Goal: Task Accomplishment & Management: Manage account settings

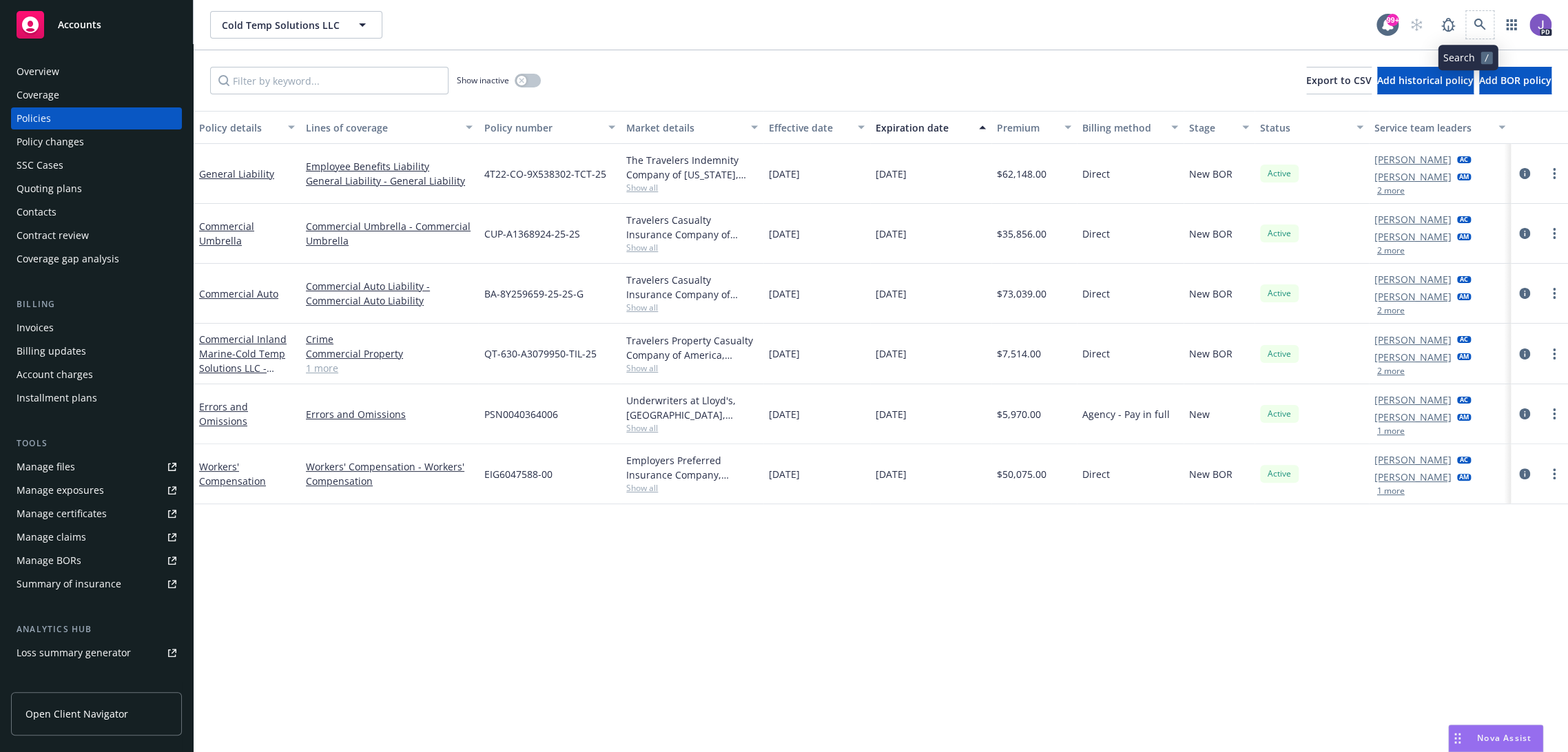
click at [1465, 15] on span at bounding box center [1479, 25] width 27 height 27
click at [1473, 20] on icon at bounding box center [1479, 25] width 13 height 13
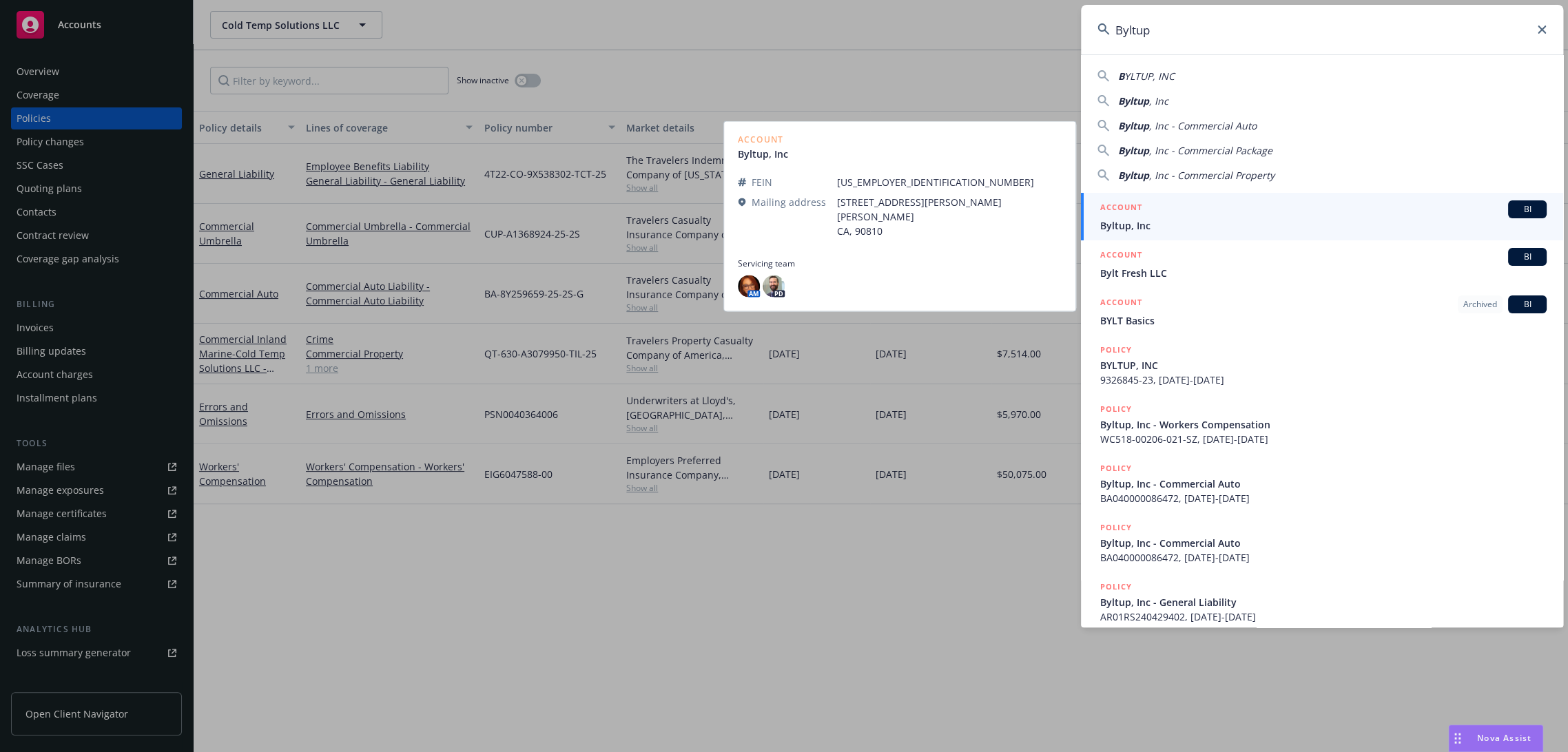
type input "Byltup"
click at [1132, 225] on span "Byltup, Inc" at bounding box center [1323, 225] width 446 height 14
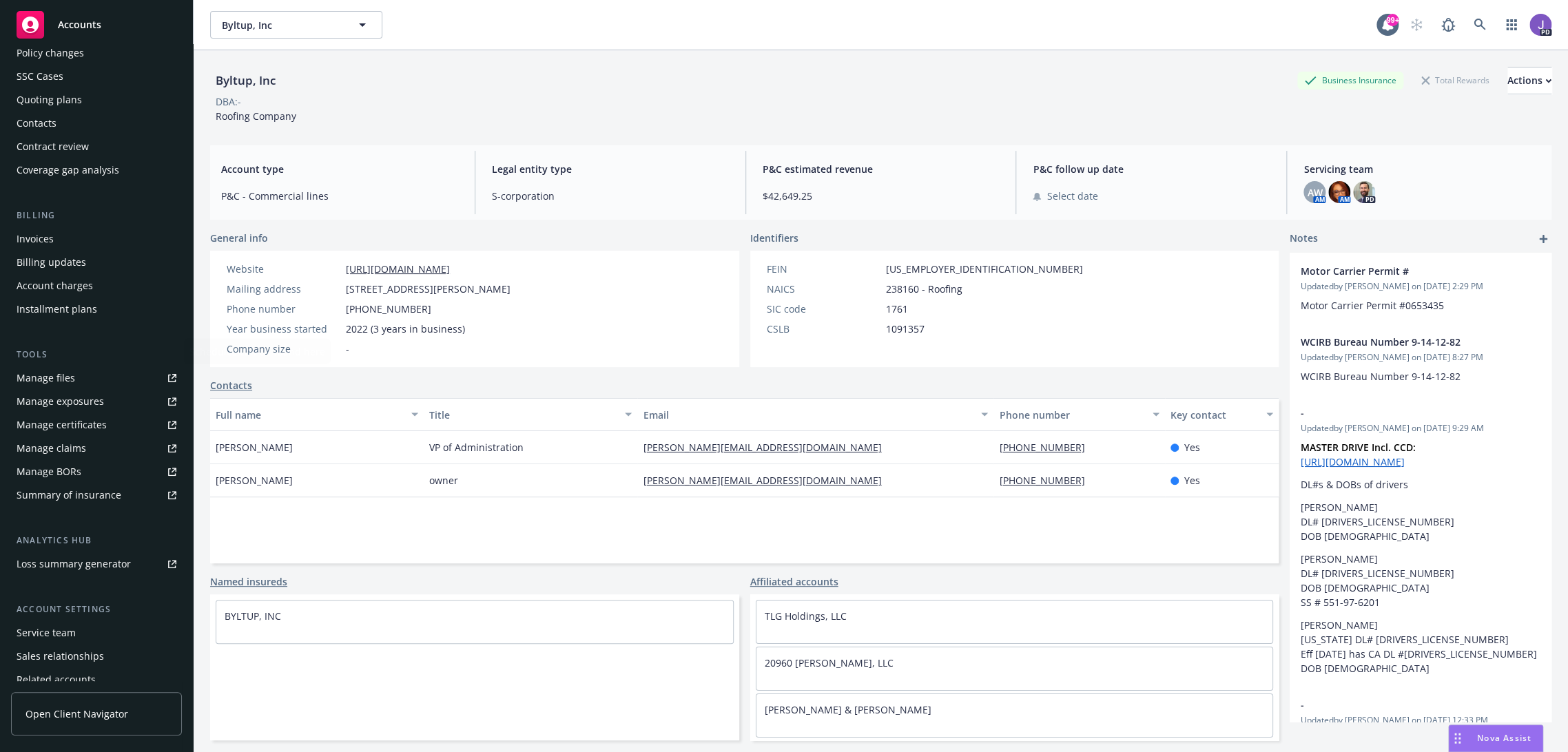
scroll to position [144, 0]
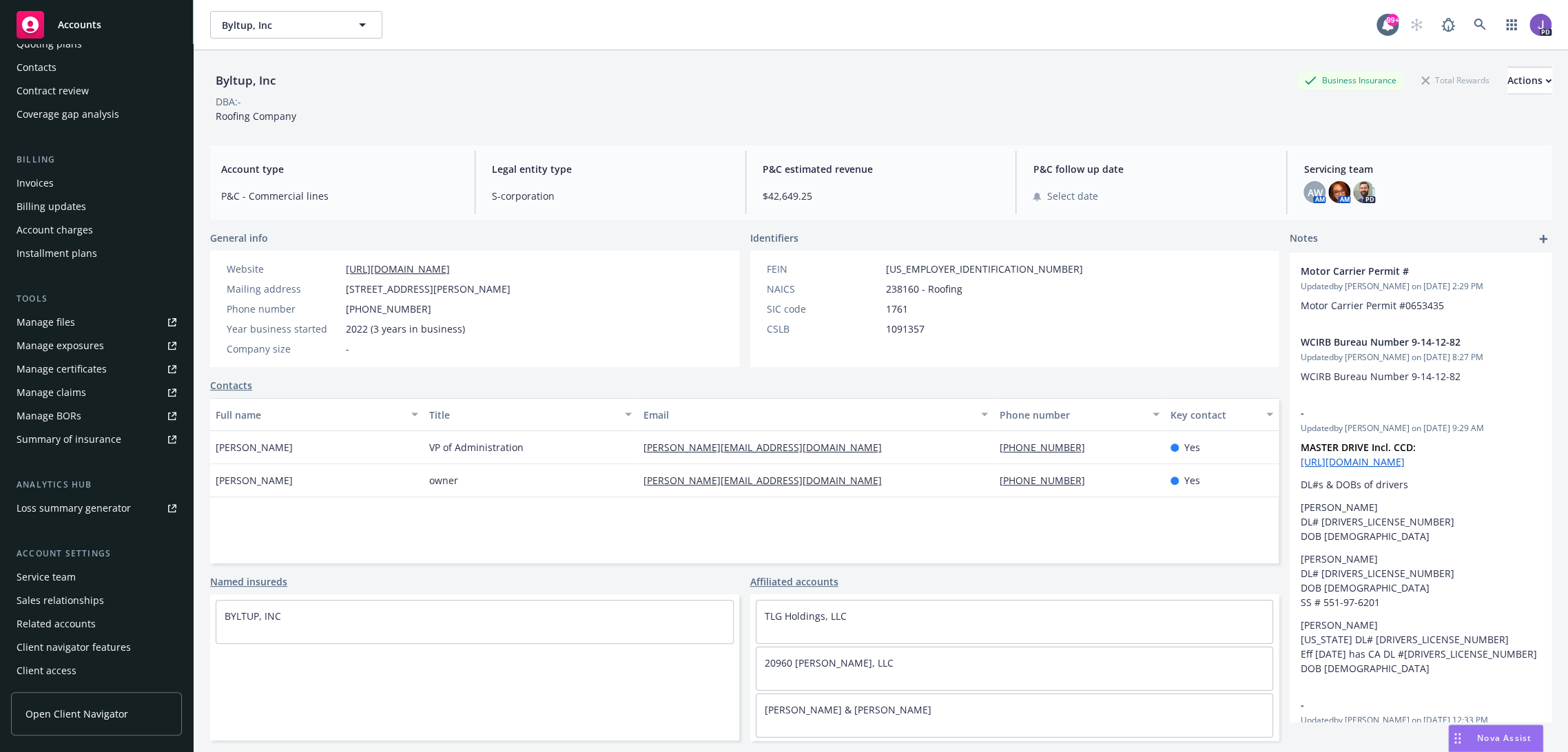
click at [46, 576] on div "Service team" at bounding box center [46, 577] width 59 height 22
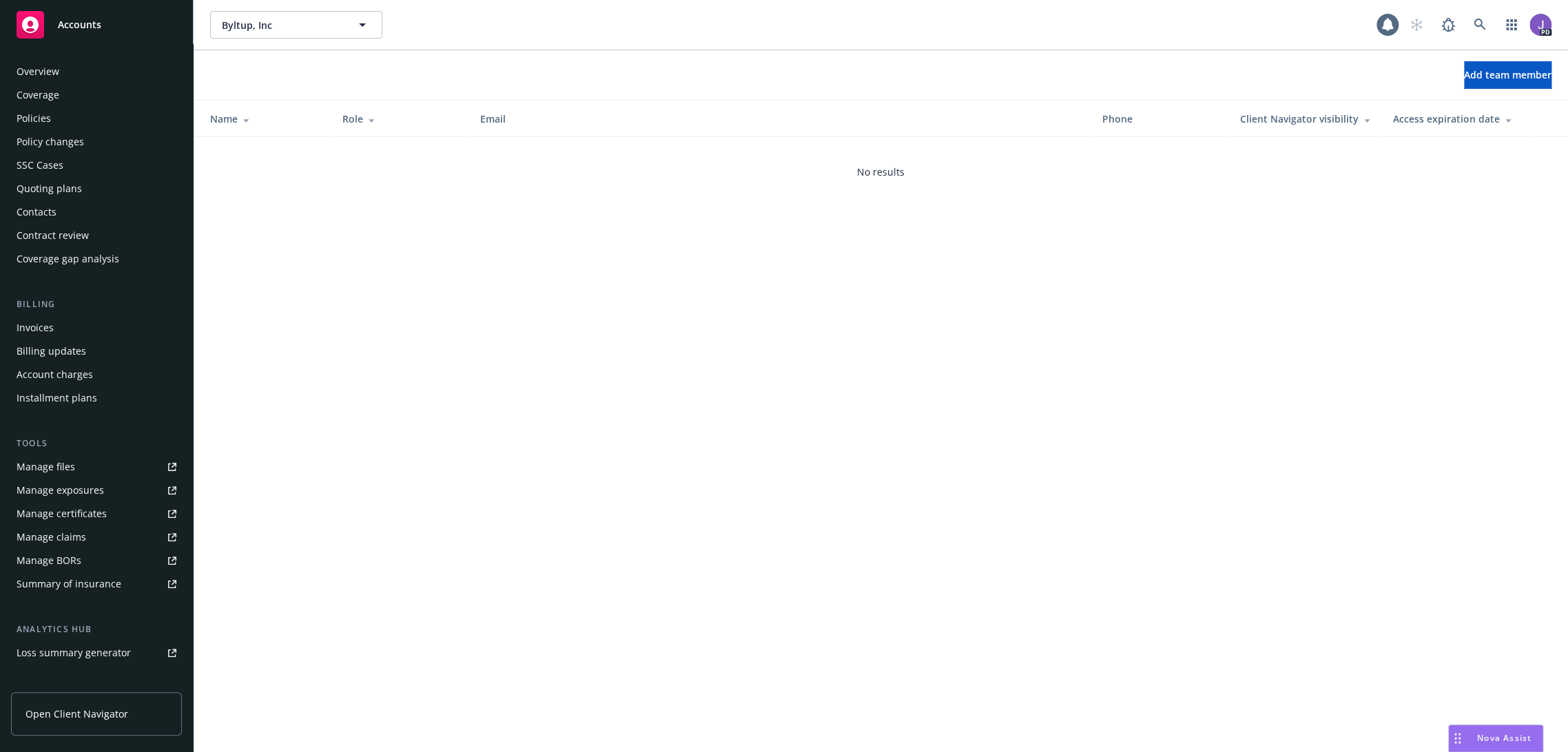
scroll to position [144, 0]
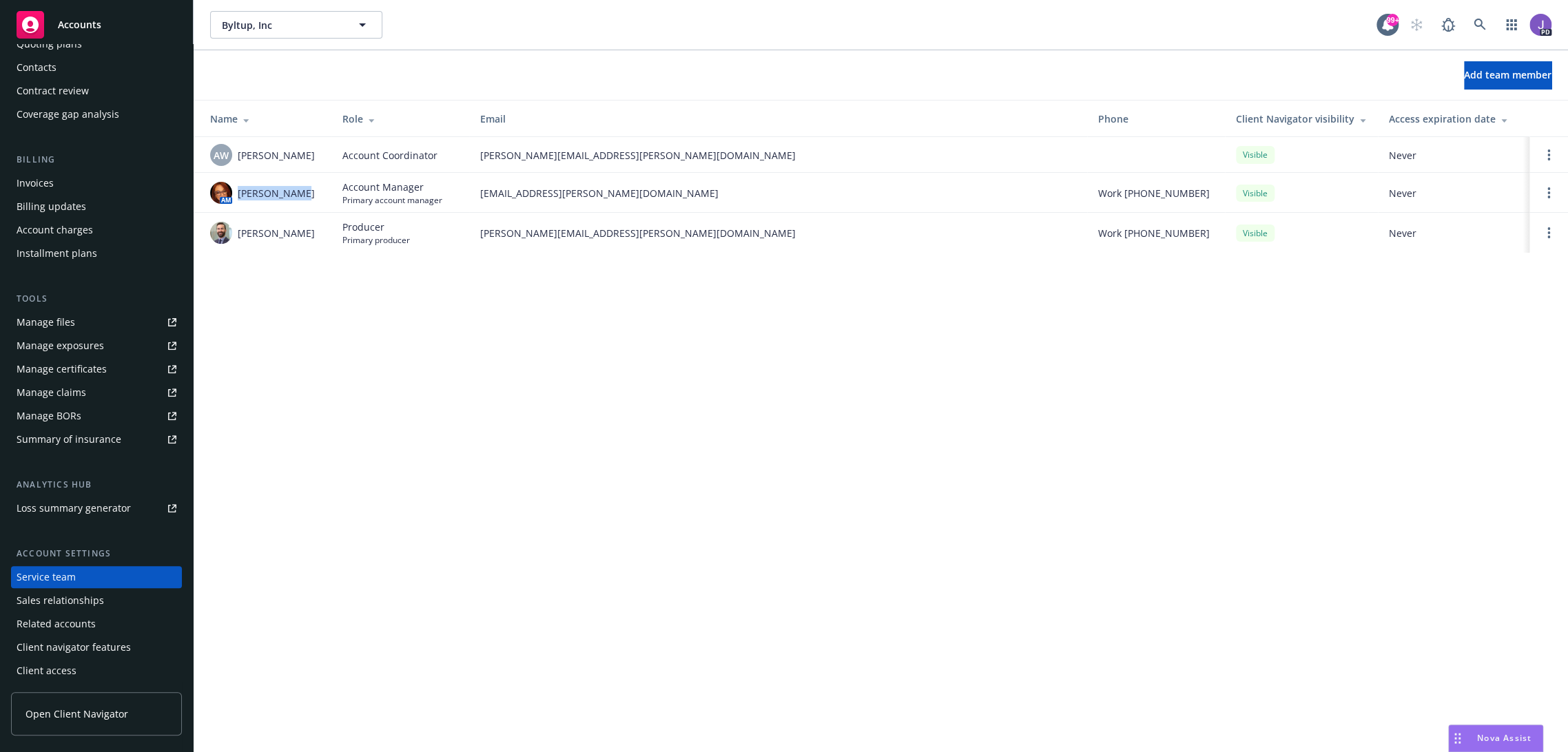
drag, startPoint x: 305, startPoint y: 190, endPoint x: 235, endPoint y: 187, distance: 70.1
click at [235, 187] on div "AM Jenni Mosley" at bounding box center [266, 193] width 110 height 22
copy span "Jenni Mosley"
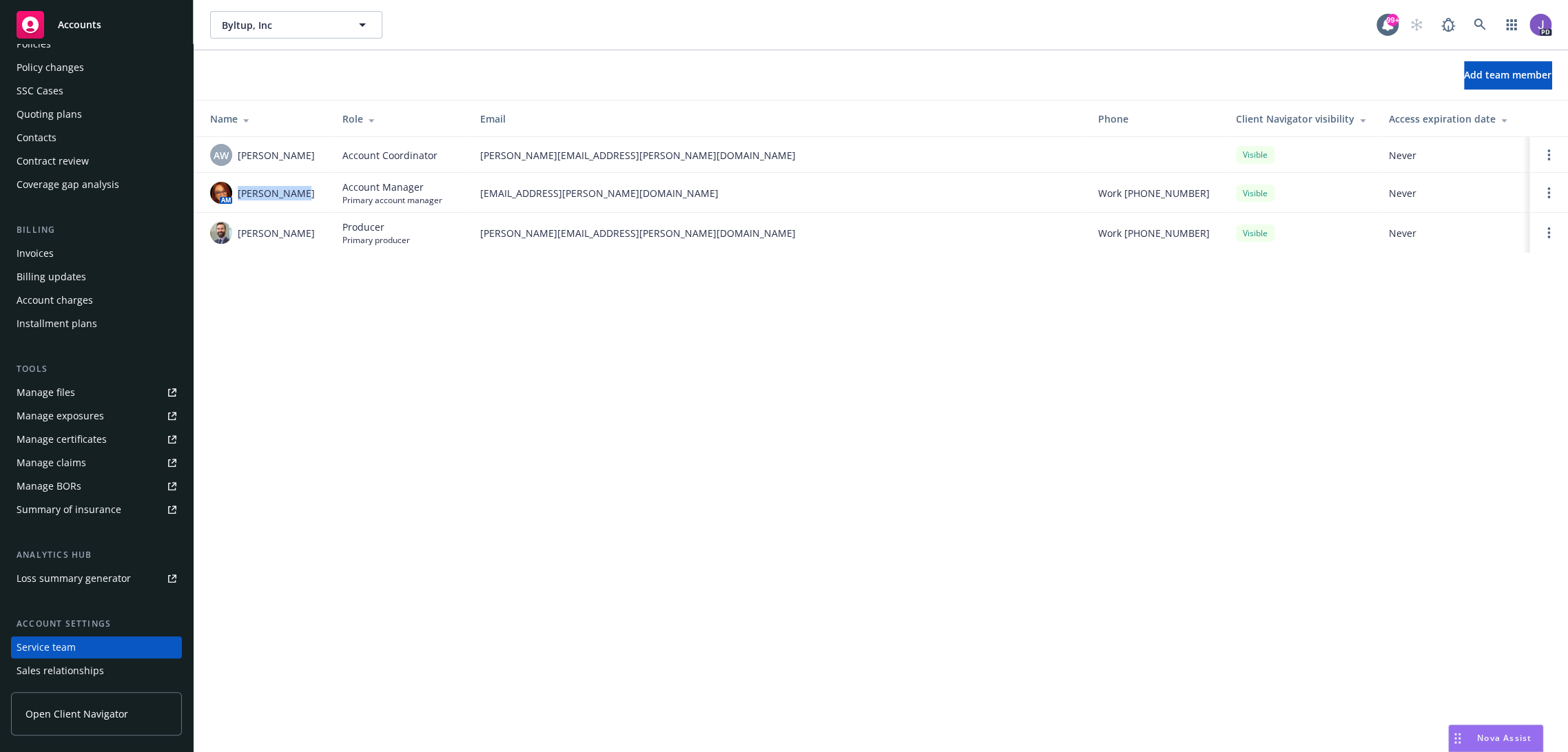
scroll to position [0, 0]
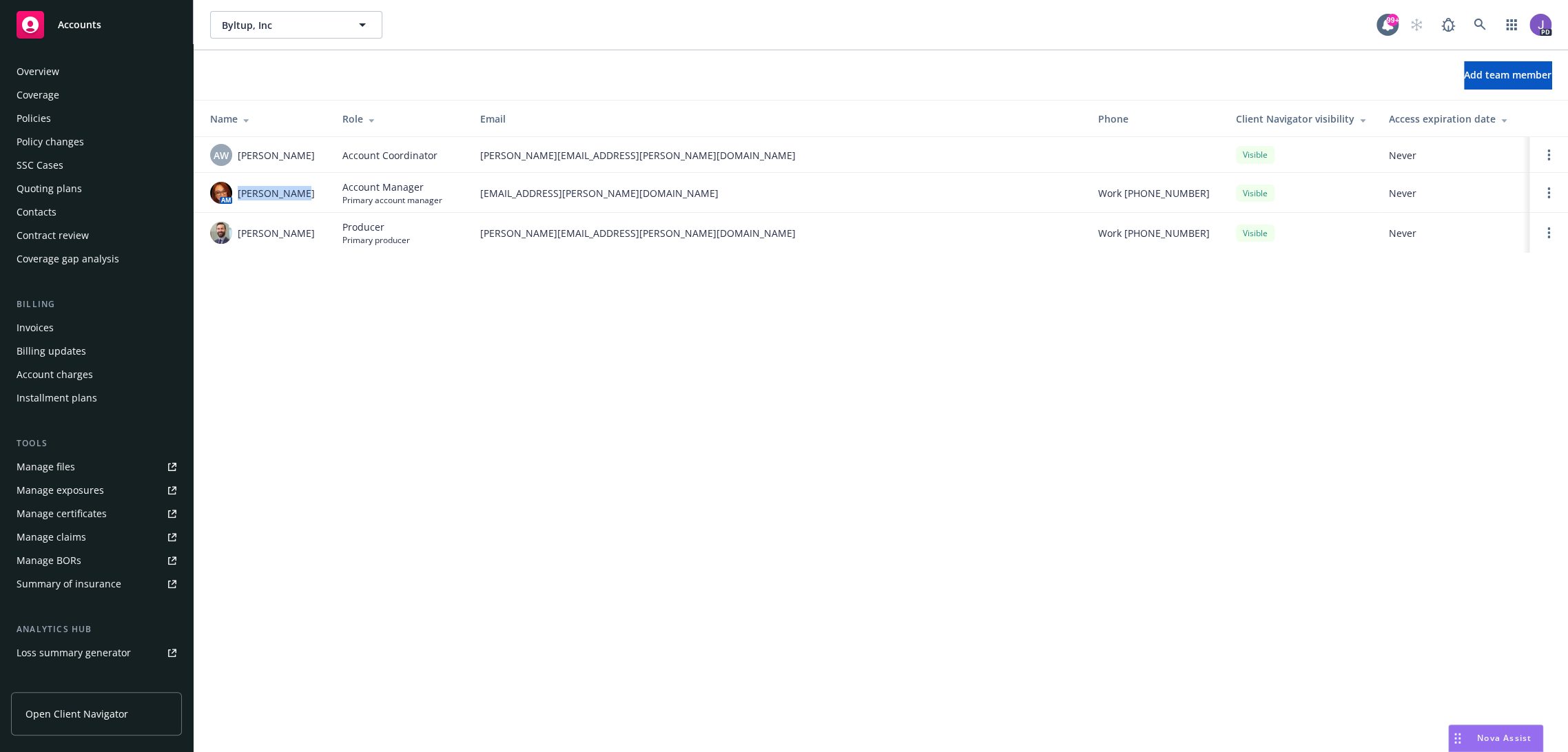
click at [38, 114] on div "Policies" at bounding box center [33, 119] width 35 height 22
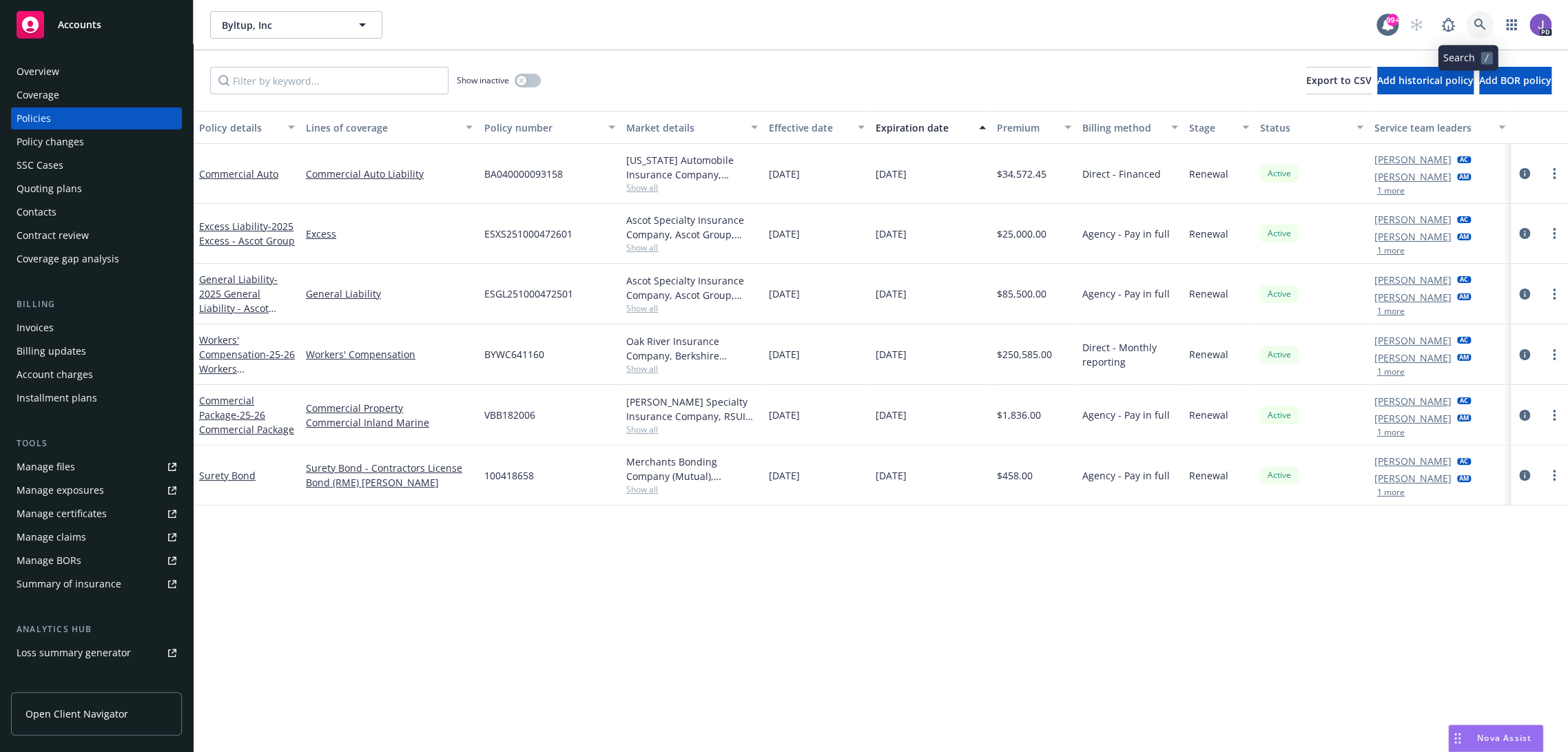
click at [1473, 23] on icon at bounding box center [1479, 25] width 12 height 12
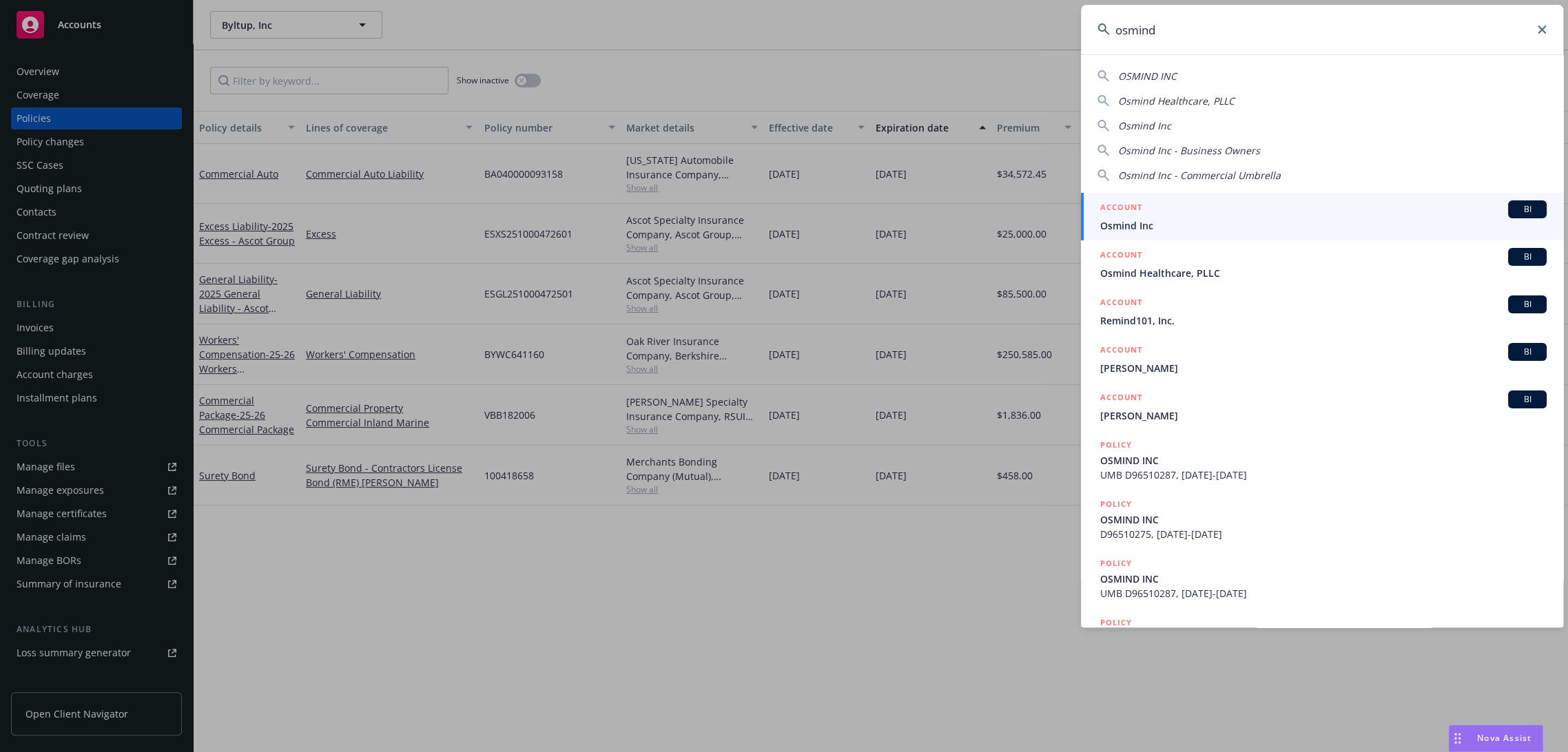
click at [1365, 23] on input "osmind" at bounding box center [1322, 30] width 482 height 49
type input "osmind heal"
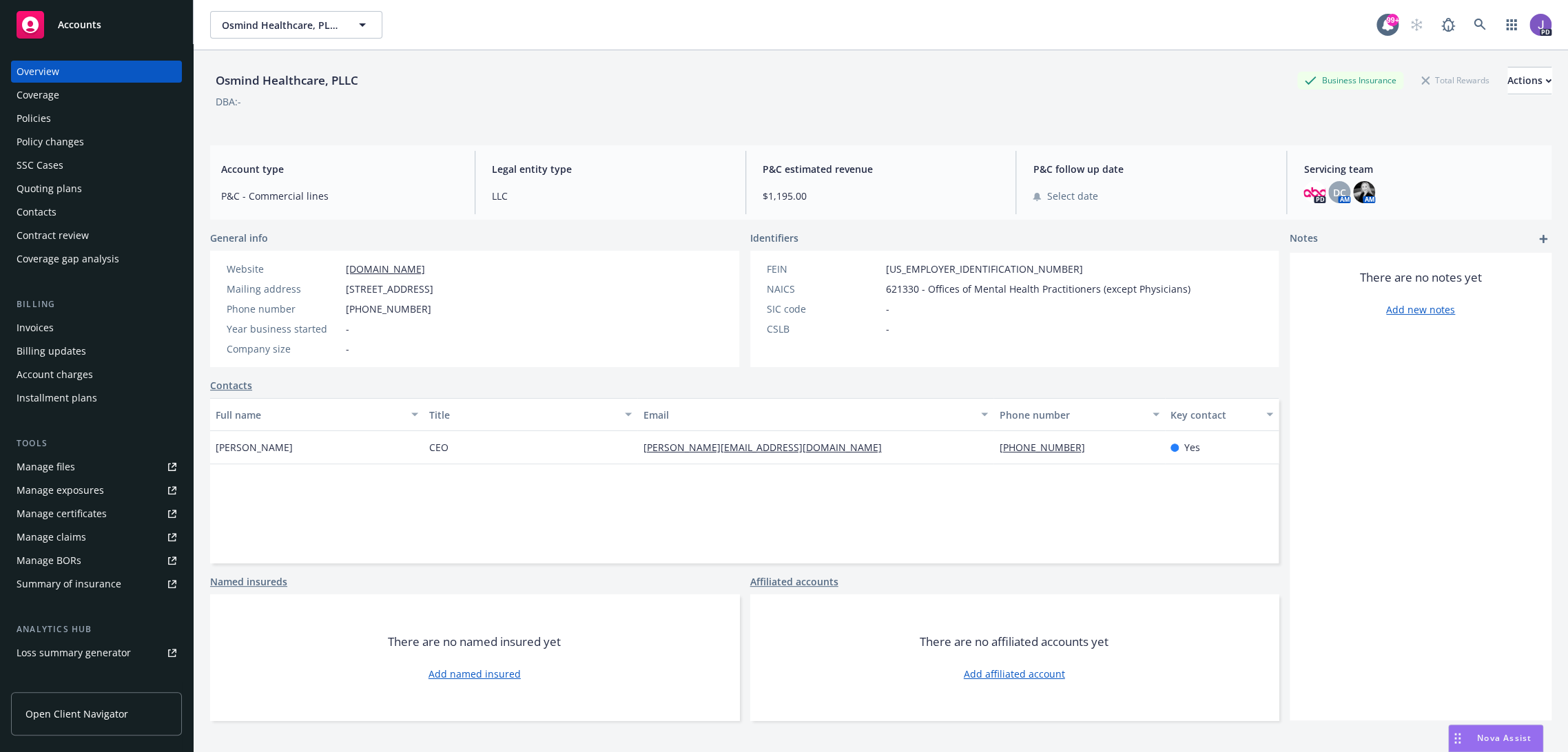
click at [397, 264] on link "www.osmind.org" at bounding box center [384, 268] width 79 height 13
drag, startPoint x: 34, startPoint y: 115, endPoint x: 118, endPoint y: 166, distance: 98.3
click at [34, 115] on div "Policies" at bounding box center [33, 119] width 35 height 22
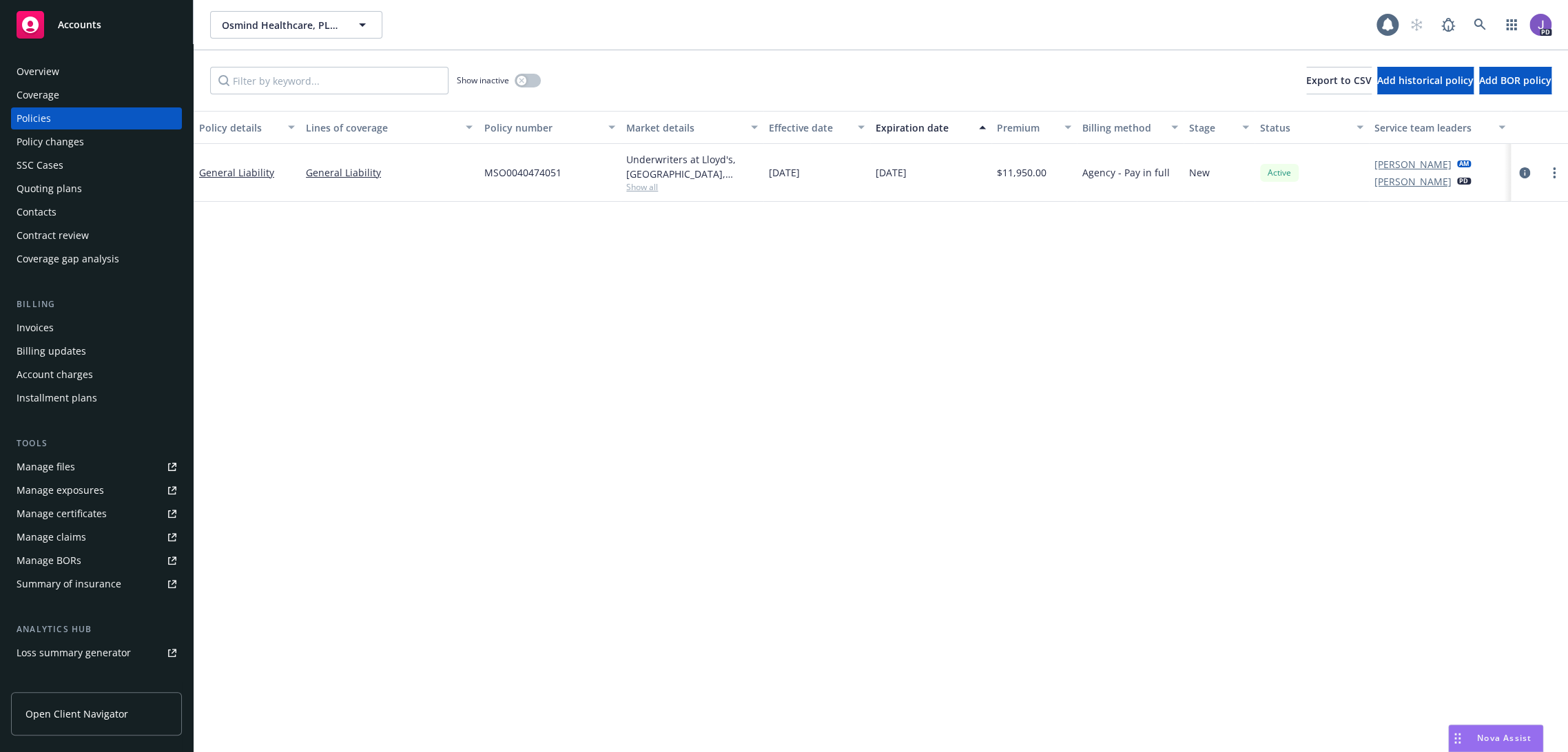
click at [639, 185] on span "Show all" at bounding box center [692, 187] width 132 height 12
drag, startPoint x: 568, startPoint y: 267, endPoint x: 492, endPoint y: 266, distance: 76.0
click at [486, 267] on div "Writing company Underwriters at Lloyd's, London Carrier Lloyd's of London Progr…" at bounding box center [614, 277] width 276 height 154
copy span "Lloyd's of London"
click at [69, 74] on div "Overview" at bounding box center [96, 71] width 160 height 22
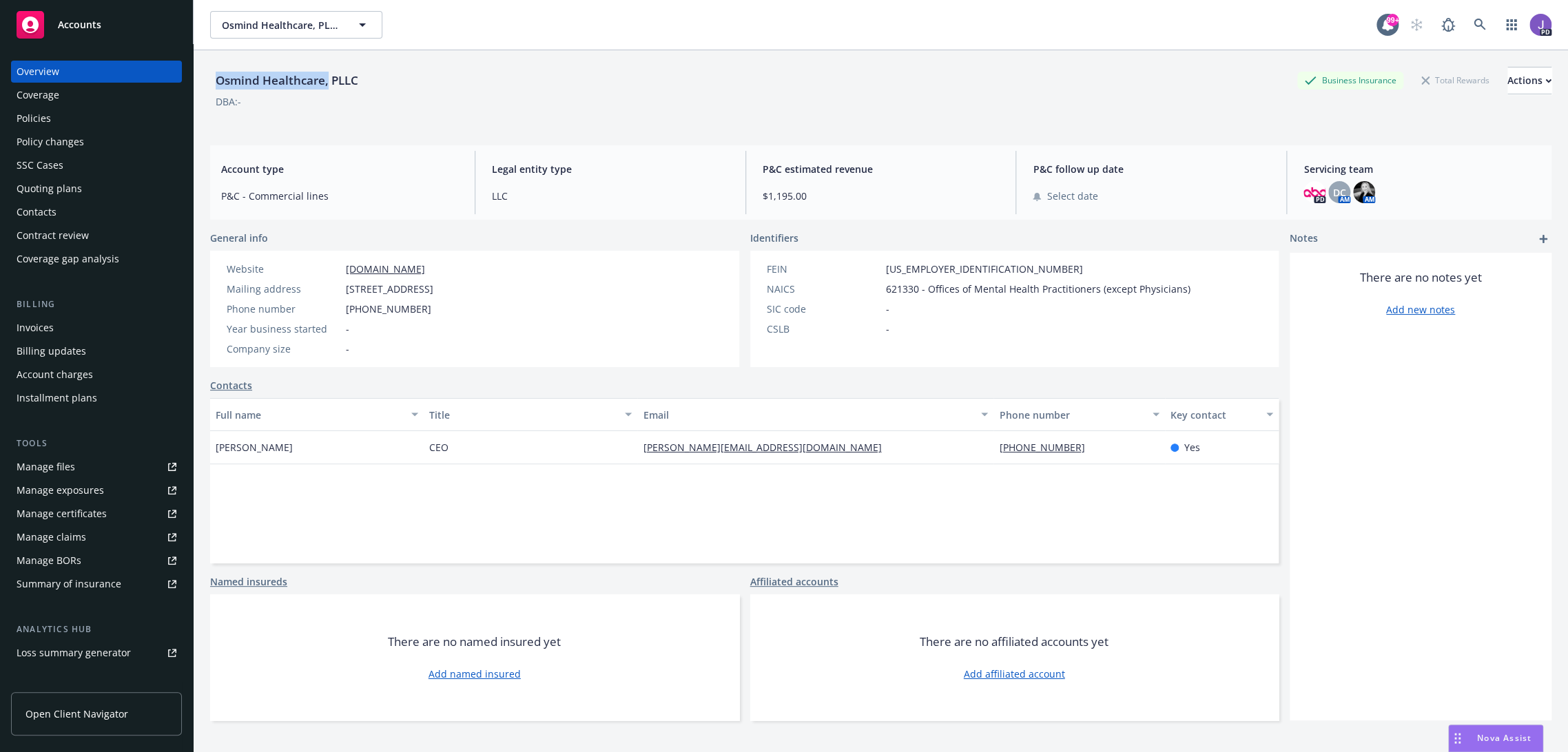
drag, startPoint x: 328, startPoint y: 80, endPoint x: 210, endPoint y: 83, distance: 118.0
click at [210, 83] on div "Osmind Healthcare, PLLC" at bounding box center [287, 80] width 154 height 18
copy div "Osmind Healthcare,"
drag, startPoint x: 568, startPoint y: 290, endPoint x: 346, endPoint y: 295, distance: 222.1
click at [346, 295] on div "Website www.osmind.org Mailing address 440 N Barranca Ave, #6960, Covina, CA, 9…" at bounding box center [330, 308] width 239 height 116
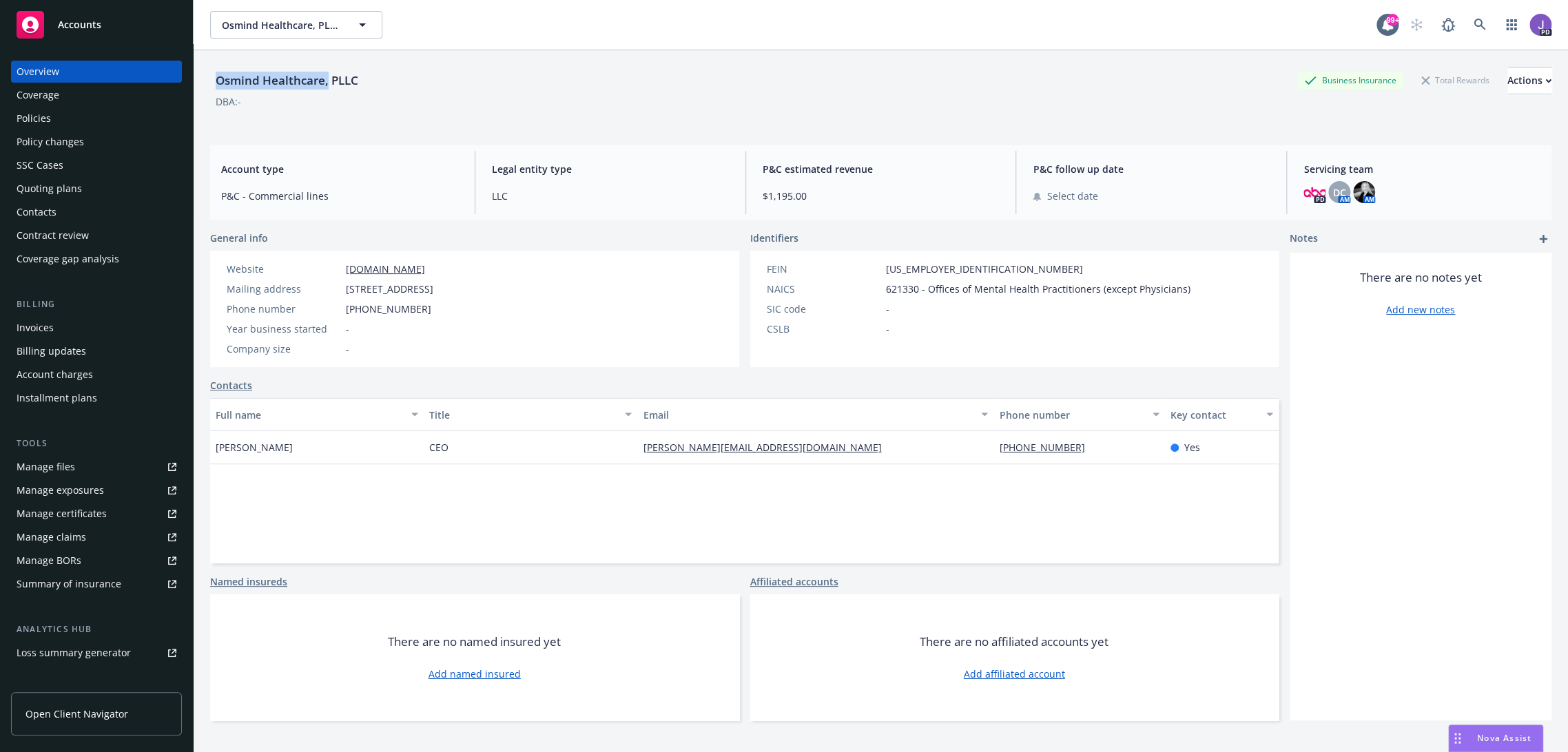
copy span "440 N Barranca Ave, #6960, Covina, CA, 91723"
click at [74, 121] on div "Policies" at bounding box center [96, 119] width 160 height 22
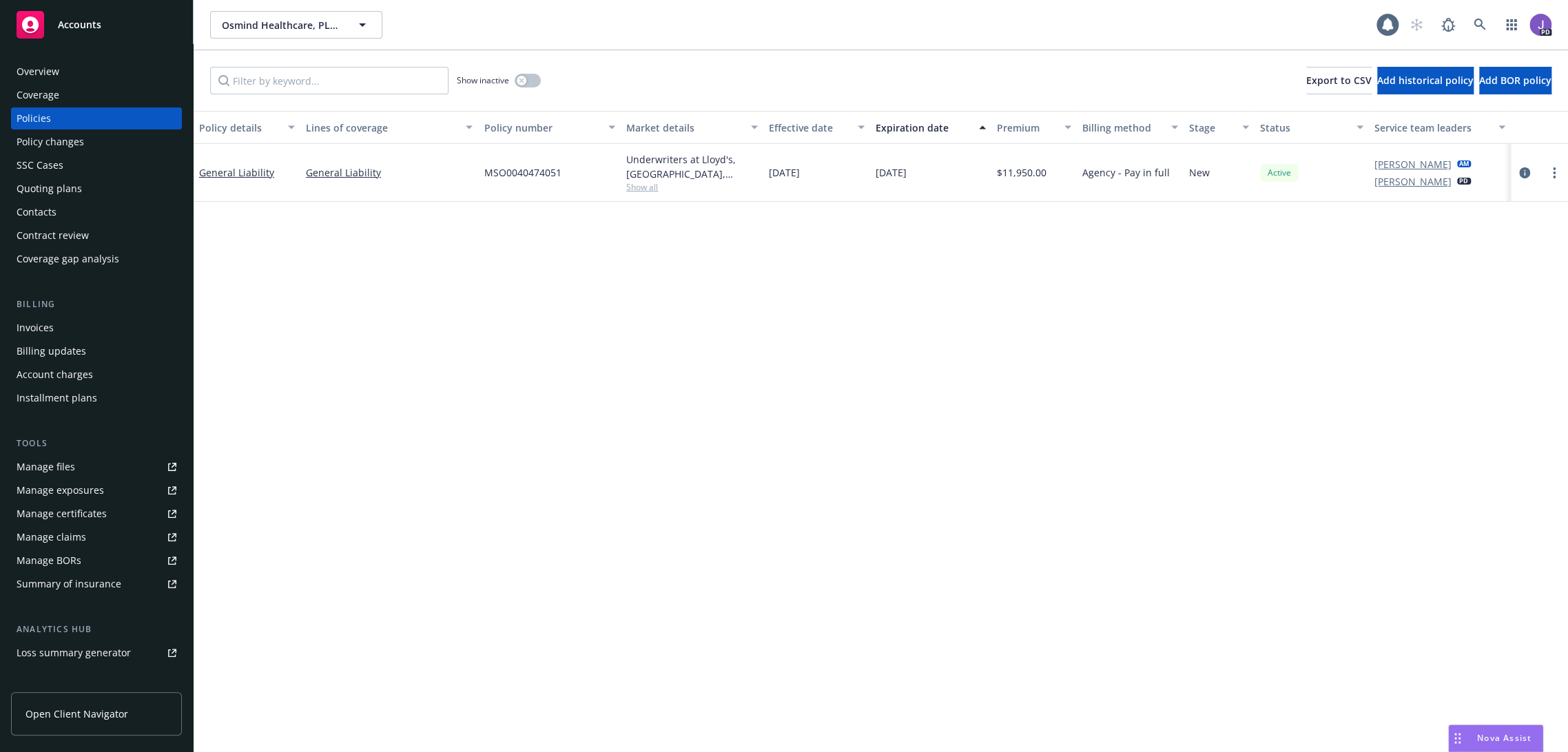
click at [644, 186] on span "Show all" at bounding box center [692, 187] width 132 height 12
drag, startPoint x: 574, startPoint y: 269, endPoint x: 507, endPoint y: 253, distance: 68.9
click at [484, 263] on div "Writing company Underwriters at Lloyd's, London Carrier Lloyd's of London Progr…" at bounding box center [614, 277] width 276 height 154
copy span "Lloyd's of London"
click at [412, 302] on div "Policy details Lines of coverage Policy number Market details Effective date Ex…" at bounding box center [880, 432] width 1374 height 643
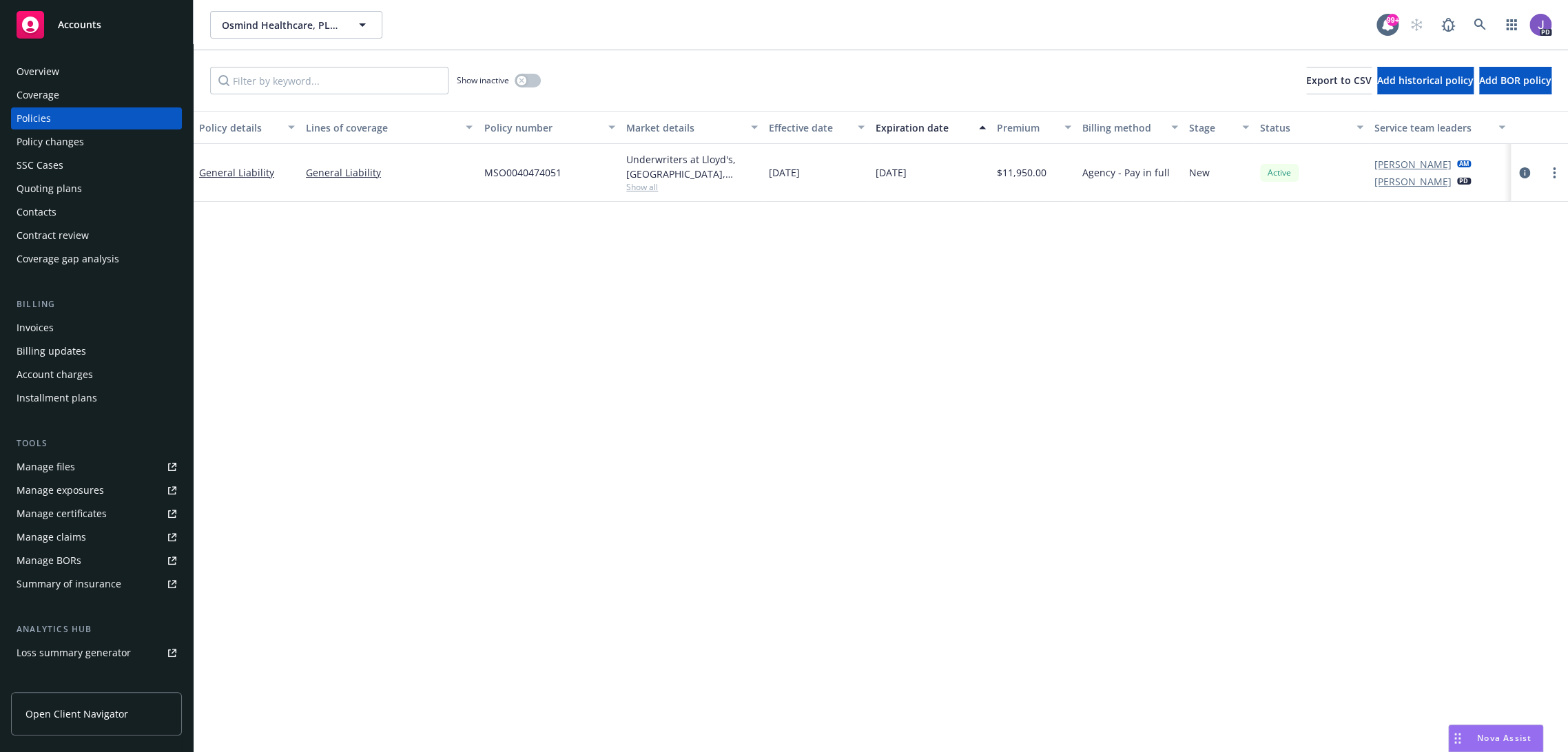
click at [523, 163] on div "MSO0040474051" at bounding box center [549, 173] width 143 height 58
copy span "MSO0040474051"
click at [675, 234] on div "Policy details Lines of coverage Policy number Market details Effective date Ex…" at bounding box center [880, 432] width 1374 height 643
click at [1519, 172] on icon "circleInformation" at bounding box center [1524, 172] width 11 height 11
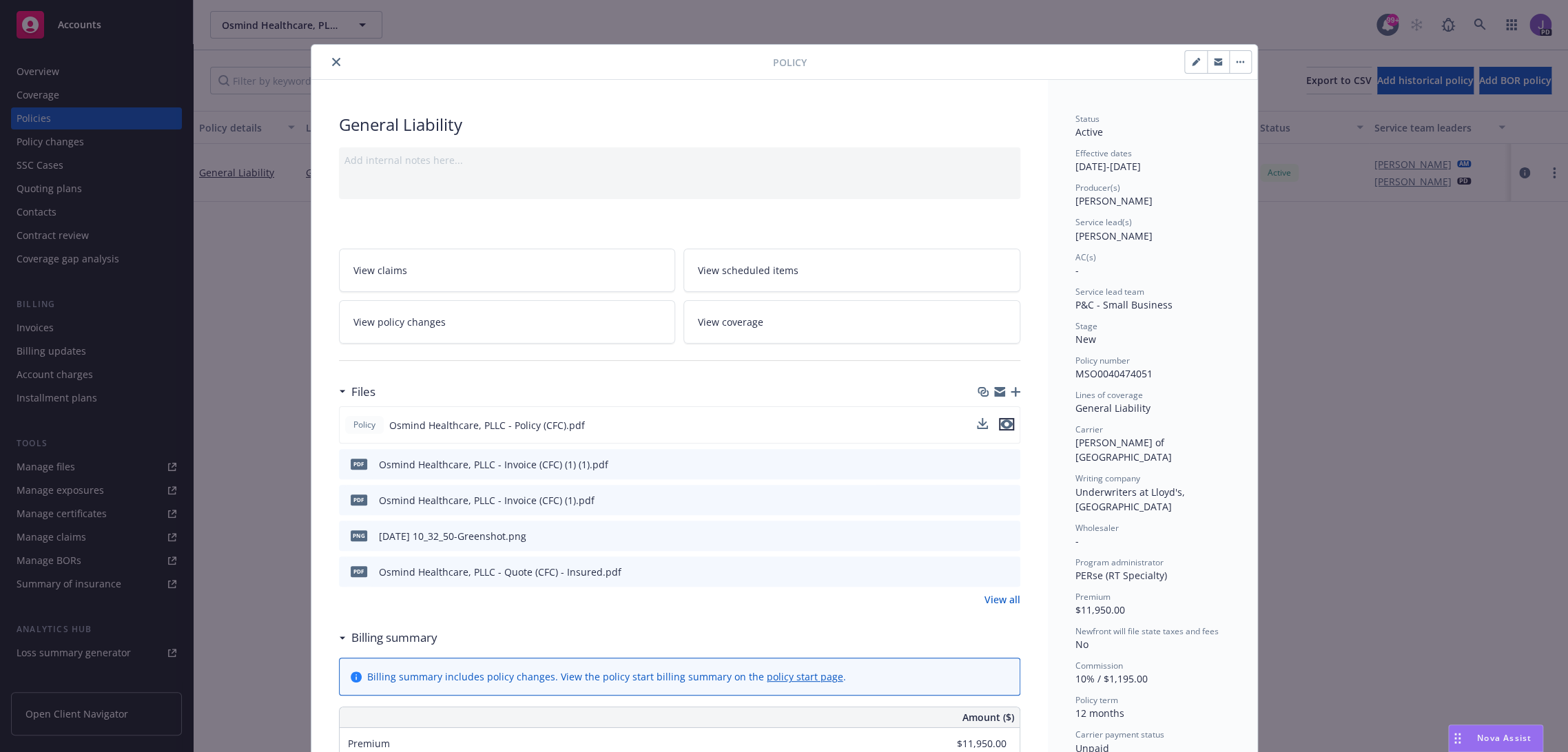
click at [1005, 419] on icon "preview file" at bounding box center [1006, 424] width 13 height 9
click at [331, 70] on div "Policy" at bounding box center [784, 62] width 946 height 35
click at [332, 60] on icon "close" at bounding box center [336, 62] width 8 height 8
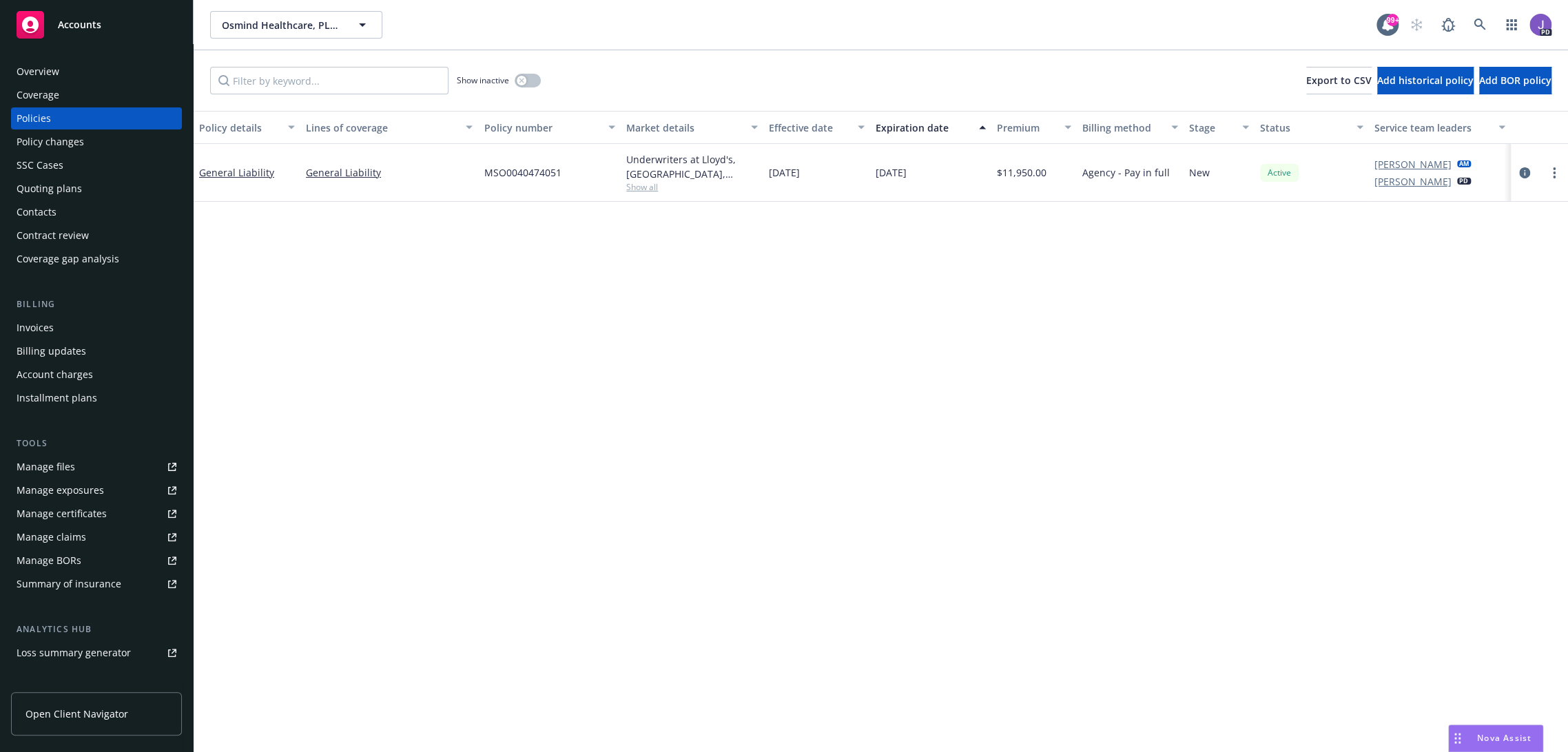
click at [581, 26] on div "Osmind Healthcare, PLLC Osmind Healthcare, PLLC Osmind Healthcare, PLLC Type Co…" at bounding box center [793, 25] width 1166 height 27
click at [376, 297] on div "Policy details Lines of coverage Policy number Market details Effective date Ex…" at bounding box center [880, 432] width 1374 height 643
click at [650, 269] on div "Policy details Lines of coverage Policy number Market details Effective date Ex…" at bounding box center [880, 432] width 1374 height 643
drag, startPoint x: 771, startPoint y: 490, endPoint x: 767, endPoint y: 455, distance: 35.2
click at [771, 490] on div "Policy details Lines of coverage Policy number Market details Effective date Ex…" at bounding box center [880, 432] width 1374 height 643
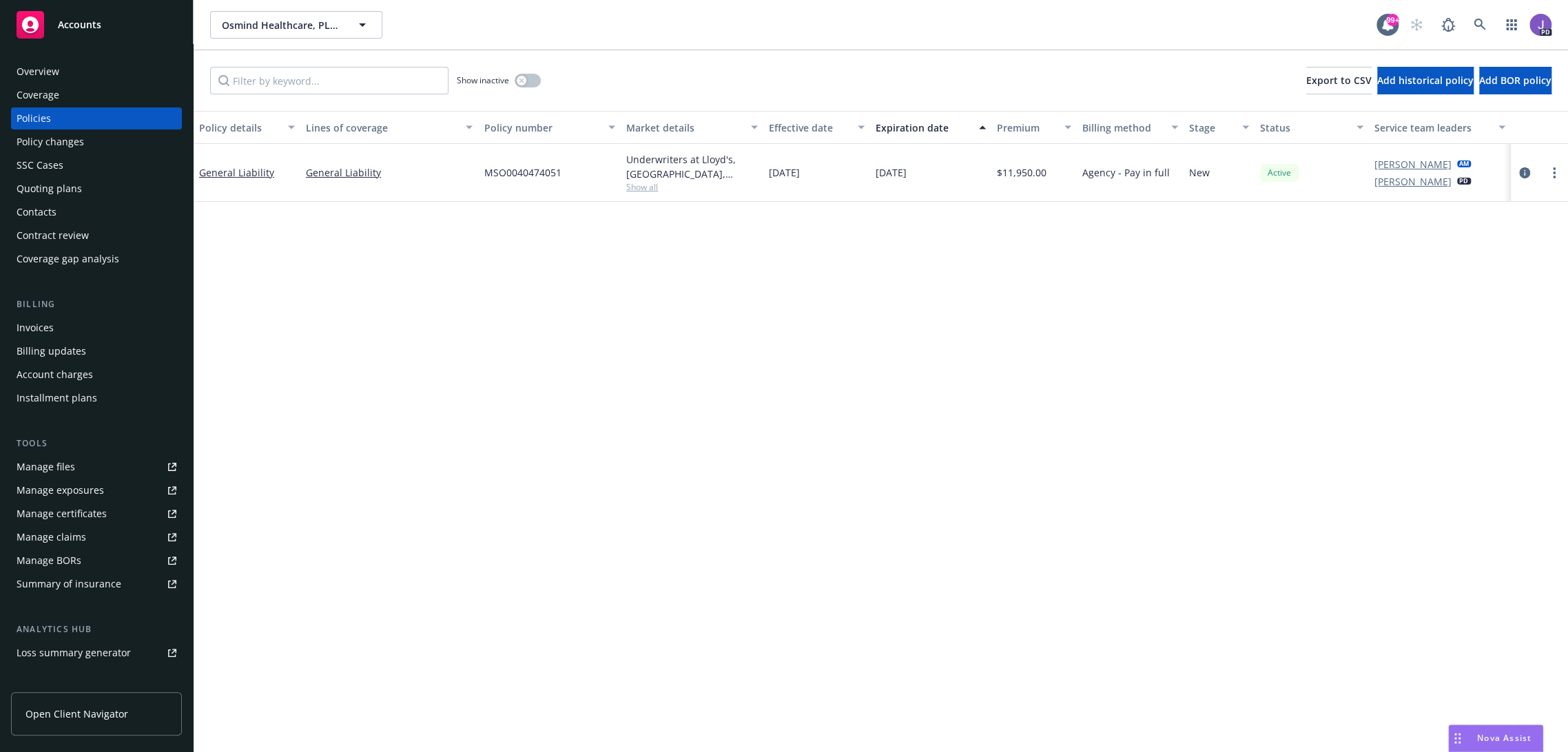
click at [961, 495] on div "Policy details Lines of coverage Policy number Market details Effective date Ex…" at bounding box center [880, 432] width 1374 height 643
click at [717, 408] on div "Policy details Lines of coverage Policy number Market details Effective date Ex…" at bounding box center [880, 432] width 1374 height 643
click at [1473, 21] on icon at bounding box center [1479, 25] width 13 height 13
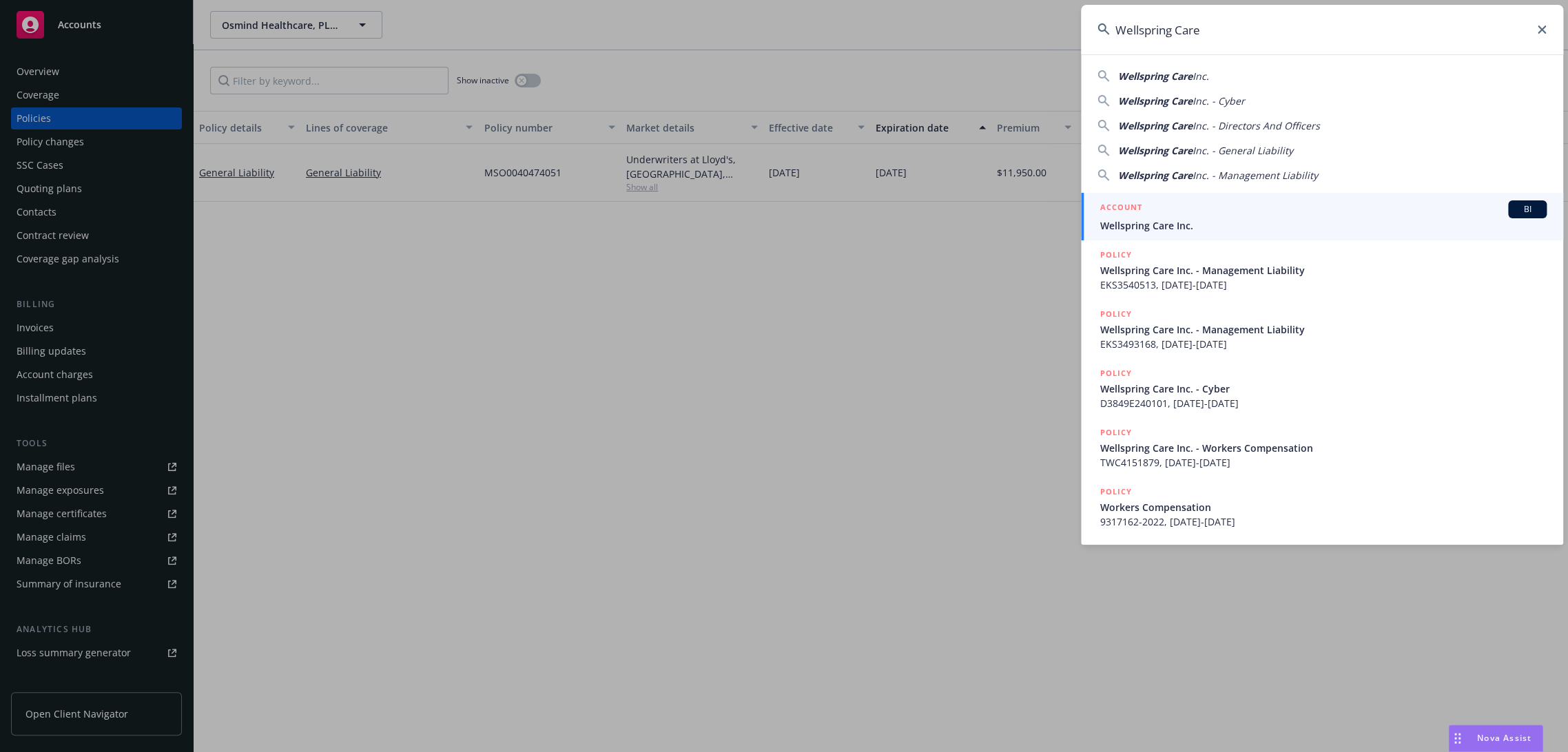
type input "Wellspring Care"
click at [1154, 232] on span "Wellspring Care Inc." at bounding box center [1323, 225] width 446 height 14
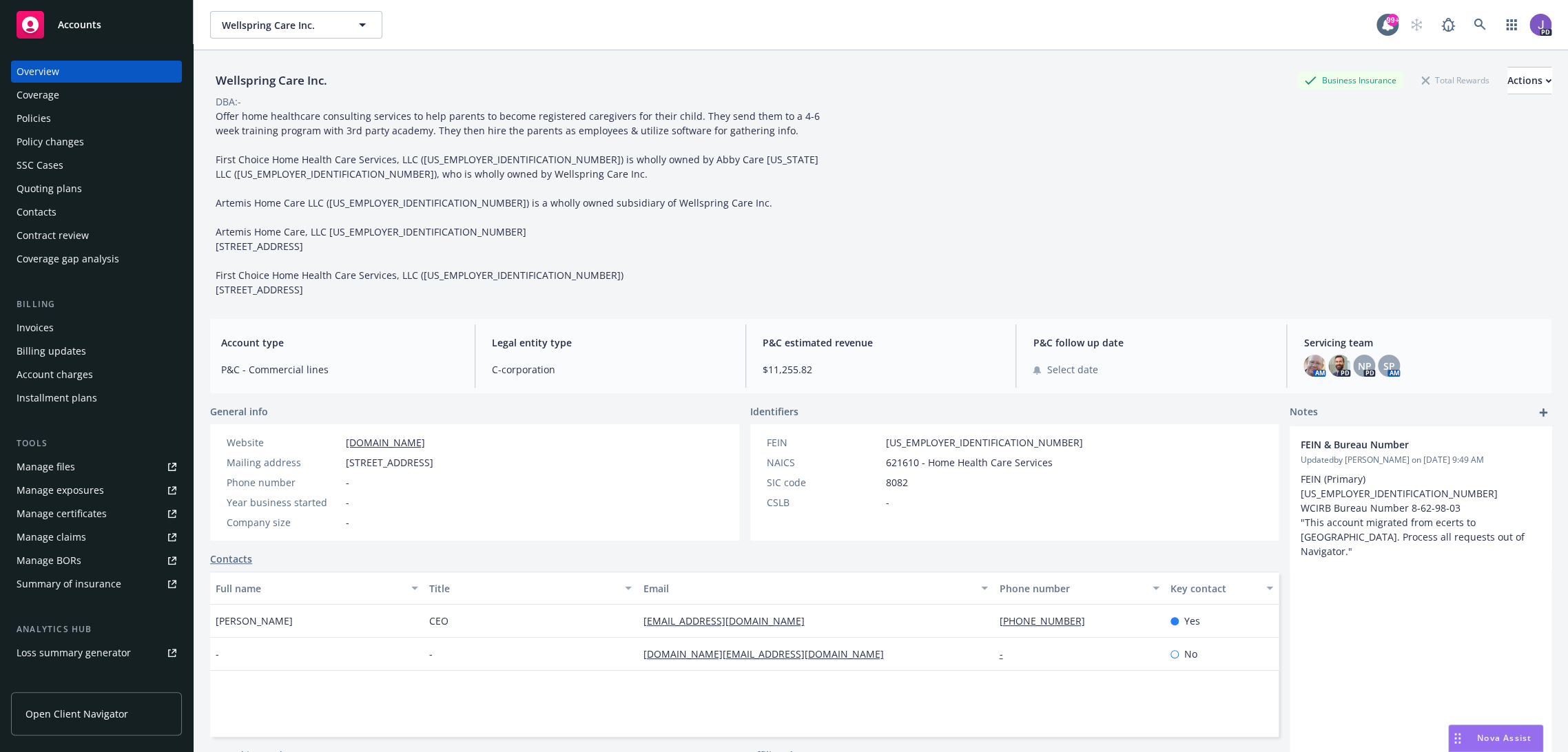
click at [76, 115] on div "Policies" at bounding box center [96, 119] width 160 height 22
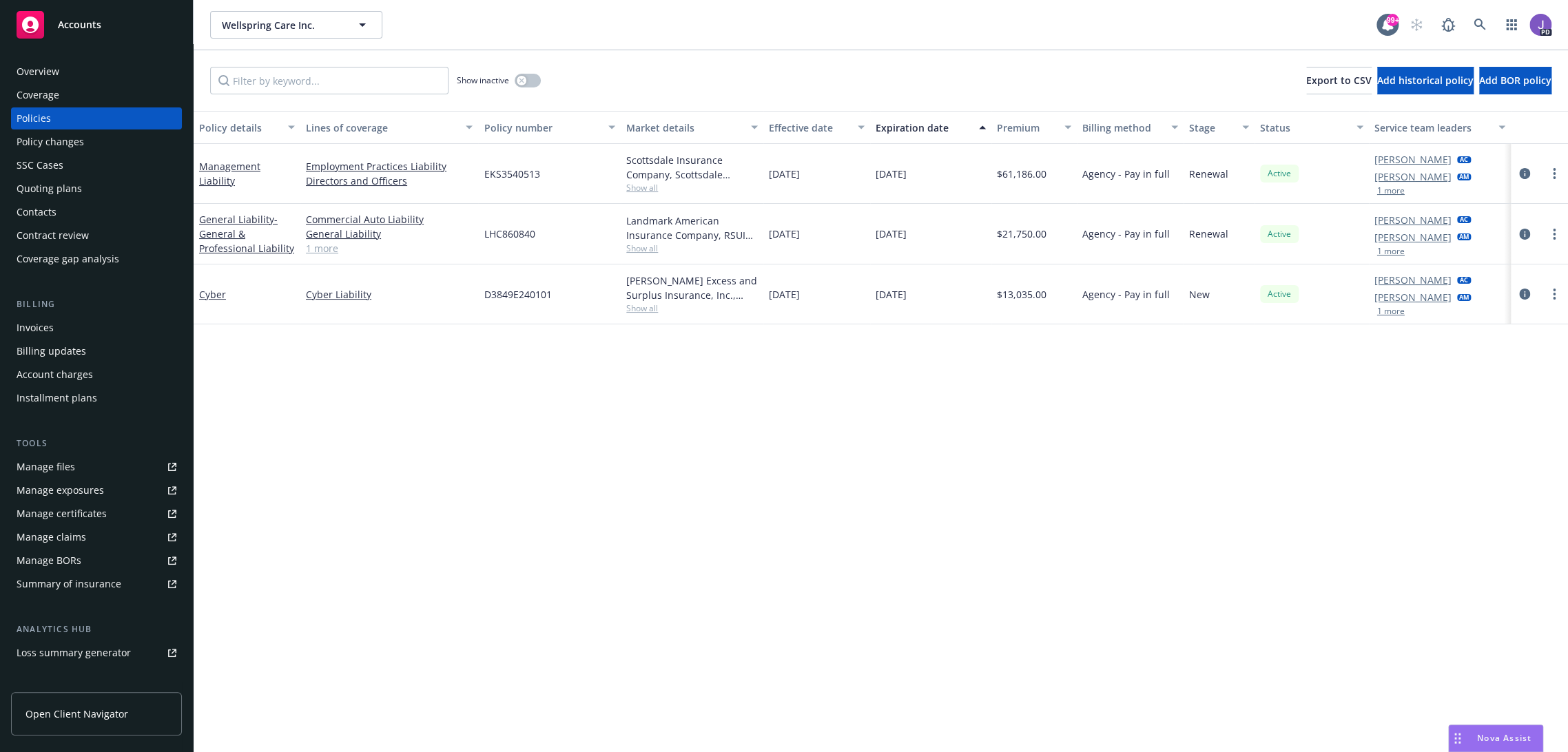
click at [628, 191] on span "Show all" at bounding box center [692, 188] width 132 height 12
drag, startPoint x: 1041, startPoint y: 172, endPoint x: 995, endPoint y: 177, distance: 46.3
click at [995, 177] on div "$61,186.00" at bounding box center [1033, 174] width 86 height 60
click at [1033, 471] on div "Policy details Lines of coverage Policy number Market details Effective date Ex…" at bounding box center [880, 432] width 1374 height 643
click at [759, 405] on div "Policy details Lines of coverage Policy number Market details Effective date Ex…" at bounding box center [880, 432] width 1374 height 643
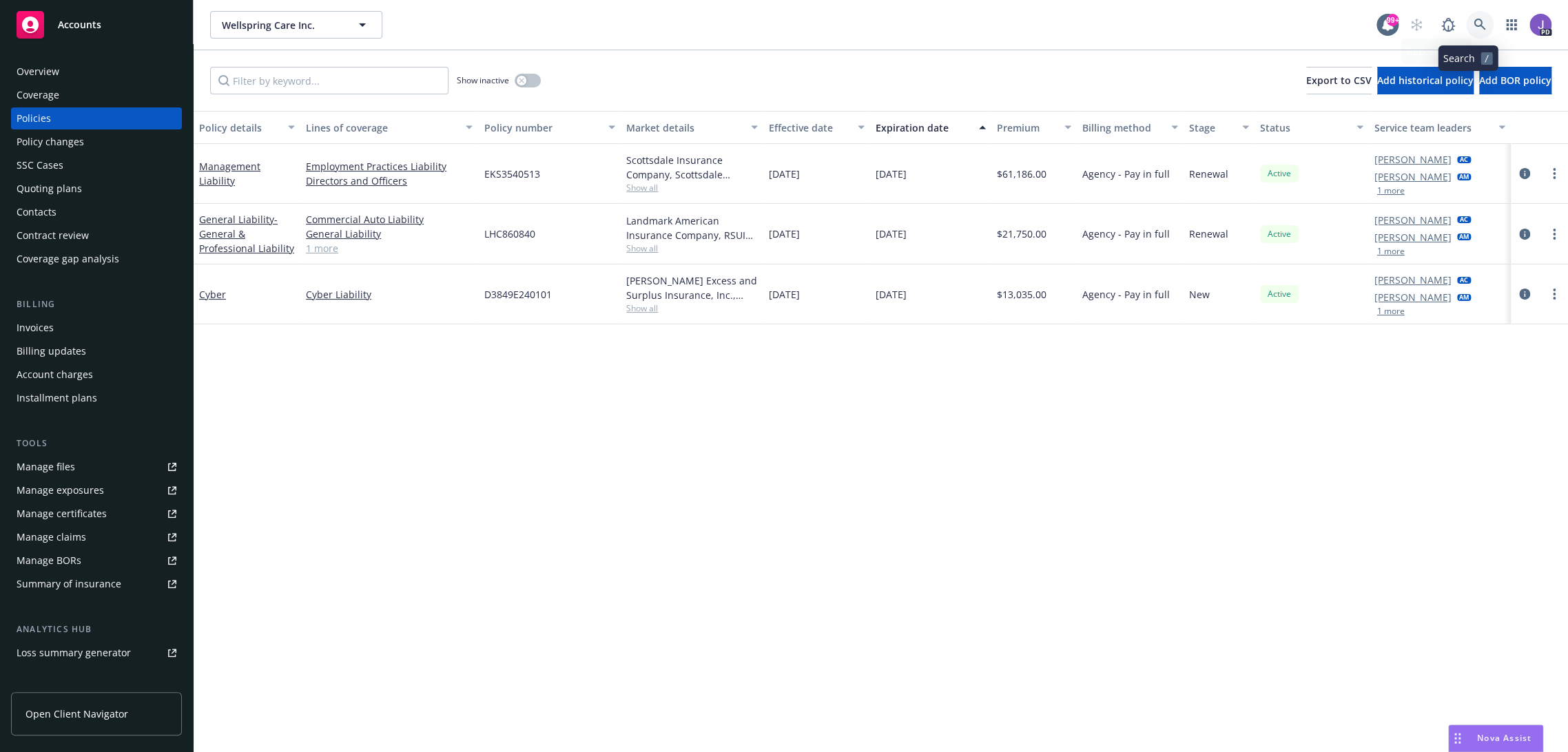
click at [1473, 24] on icon at bounding box center [1479, 25] width 12 height 12
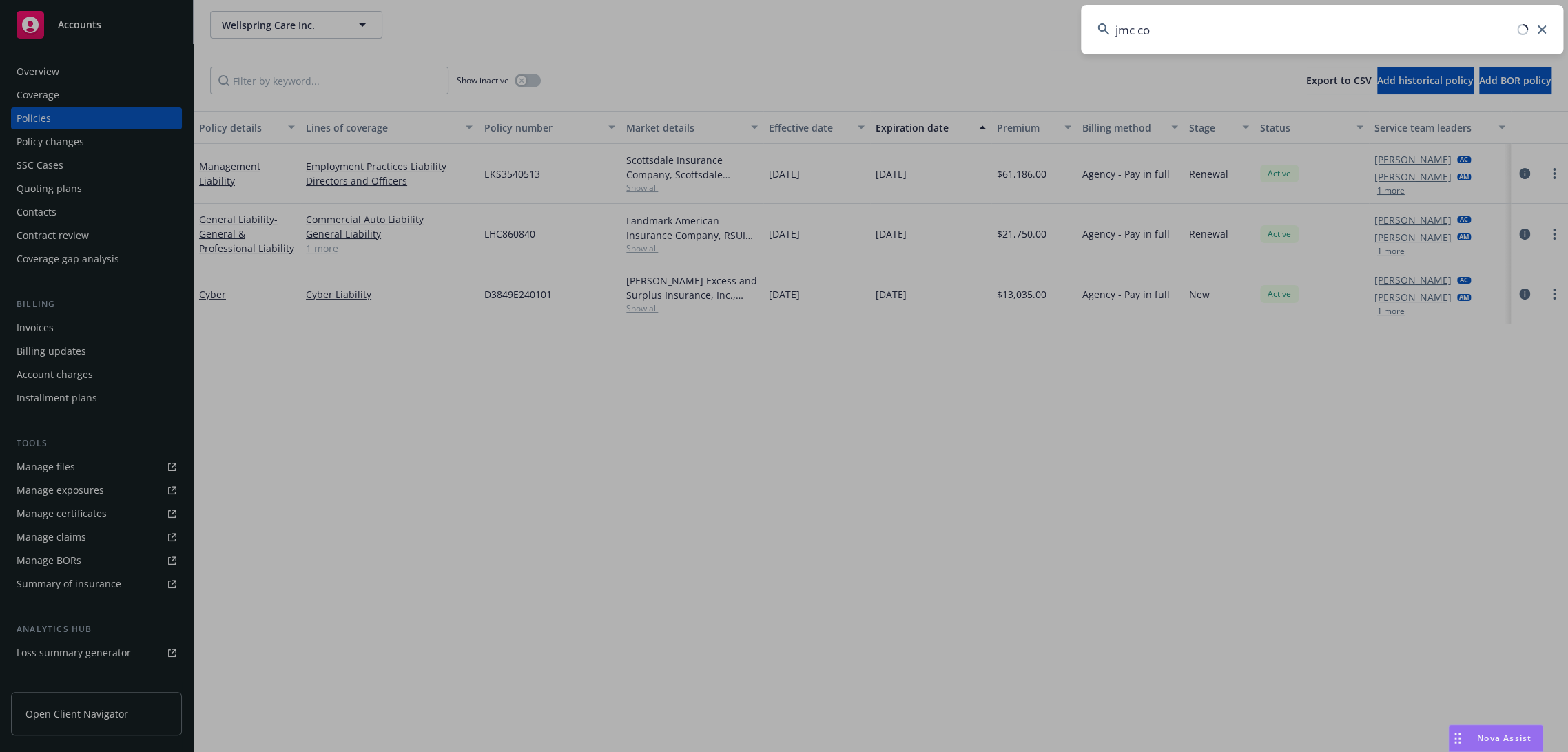
type input "jmc com"
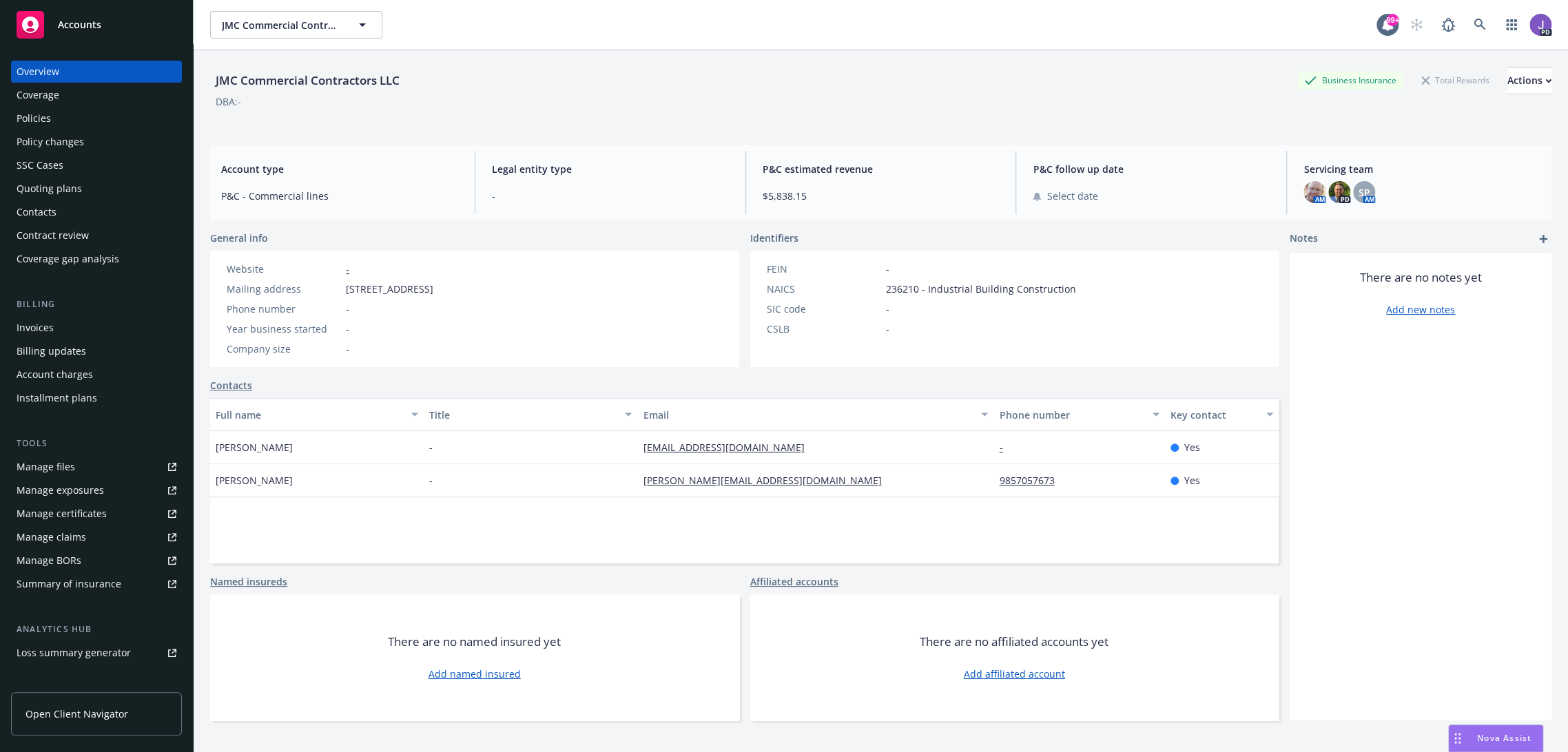
click at [77, 115] on div "Policies" at bounding box center [96, 119] width 160 height 22
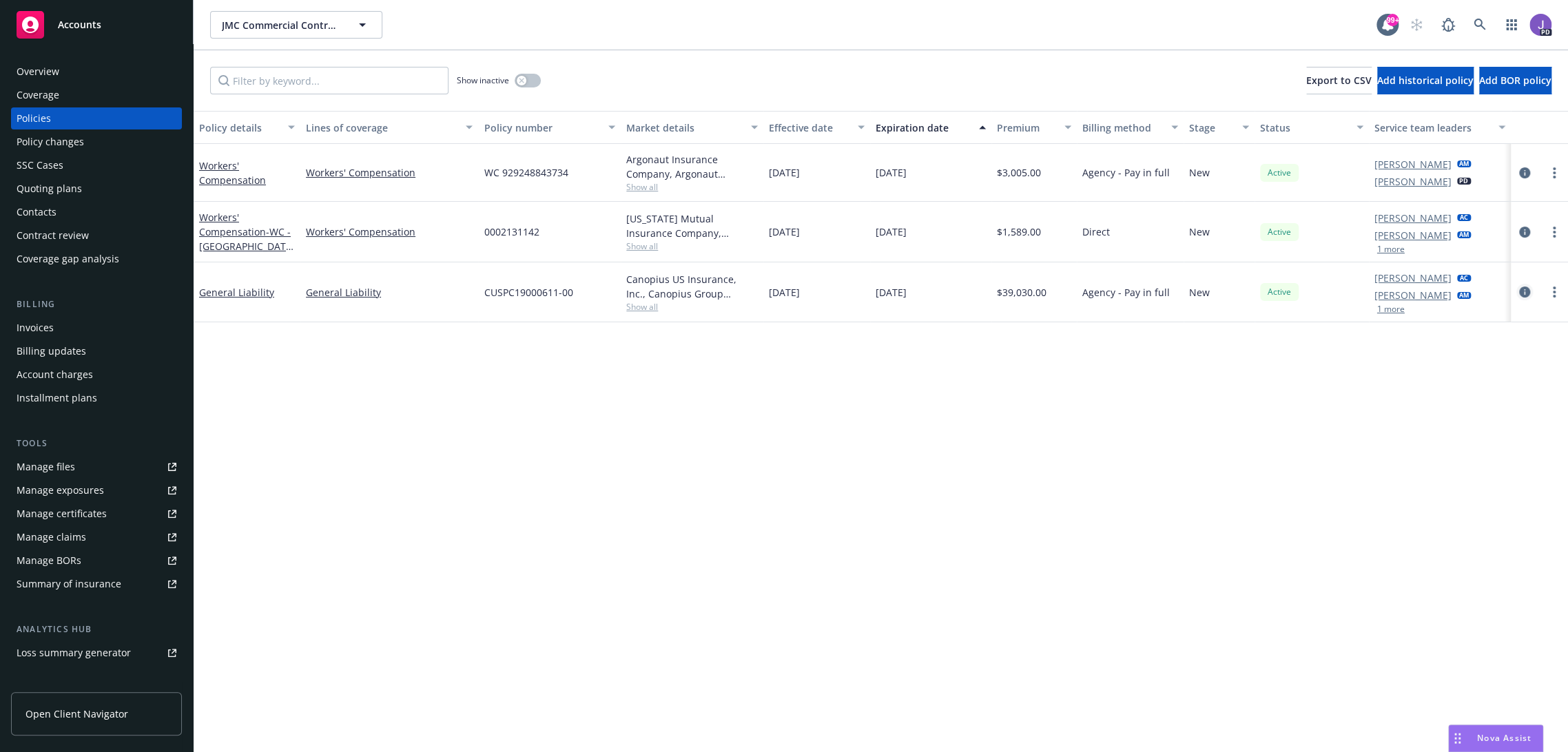
click at [1519, 291] on icon "circleInformation" at bounding box center [1524, 292] width 11 height 11
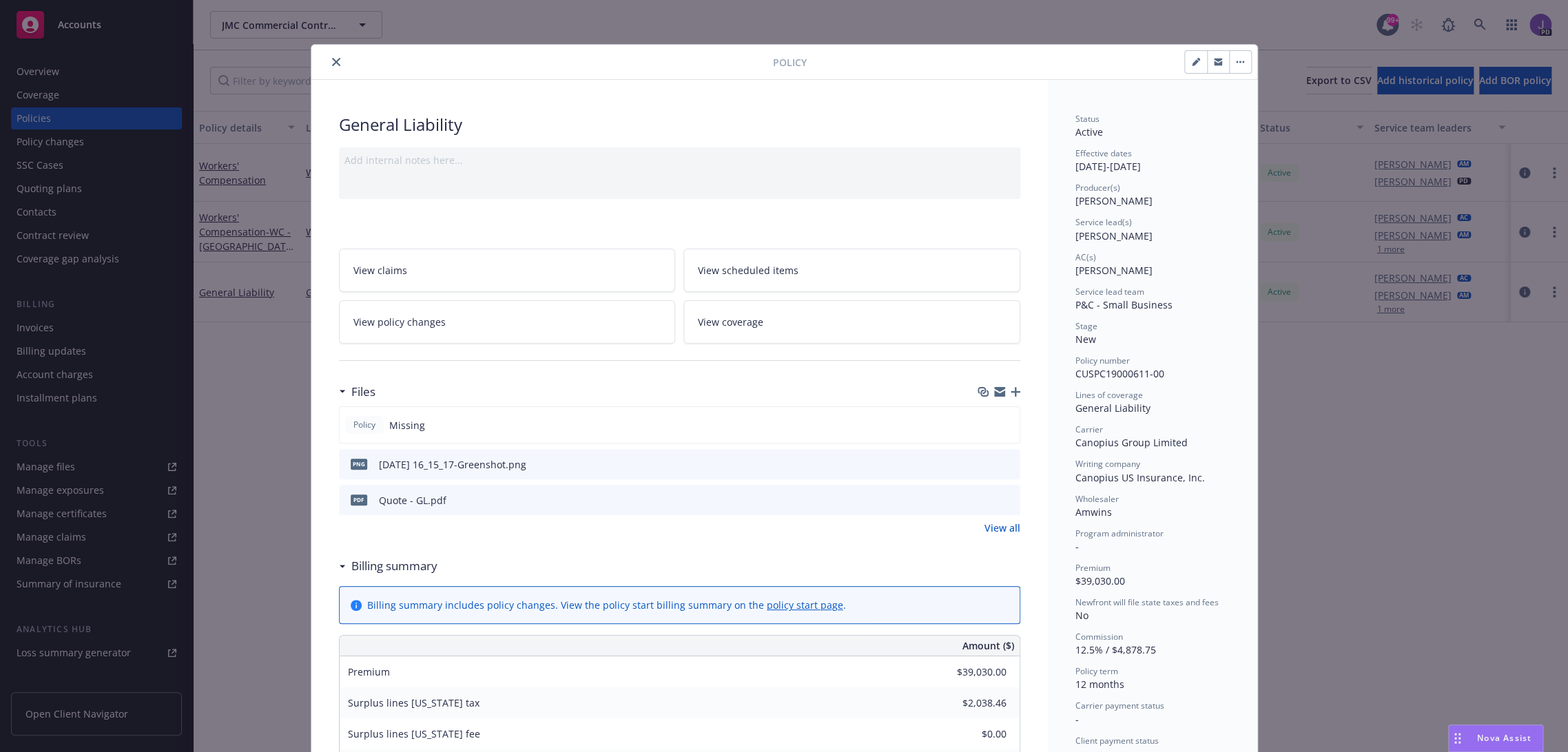
click at [328, 56] on button "close" at bounding box center [335, 61] width 16 height 16
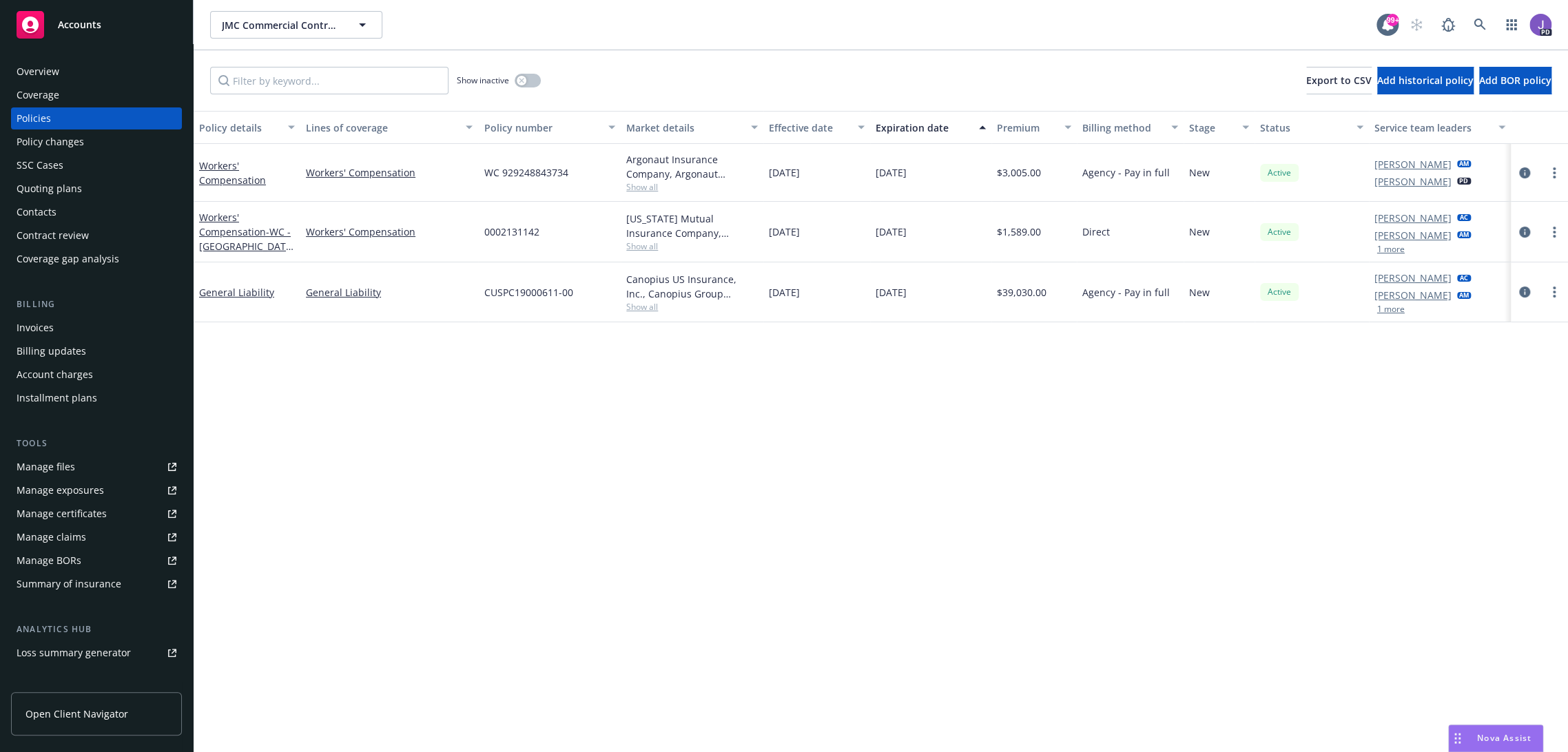
click at [425, 403] on div "Policy details Lines of coverage Policy number Market details Effective date Ex…" at bounding box center [880, 432] width 1374 height 643
click at [488, 287] on span "CUSPC19000611-00" at bounding box center [528, 292] width 89 height 14
click at [809, 511] on div "Policy details Lines of coverage Policy number Market details Effective date Ex…" at bounding box center [880, 432] width 1374 height 643
click at [507, 292] on span "CUSPC19000611-00" at bounding box center [528, 292] width 89 height 14
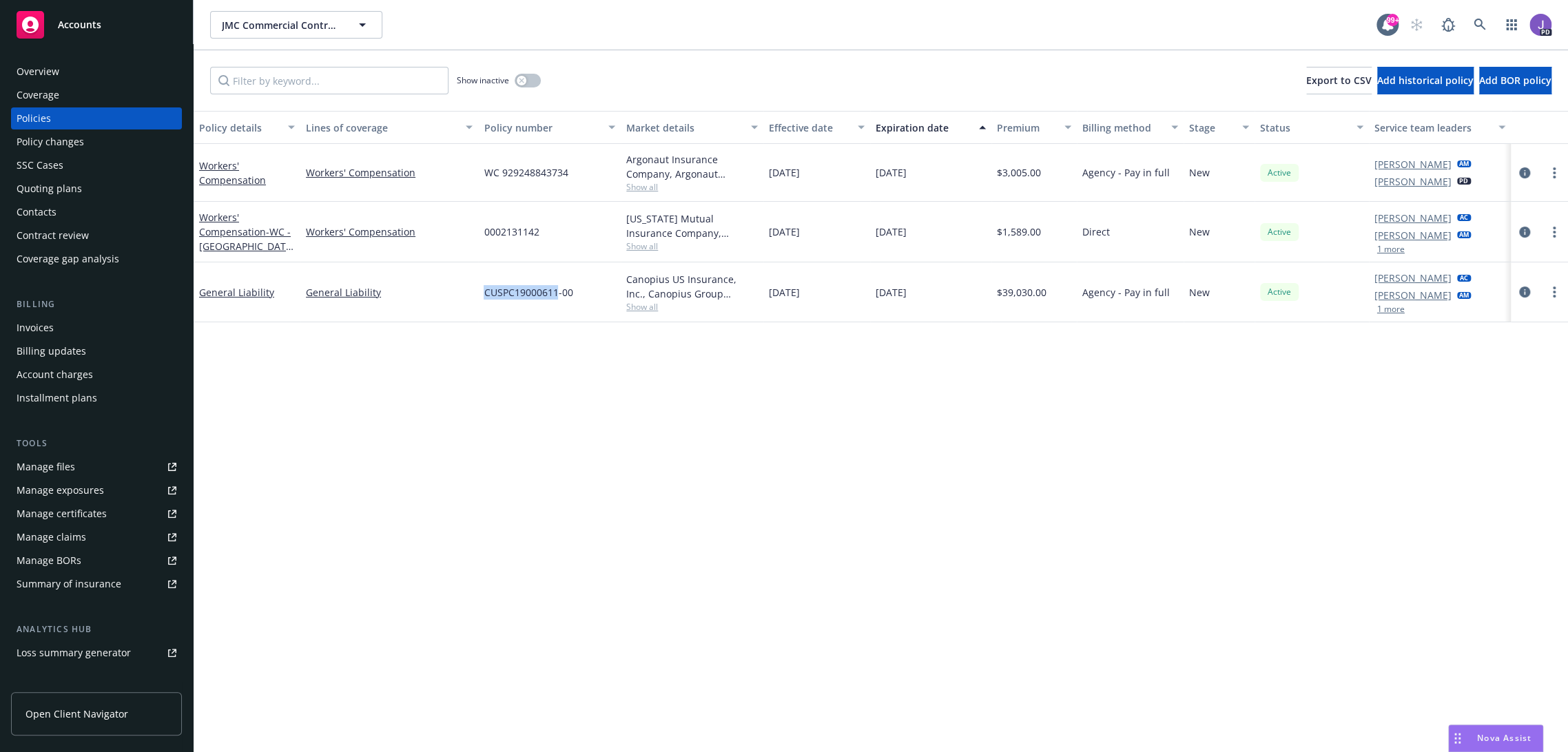
click at [507, 292] on span "CUSPC19000611-00" at bounding box center [528, 292] width 89 height 14
copy span "CUSPC19000611"
click at [1473, 20] on icon at bounding box center [1479, 25] width 12 height 12
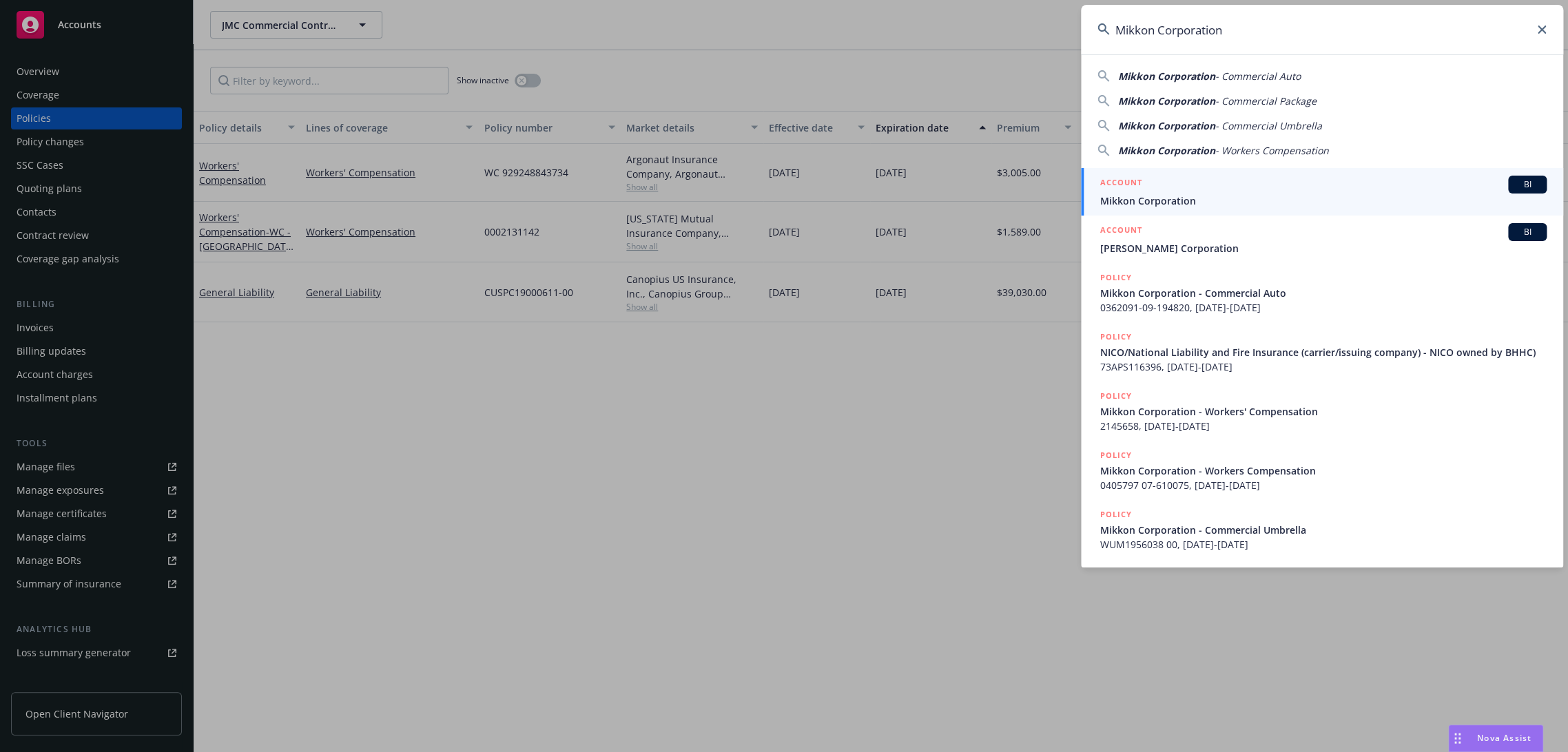
type input "Mikkon Corporation"
click at [1187, 182] on div "ACCOUNT BI" at bounding box center [1323, 184] width 446 height 18
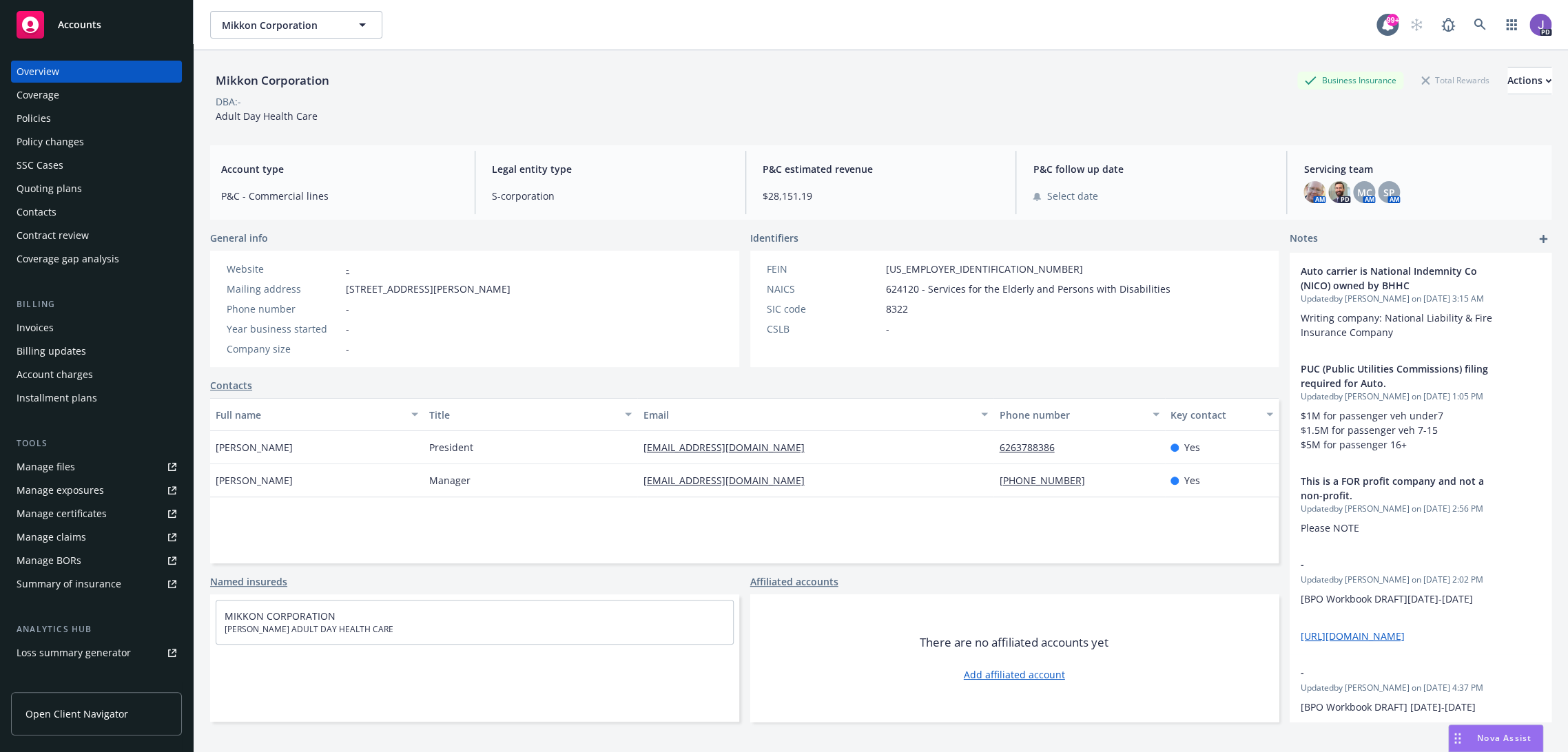
click at [27, 112] on div "Policies" at bounding box center [33, 119] width 35 height 22
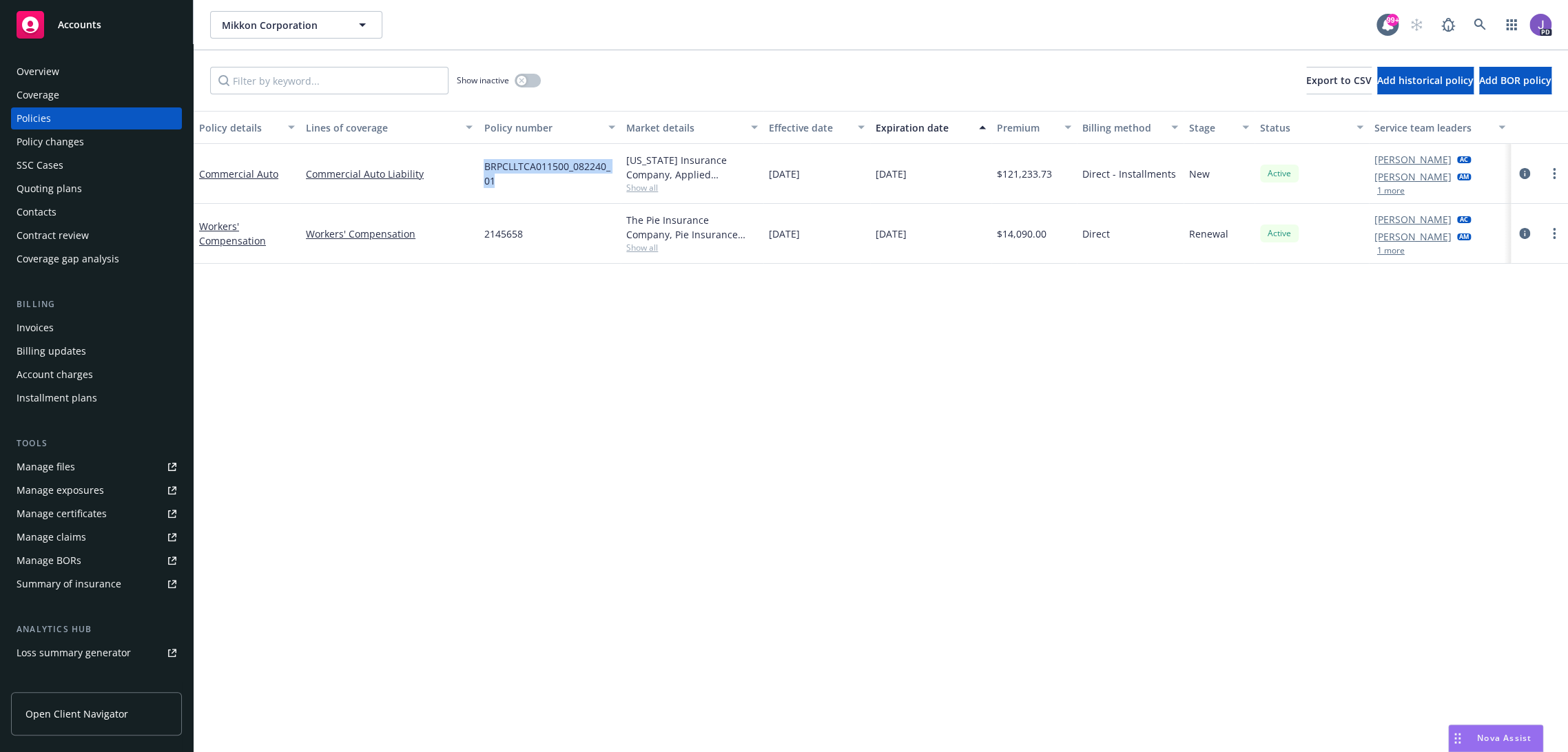
drag, startPoint x: 506, startPoint y: 179, endPoint x: 479, endPoint y: 170, distance: 28.5
click at [479, 170] on div "BRPCLLTCA011500_082240_01" at bounding box center [549, 174] width 143 height 60
copy span "BRPCLLTCA011500_082240_01"
click at [58, 77] on div "Overview" at bounding box center [96, 71] width 160 height 22
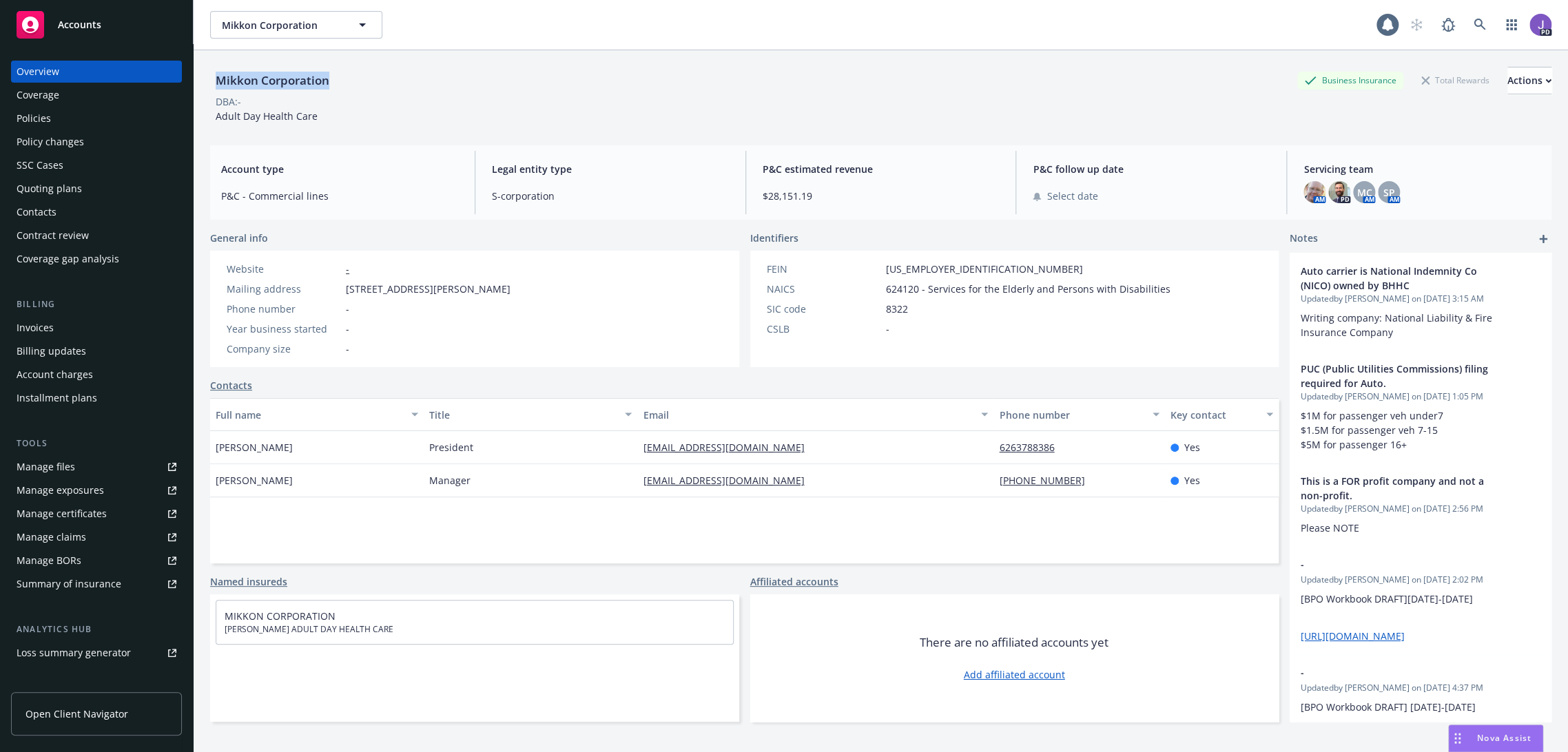
drag, startPoint x: 344, startPoint y: 88, endPoint x: 218, endPoint y: 90, distance: 126.0
click at [217, 90] on div "Mikkon Corporation Business Insurance Total Rewards Actions" at bounding box center [881, 81] width 1341 height 27
copy div "Mikkon Corporation"
drag, startPoint x: 21, startPoint y: 108, endPoint x: 53, endPoint y: 130, distance: 38.8
click at [21, 108] on div "Policies" at bounding box center [33, 119] width 35 height 22
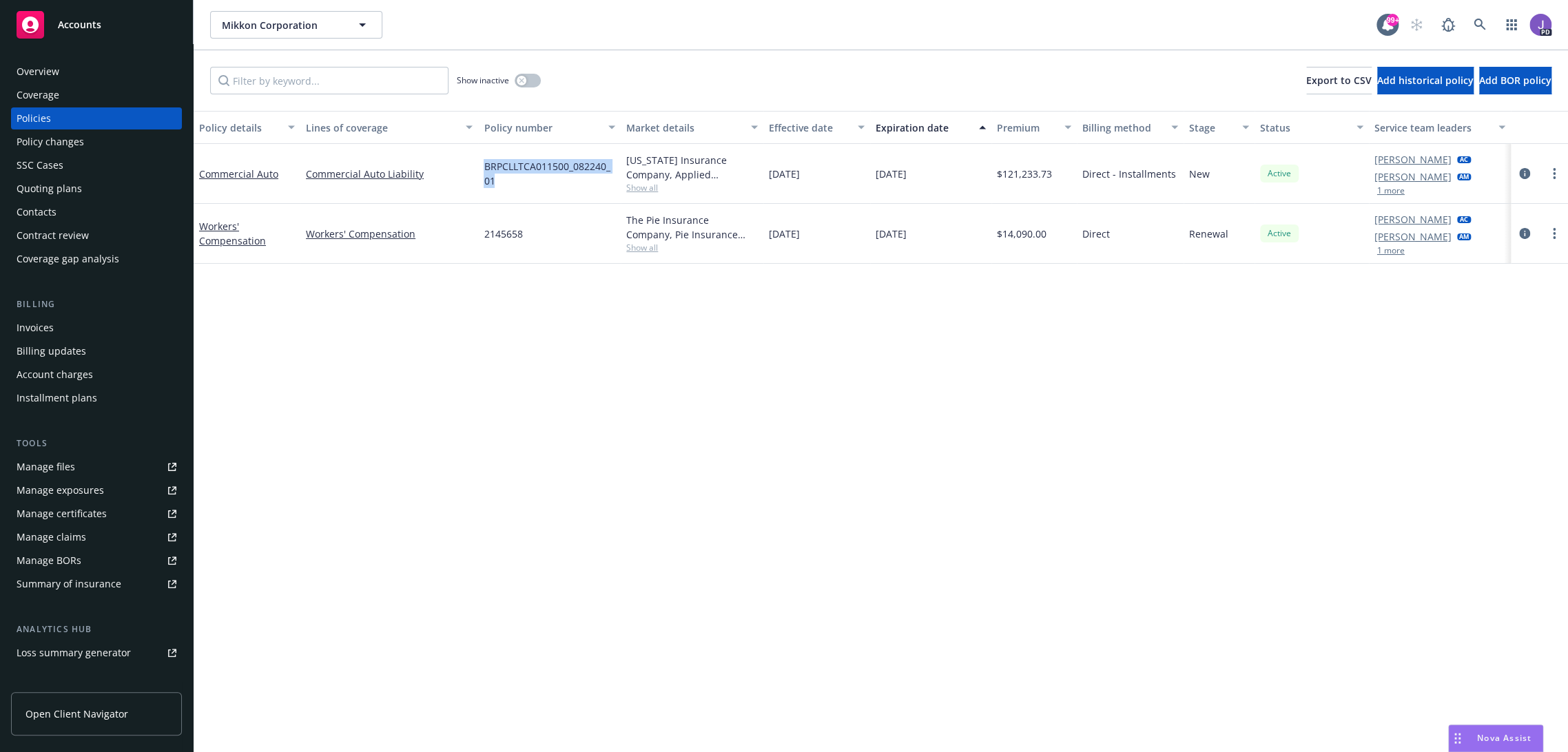
drag, startPoint x: 507, startPoint y: 185, endPoint x: 473, endPoint y: 171, distance: 36.8
click at [473, 171] on div "Commercial Auto Commercial Auto Liability BRPCLLTCA011500_082240_01 Texas Insur…" at bounding box center [880, 174] width 1374 height 60
copy div "BRPCLLTCA011500_082240_01"
click at [634, 188] on span "Show all" at bounding box center [692, 188] width 132 height 12
drag, startPoint x: 507, startPoint y: 190, endPoint x: 477, endPoint y: 173, distance: 34.5
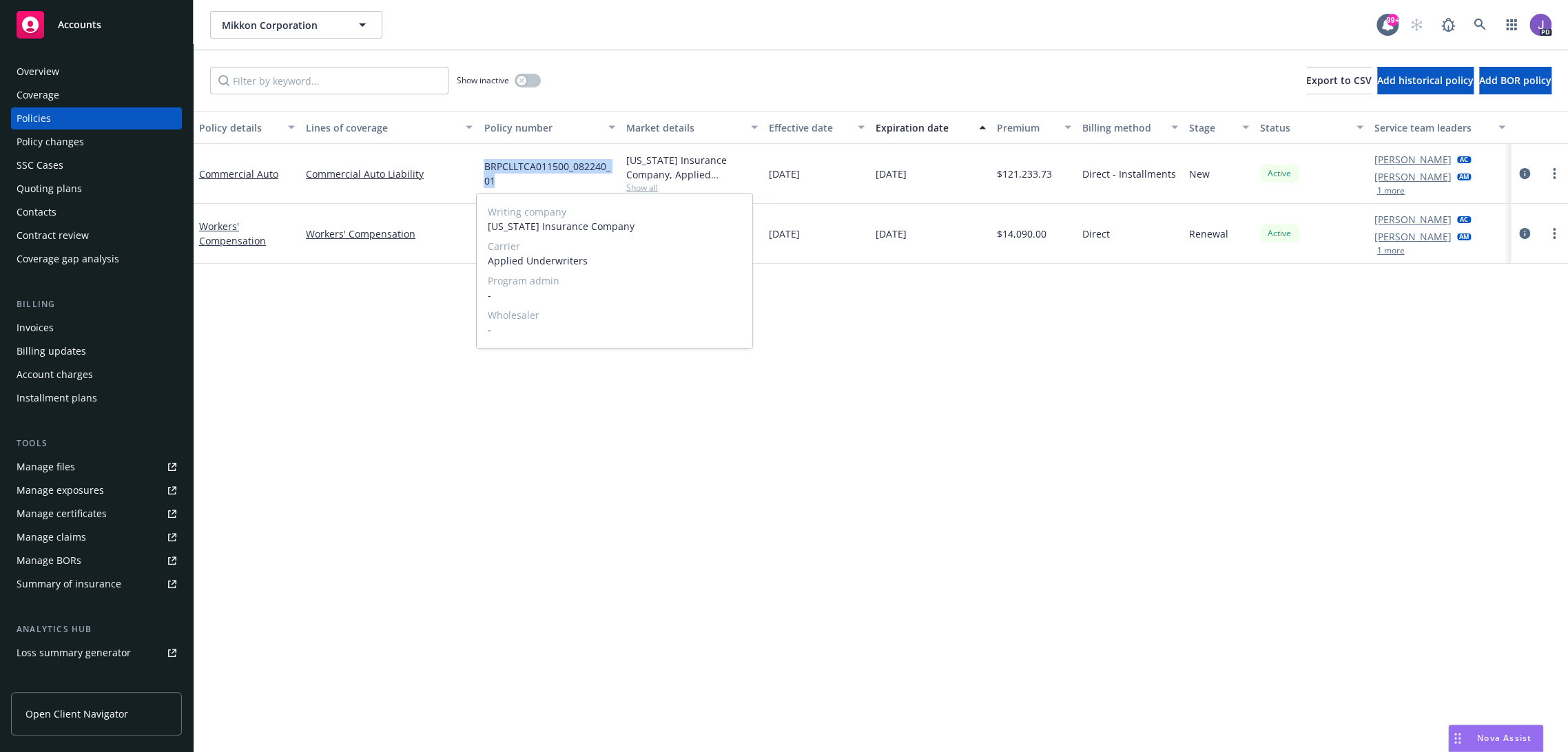
click at [478, 173] on div "BRPCLLTCA011500_082240_01" at bounding box center [549, 174] width 143 height 60
click at [641, 398] on div "Policy details Lines of coverage Policy number Market details Effective date Ex…" at bounding box center [880, 432] width 1374 height 643
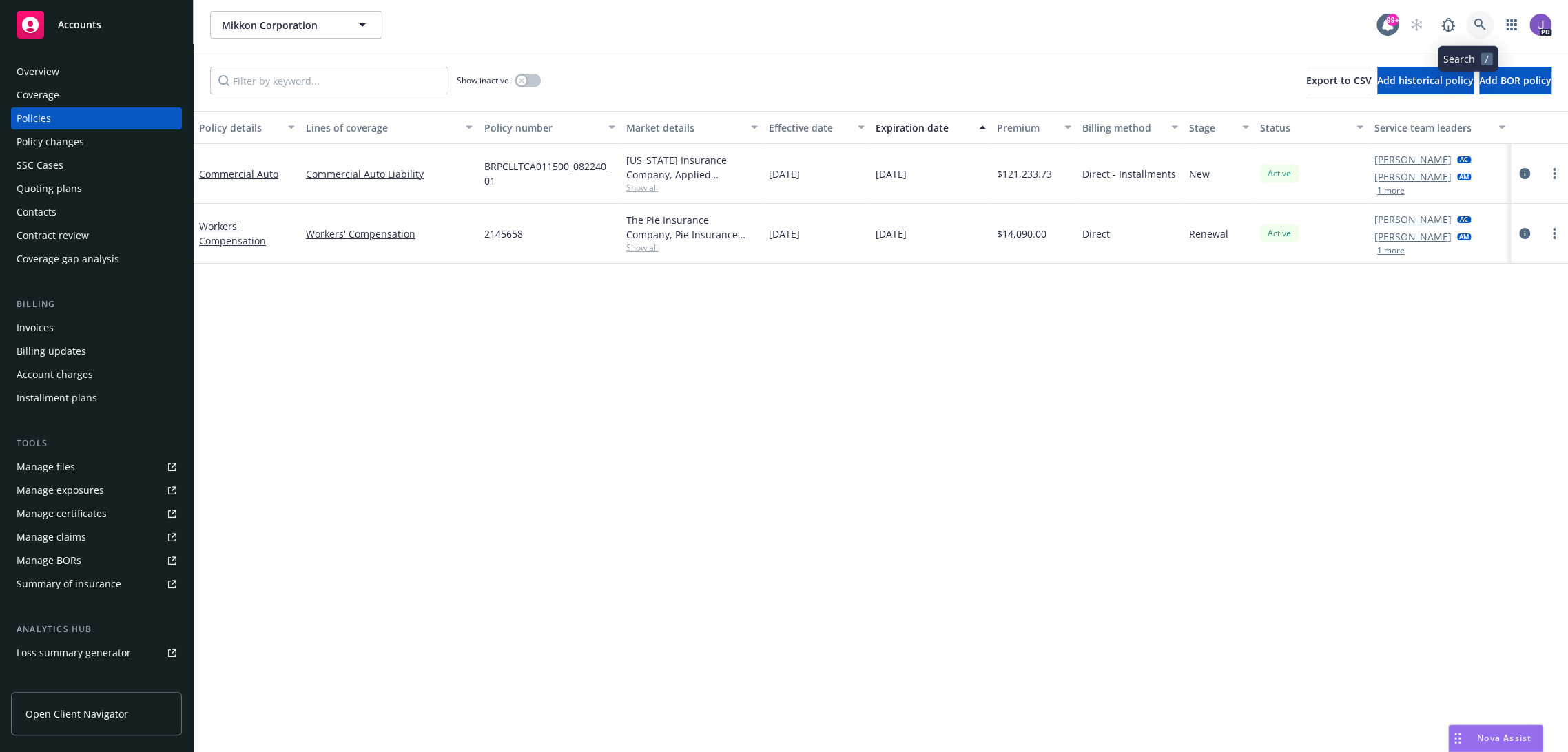
click at [1473, 20] on icon at bounding box center [1479, 25] width 12 height 12
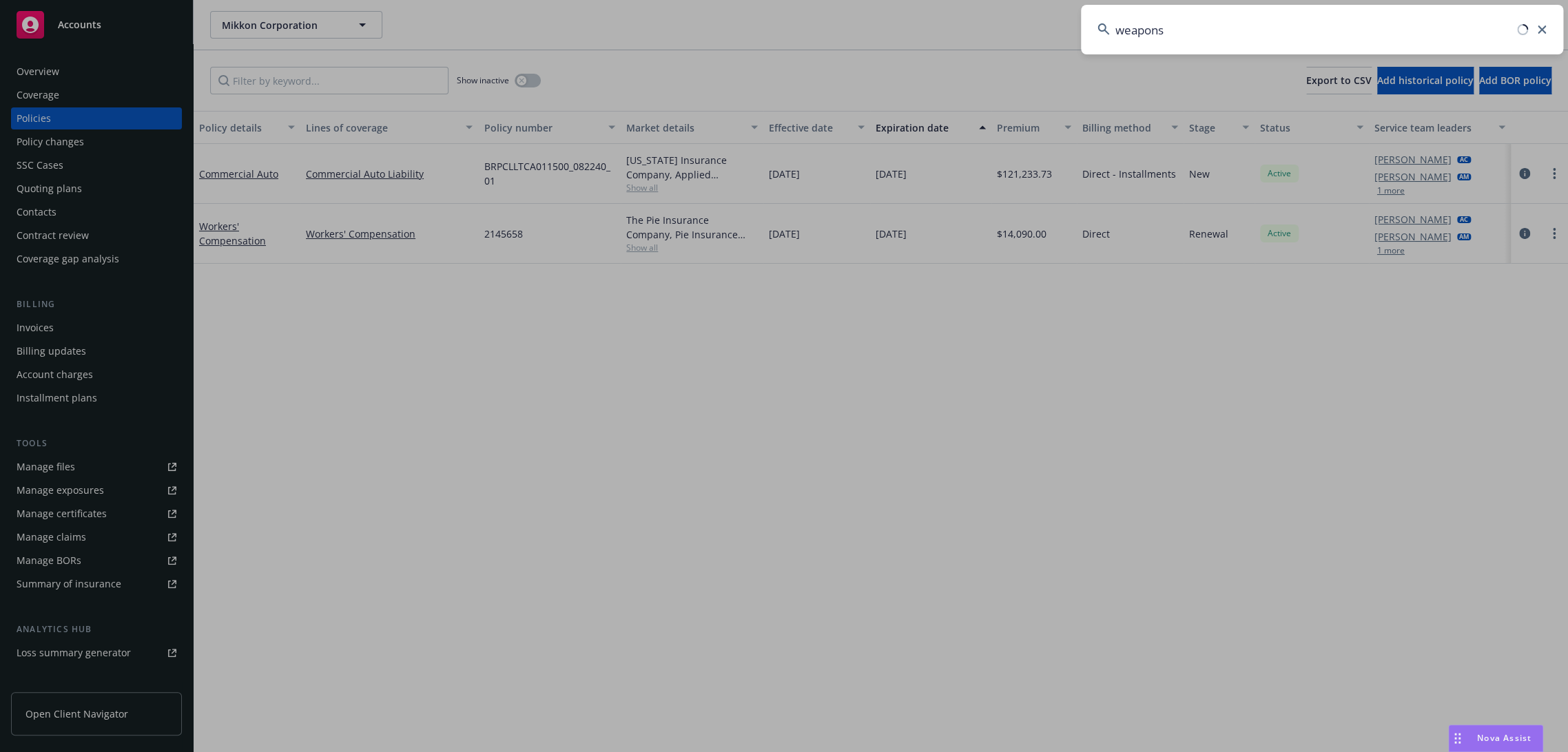
type input "weapons"
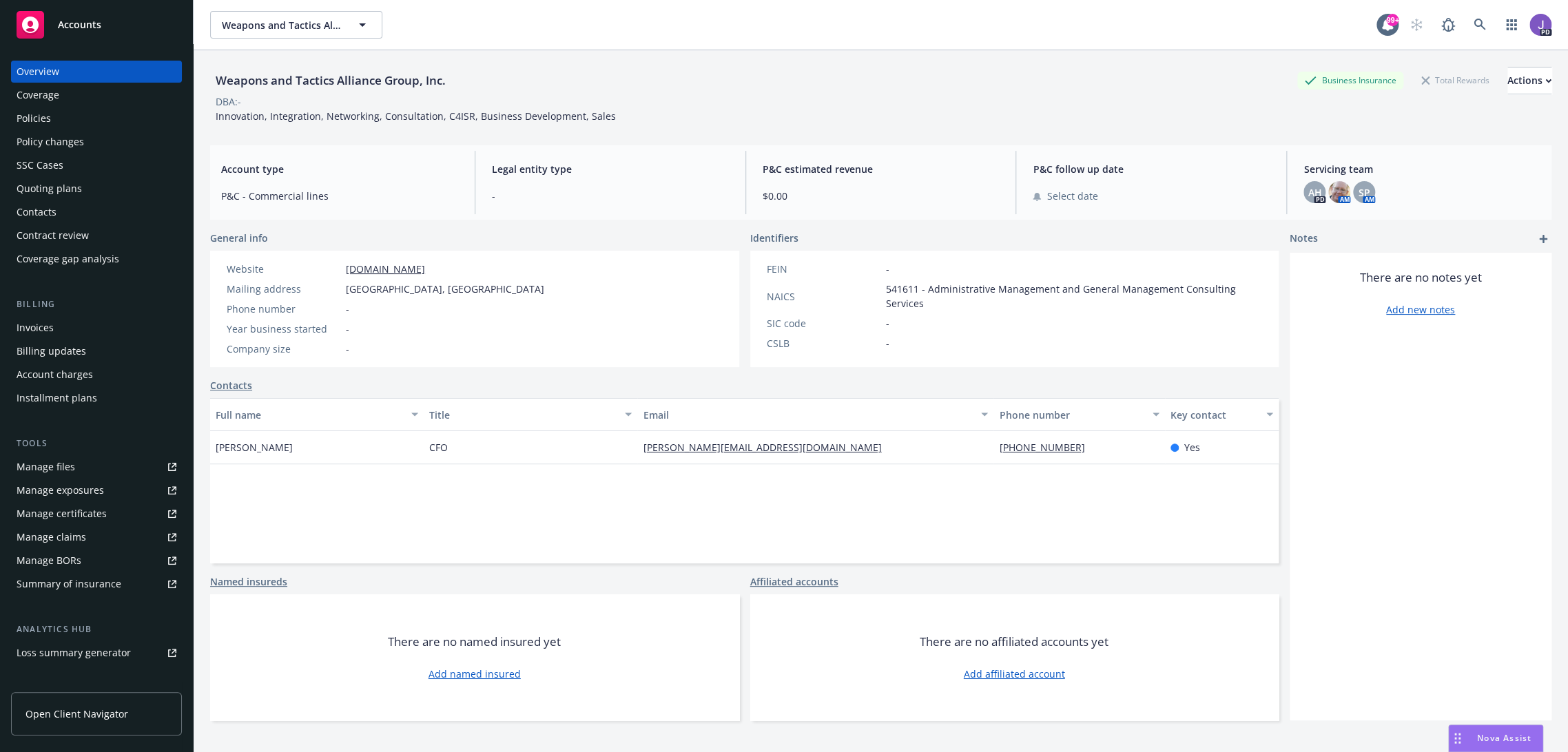
click at [684, 140] on div "Weapons and Tactics Alliance Group, Inc. Business Insurance Total Rewards Actio…" at bounding box center [881, 418] width 1341 height 736
click at [682, 140] on div "Weapons and Tactics Alliance Group, Inc. Business Insurance Total Rewards Actio…" at bounding box center [881, 418] width 1341 height 736
click at [498, 313] on div "Website weptacag.com Mailing address Tampa, Tampa, FL, 33601 Phone number - Yea…" at bounding box center [474, 308] width 529 height 116
click at [590, 192] on span "-" at bounding box center [610, 195] width 237 height 14
drag, startPoint x: 472, startPoint y: 283, endPoint x: 364, endPoint y: 287, distance: 108.1
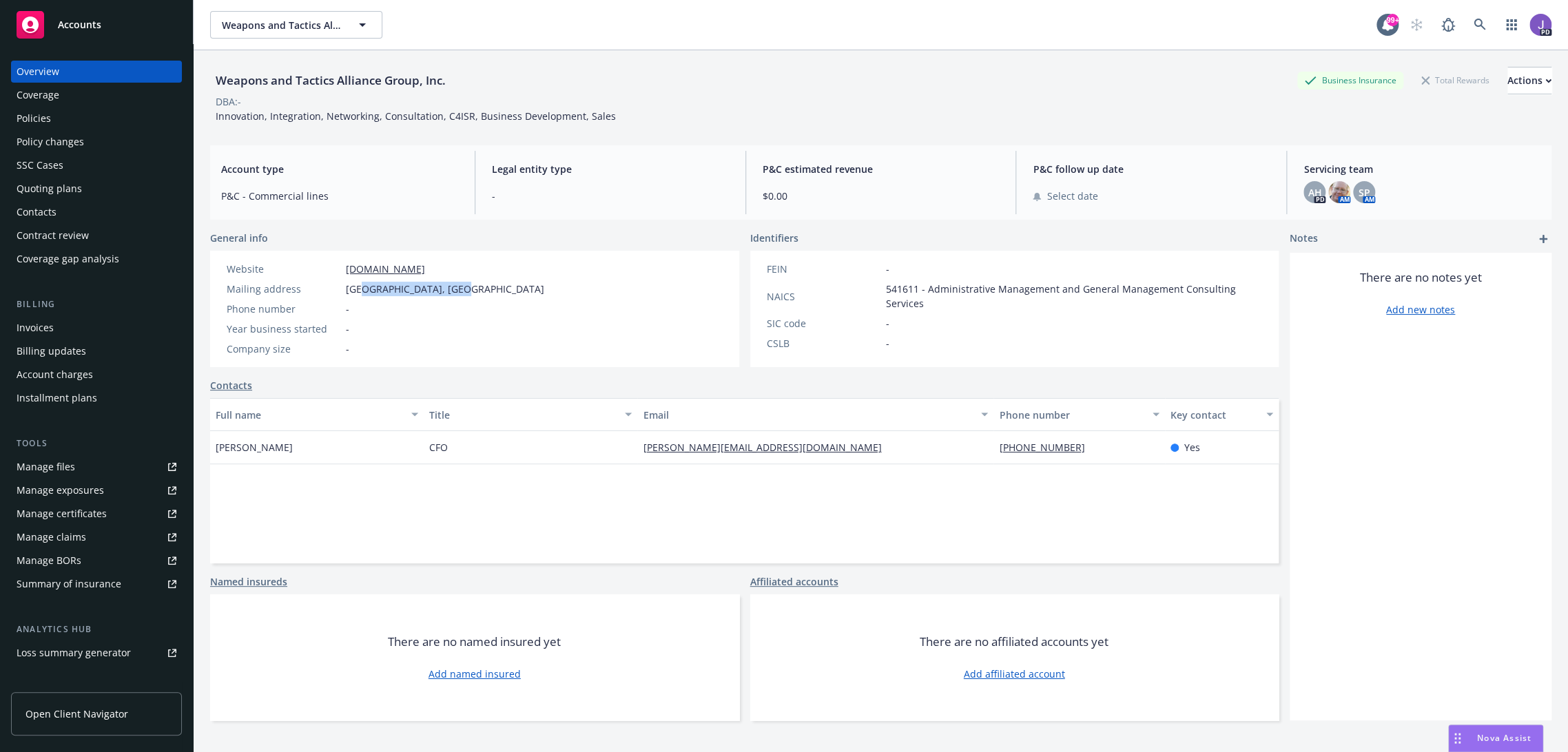
click at [361, 286] on div "Website weptacag.com Mailing address Tampa, Tampa, FL, 33601 Phone number - Yea…" at bounding box center [385, 308] width 350 height 116
click at [1047, 220] on div "Weapons and Tactics Alliance Group, Inc. Business Insurance Total Rewards Actio…" at bounding box center [881, 418] width 1341 height 736
drag, startPoint x: 347, startPoint y: 287, endPoint x: 482, endPoint y: 290, distance: 135.0
click at [482, 290] on div "Website weptacag.com Mailing address Tampa, Tampa, FL, 33601 Phone number - Yea…" at bounding box center [474, 308] width 529 height 116
click at [500, 287] on div "Website weptacag.com Mailing address Tampa, Tampa, FL, 33601 Phone number - Yea…" at bounding box center [474, 308] width 529 height 116
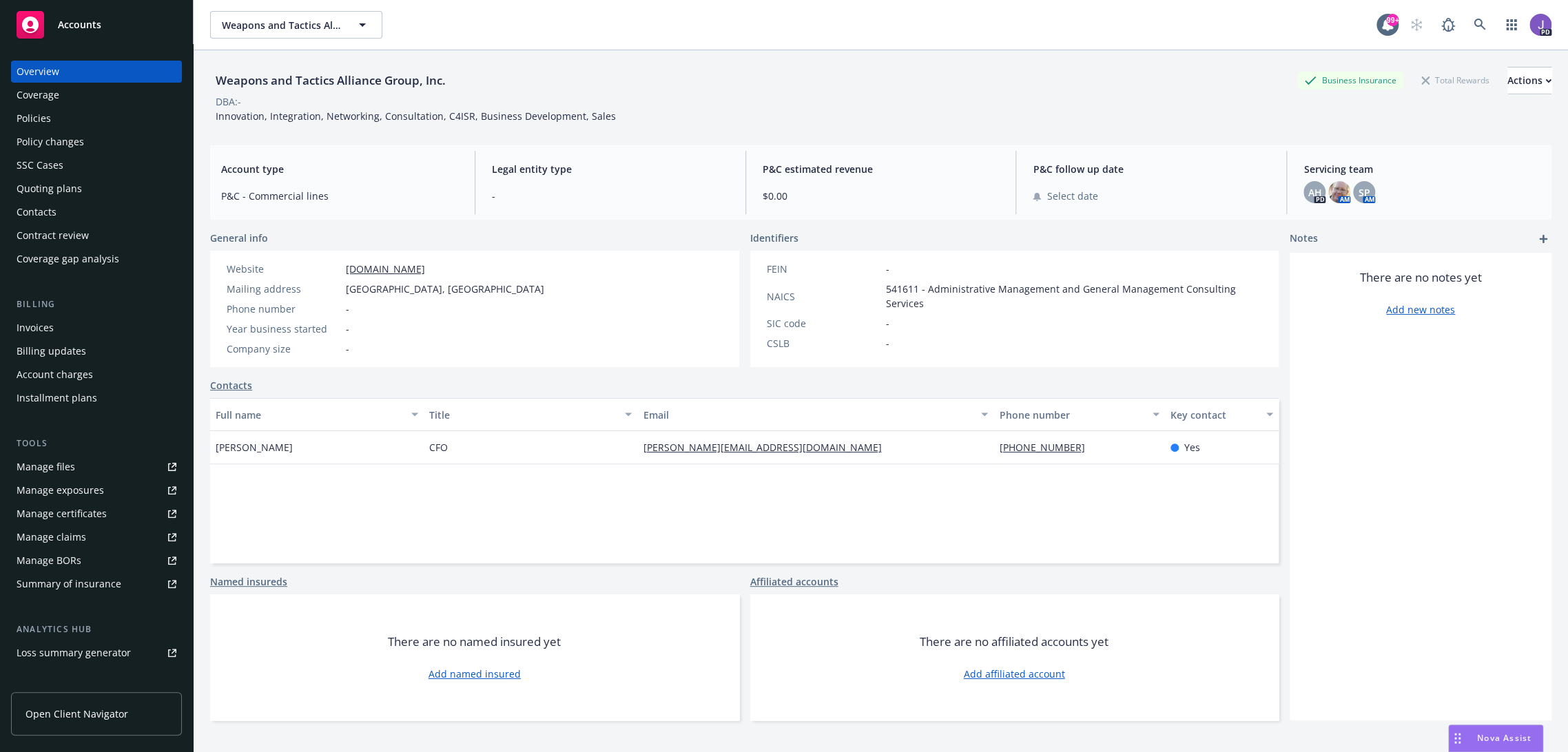
click at [769, 269] on div "FEIN" at bounding box center [823, 268] width 114 height 14
drag, startPoint x: 769, startPoint y: 269, endPoint x: 781, endPoint y: 299, distance: 32.3
click at [770, 272] on div "FEIN" at bounding box center [823, 268] width 114 height 14
click at [792, 267] on div "FEIN" at bounding box center [823, 268] width 114 height 14
click at [1482, 736] on span "Nova Assist" at bounding box center [1504, 738] width 54 height 12
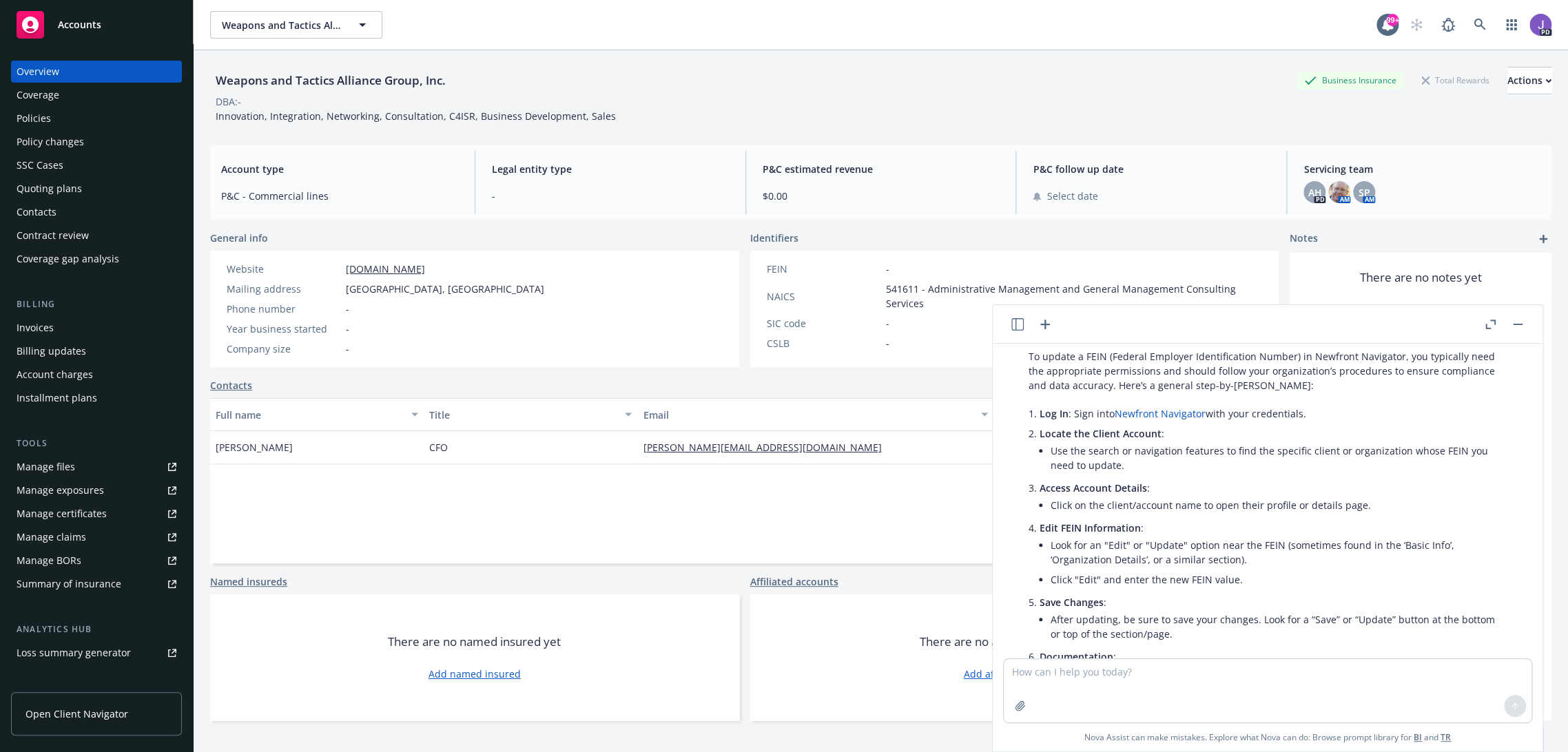
scroll to position [76, 0]
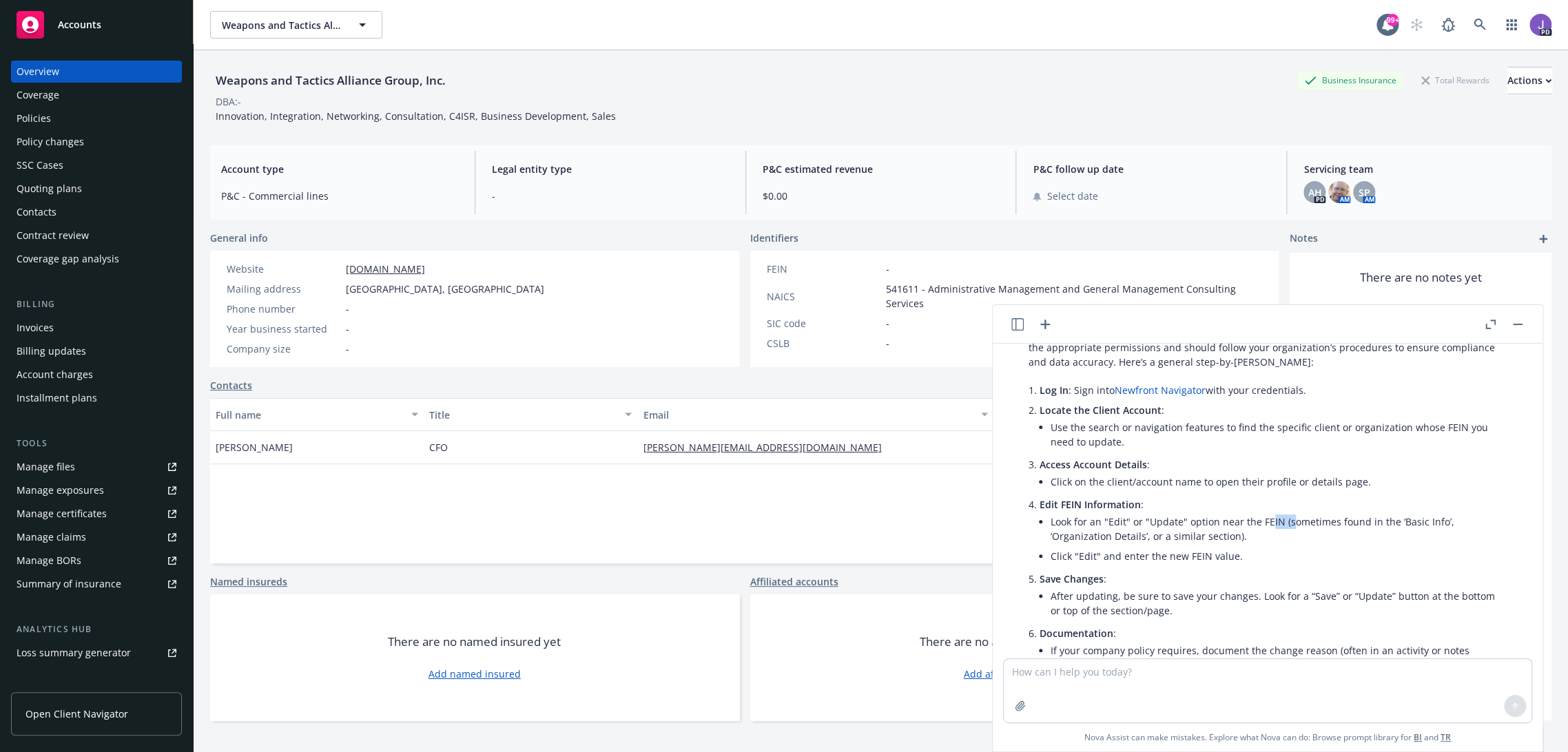
drag, startPoint x: 1266, startPoint y: 521, endPoint x: 1291, endPoint y: 521, distance: 25.0
click at [1291, 521] on li "Look for an "Edit" or "Update" option near the FEIN (sometimes found in the ‘Ba…" at bounding box center [1278, 529] width 456 height 35
click at [799, 288] on div "NAICS 541611 - Administrative Management and General Management Consulting Serv…" at bounding box center [1014, 296] width 507 height 29
click at [1507, 82] on div "Actions" at bounding box center [1529, 81] width 44 height 26
click at [986, 103] on div "DBA: -" at bounding box center [881, 101] width 1341 height 14
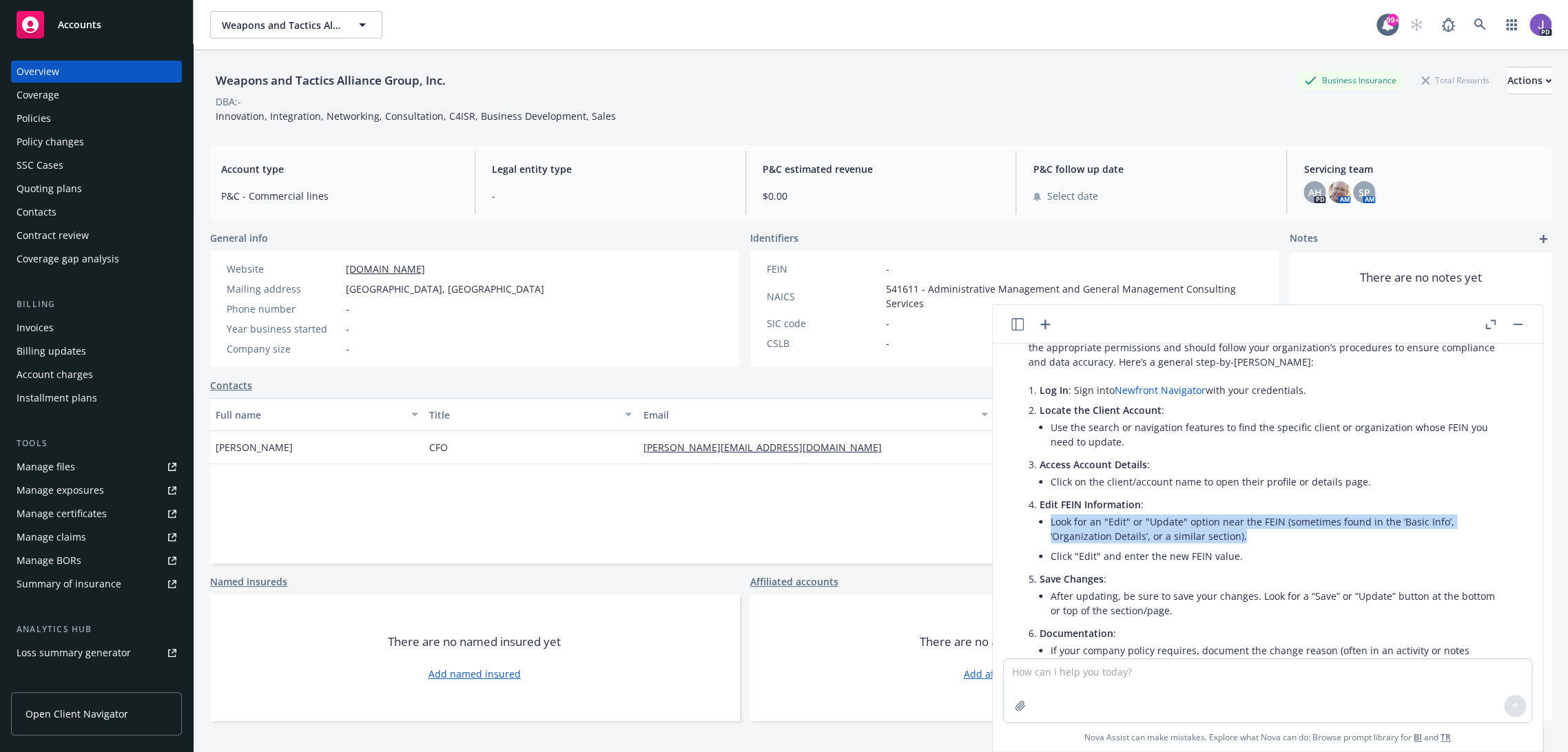
drag, startPoint x: 1049, startPoint y: 525, endPoint x: 1239, endPoint y: 536, distance: 190.3
click at [1239, 536] on li "Edit FEIN Information : Look for an "Edit" or "Update" option near the FEIN (so…" at bounding box center [1273, 532] width 467 height 75
click at [1507, 75] on div "Actions" at bounding box center [1529, 81] width 44 height 26
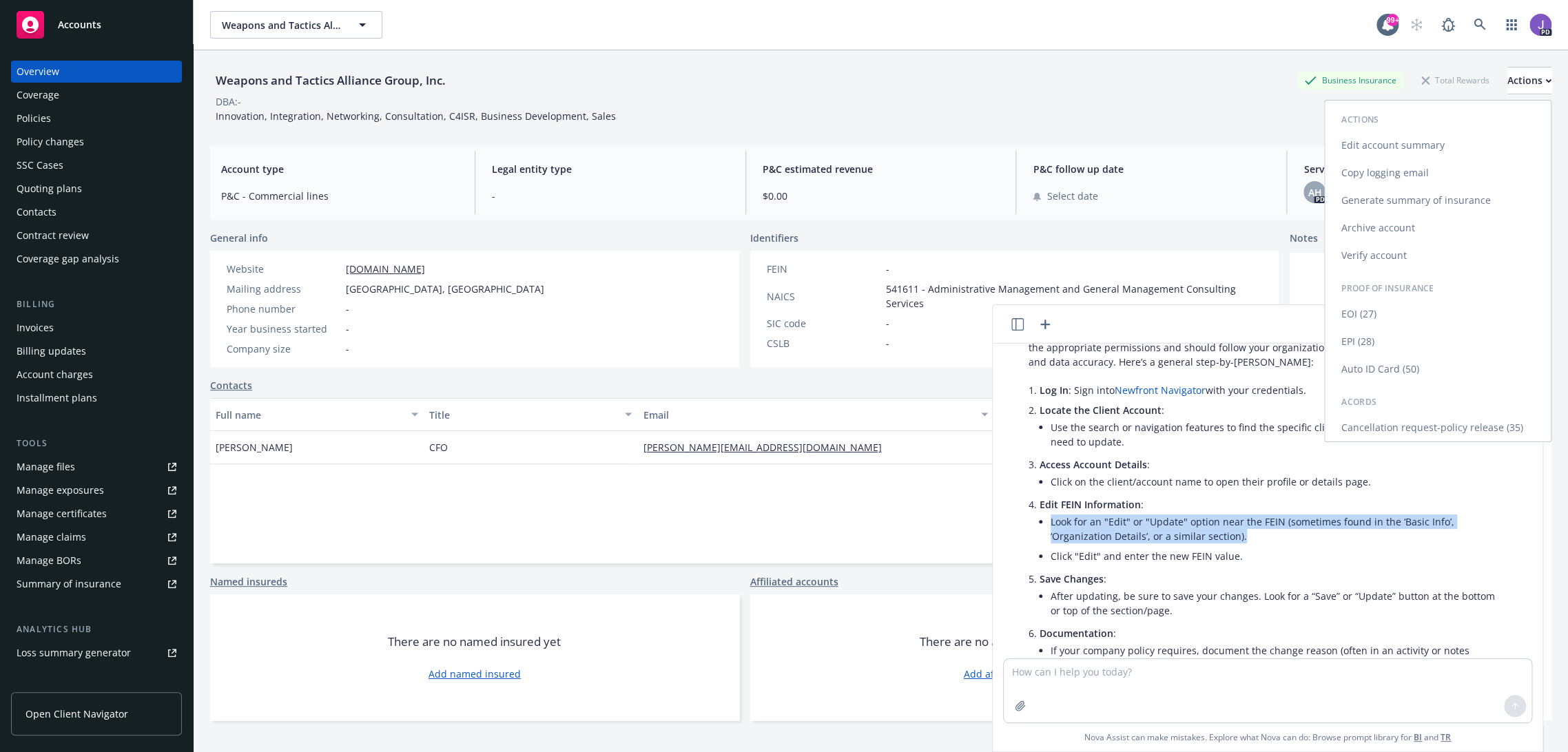
click at [1395, 143] on link "Edit account summary" at bounding box center [1437, 145] width 226 height 27
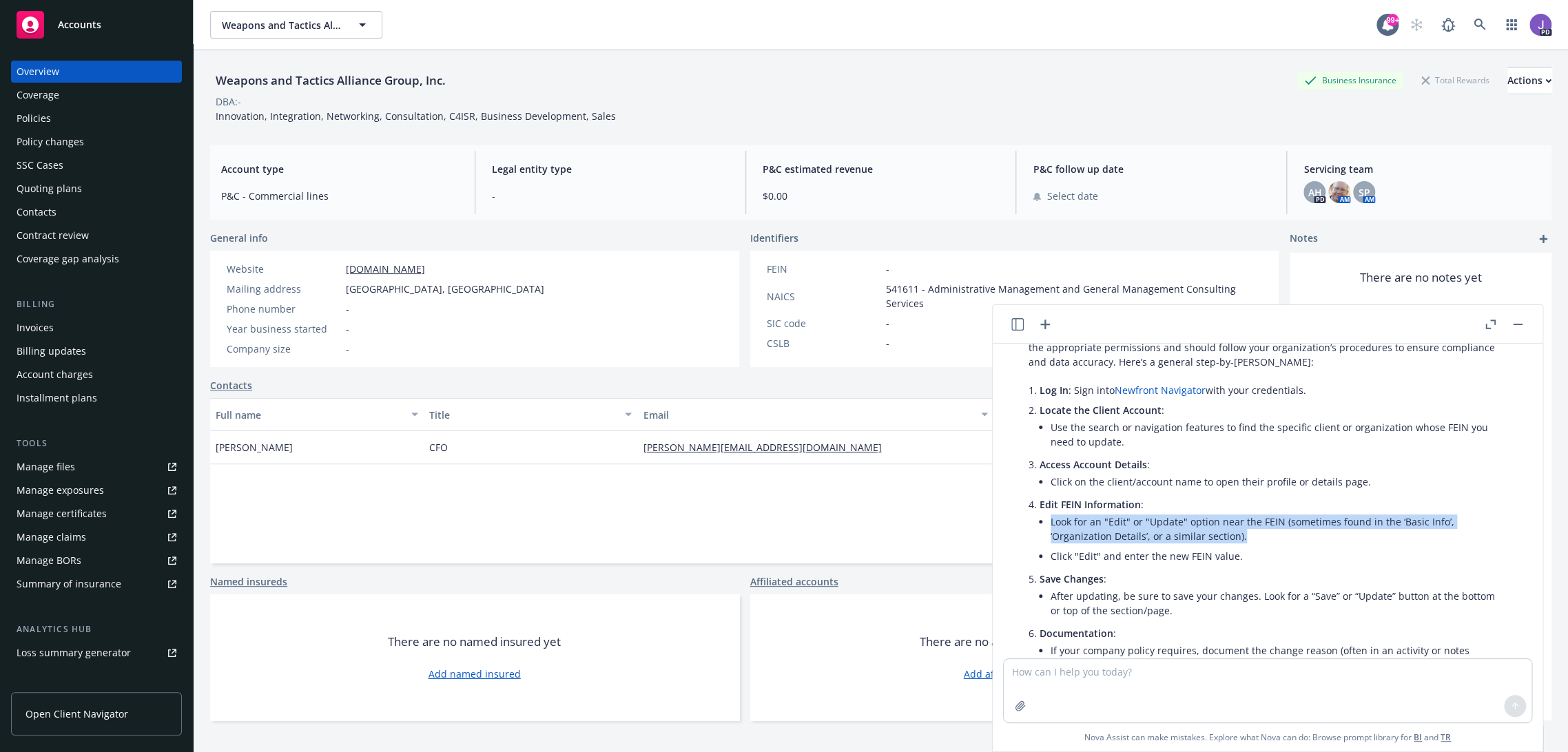
select select "US"
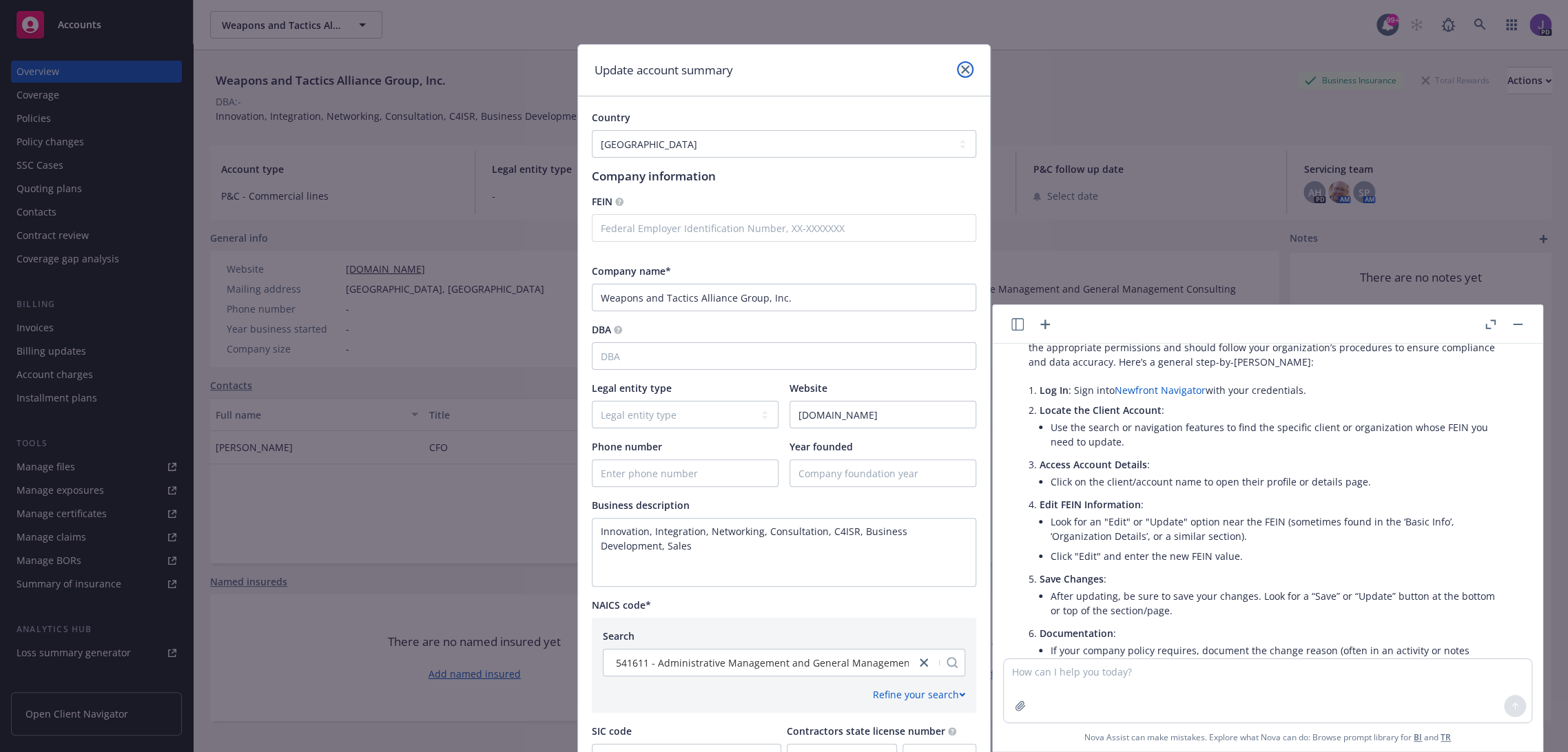
click at [960, 68] on icon "close" at bounding box center [965, 70] width 8 height 8
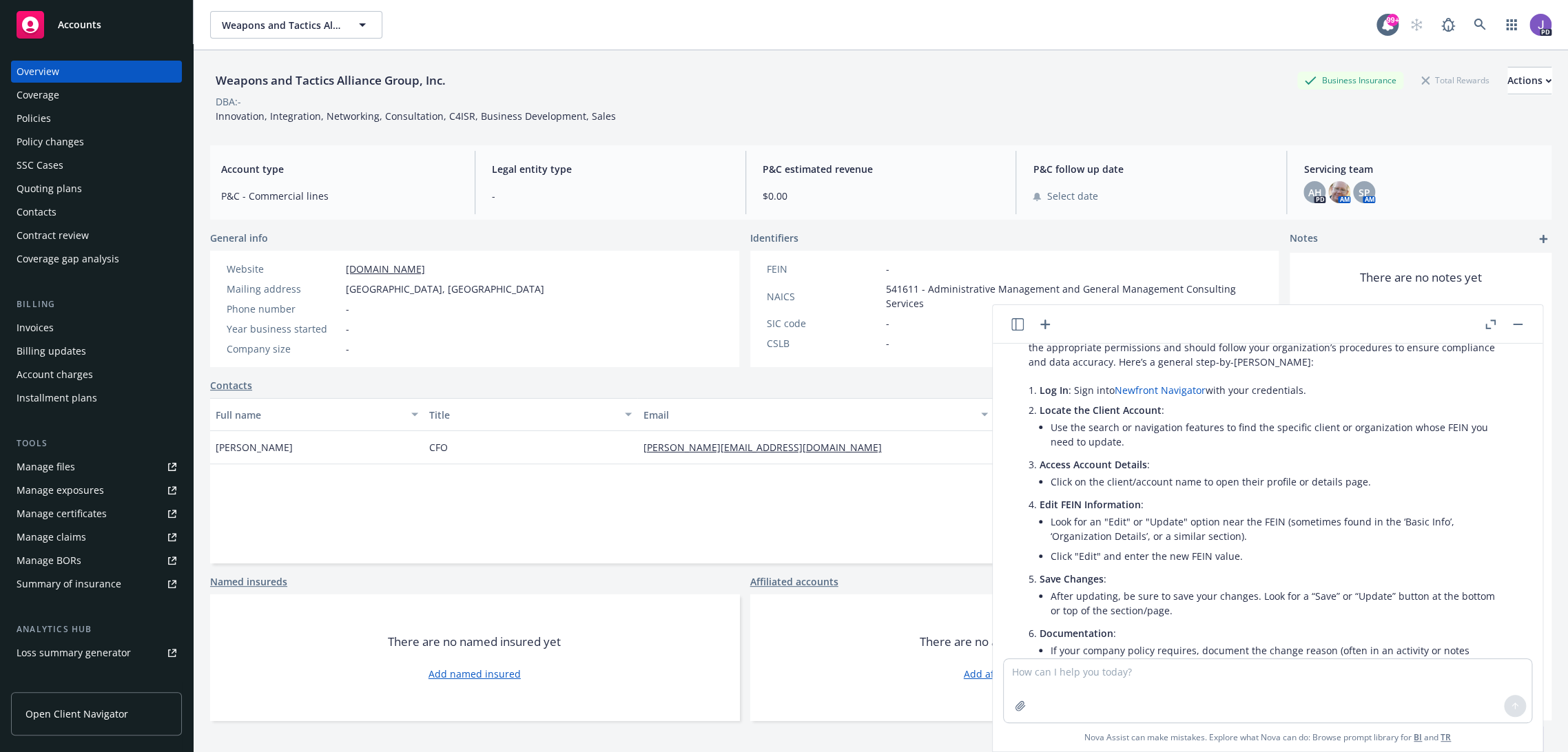
click at [1516, 326] on button "button" at bounding box center [1517, 324] width 16 height 16
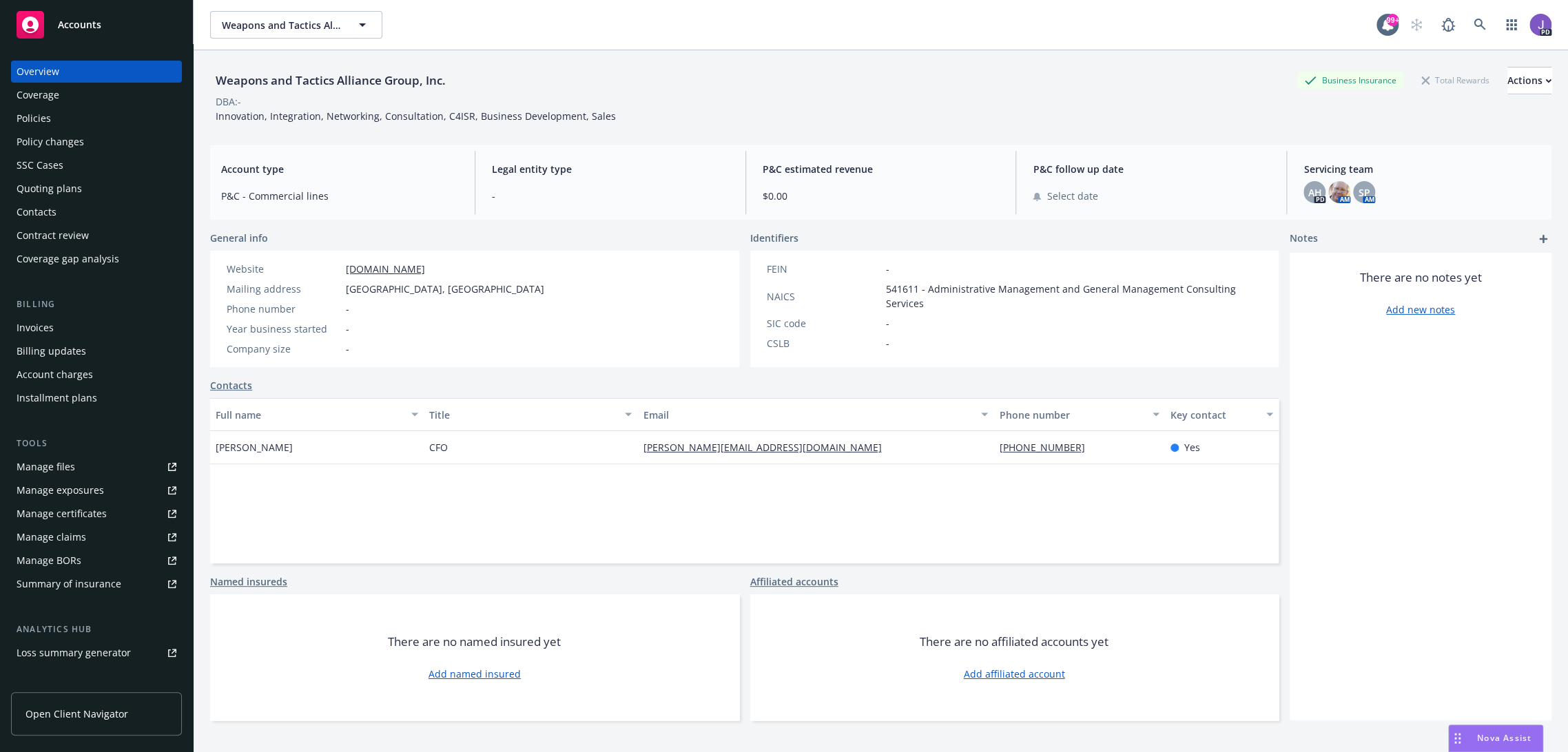
click at [389, 269] on link "weptacag.com" at bounding box center [384, 268] width 79 height 13
click at [1473, 31] on icon at bounding box center [1479, 25] width 13 height 13
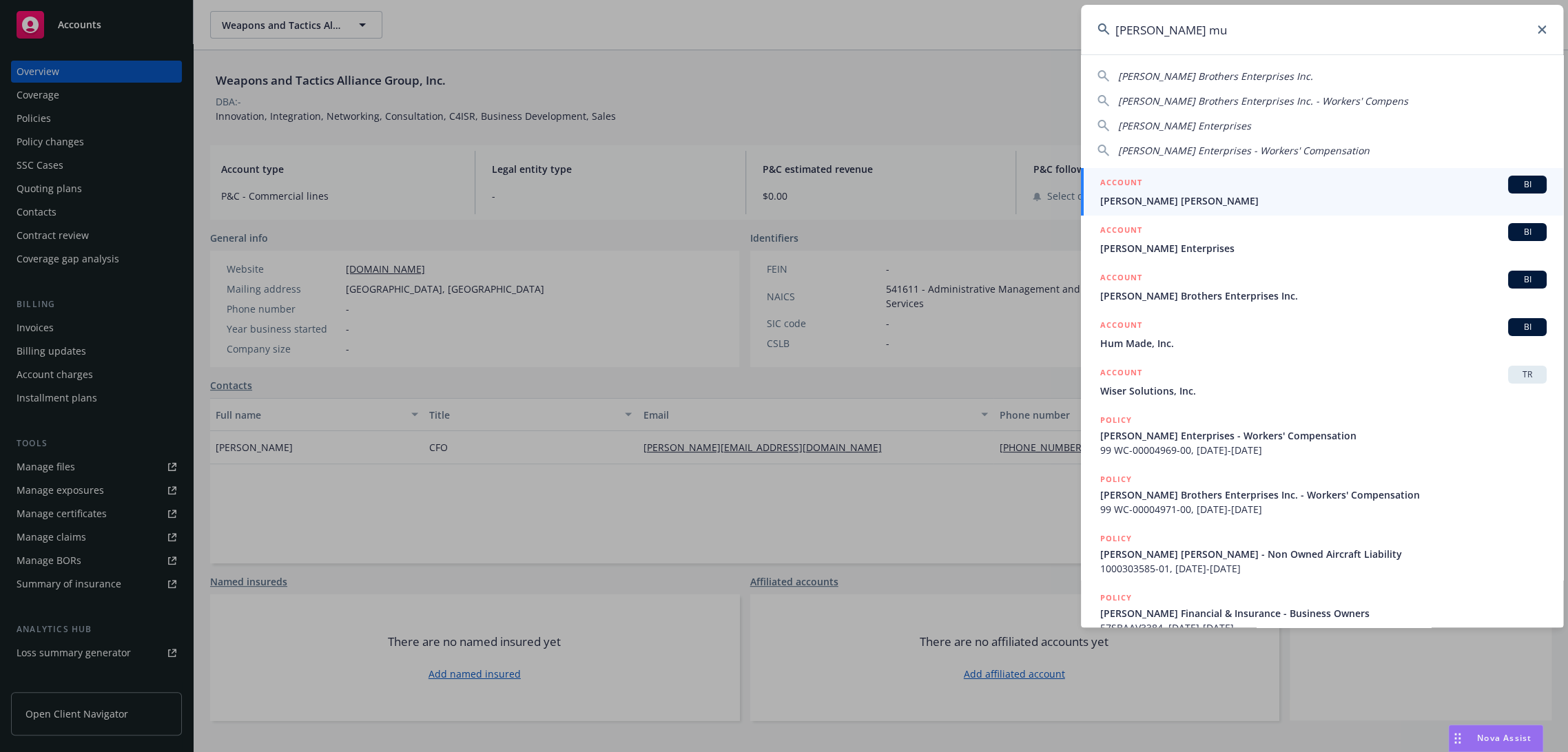
type input "gagne mul"
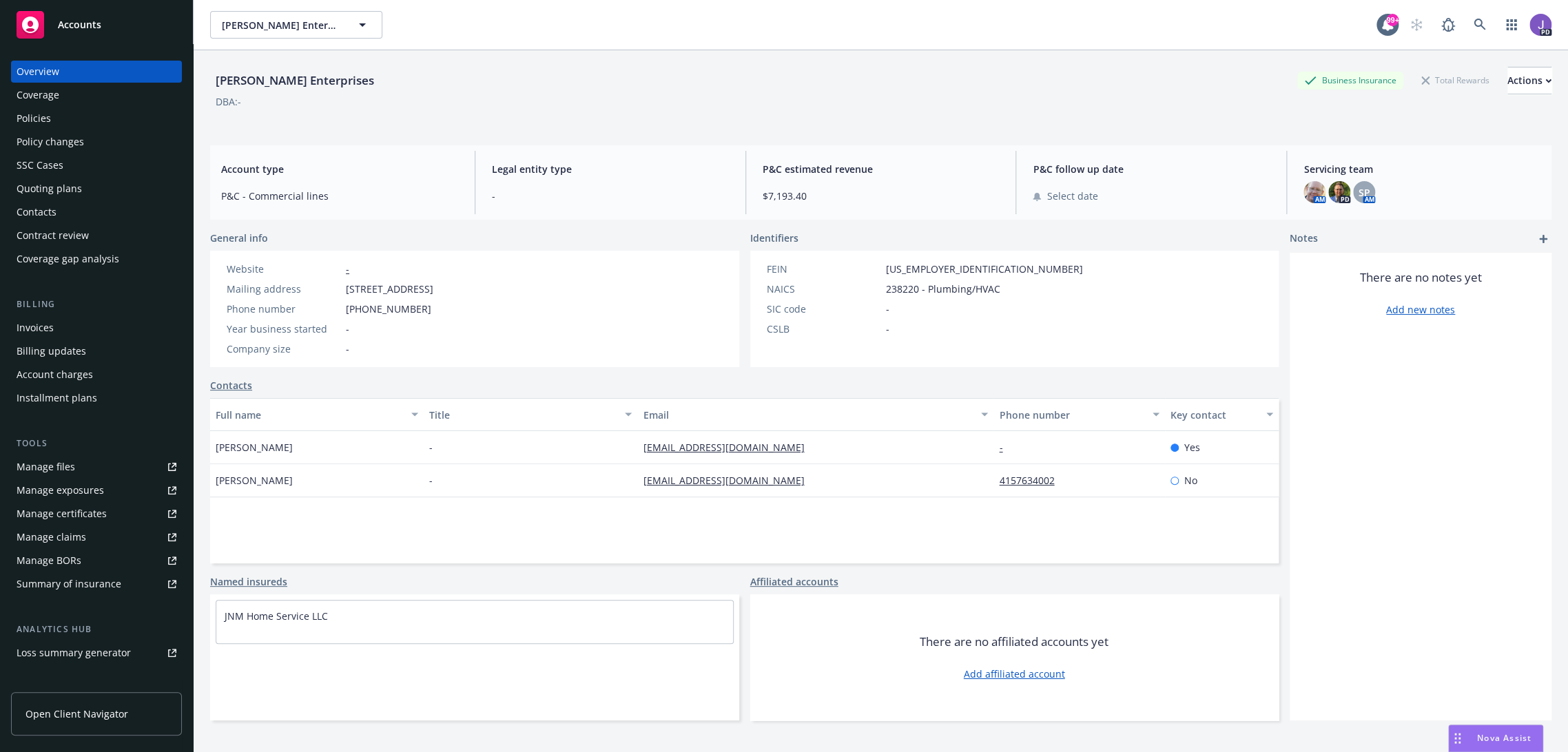
click at [76, 112] on div "Policies" at bounding box center [96, 119] width 160 height 22
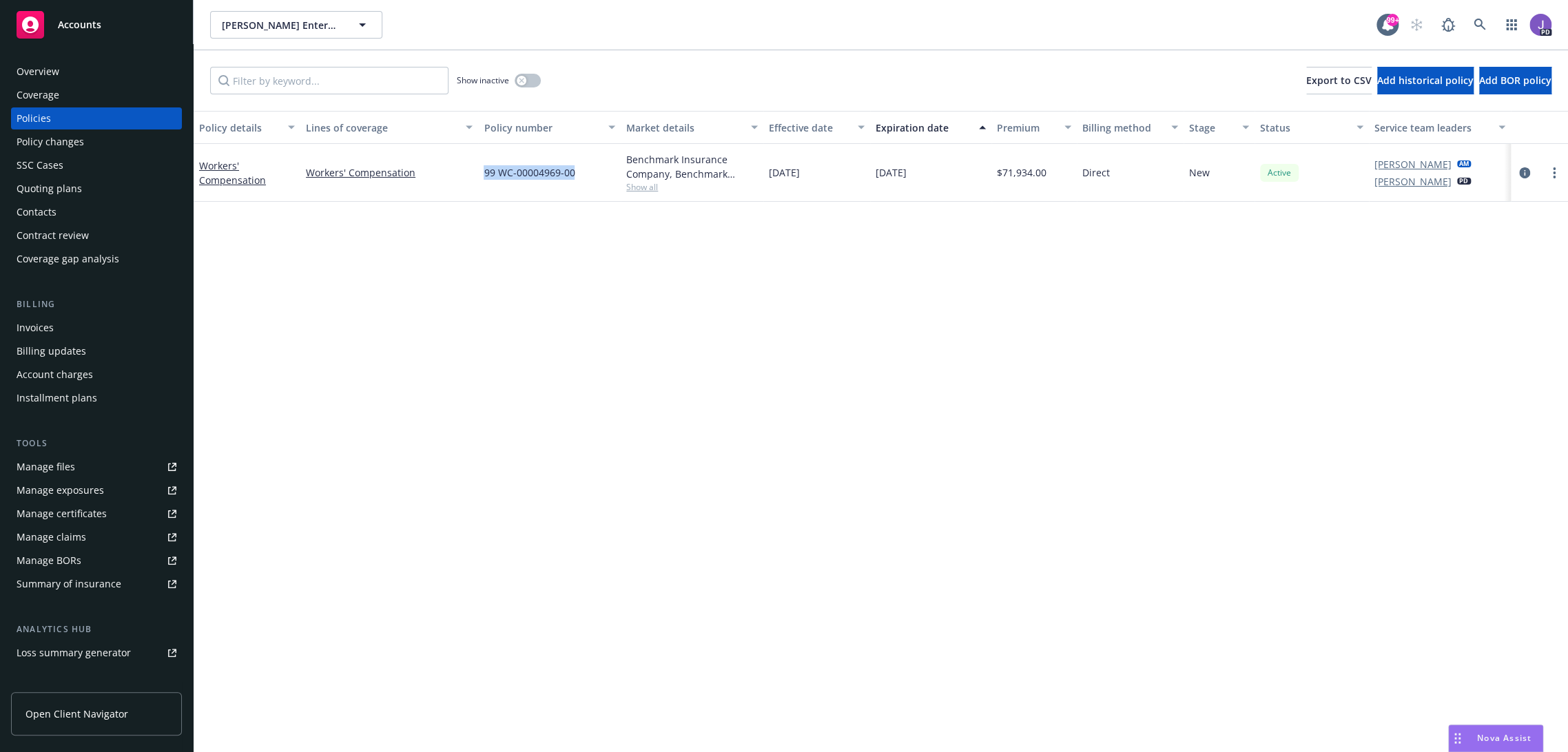
drag, startPoint x: 576, startPoint y: 171, endPoint x: 480, endPoint y: 173, distance: 96.0
click at [480, 173] on div "99 WC-00004969-00" at bounding box center [549, 173] width 143 height 58
click at [1476, 24] on link at bounding box center [1479, 25] width 27 height 27
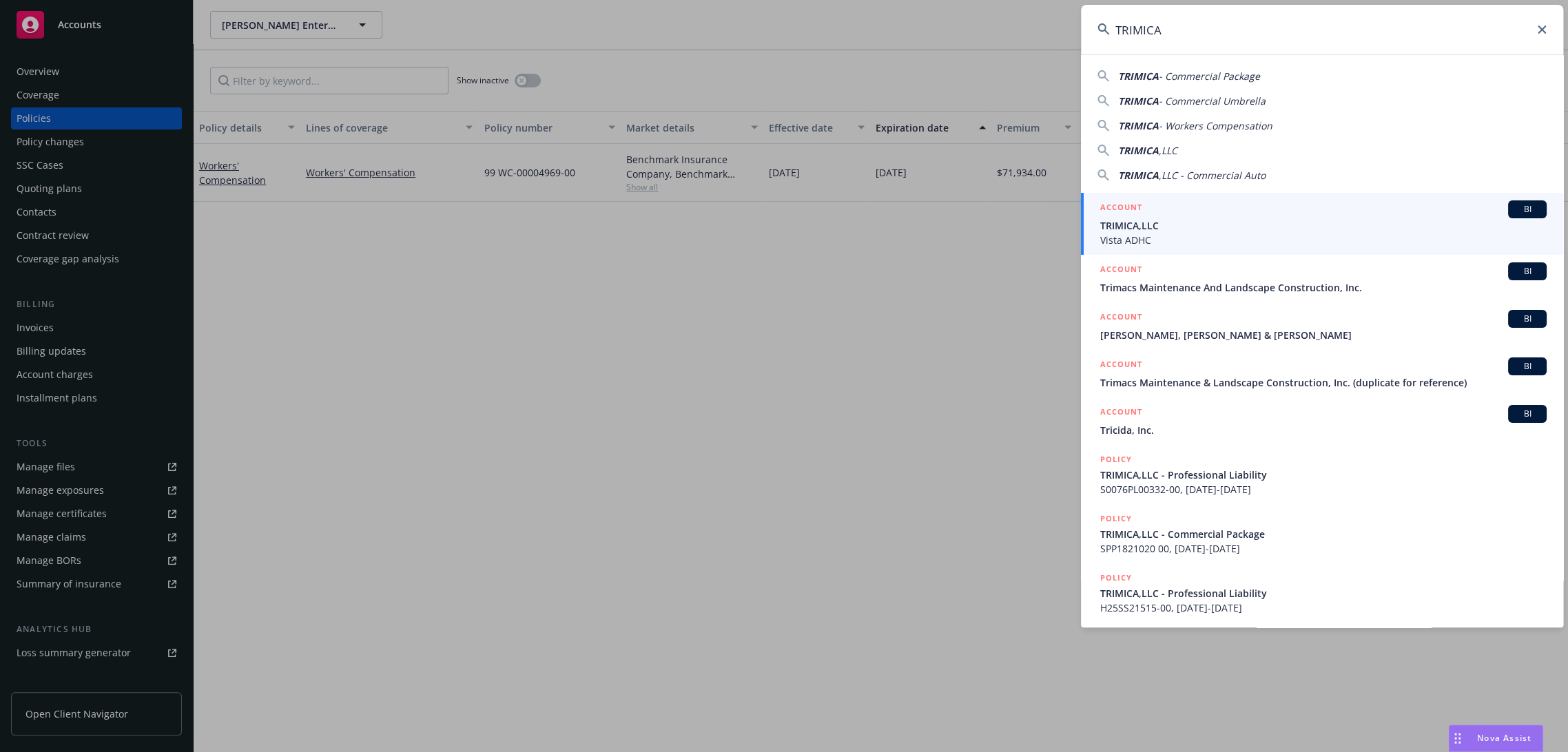
type input "TRIMICA"
click at [1171, 222] on span "TRIMICA,LLC" at bounding box center [1323, 225] width 446 height 14
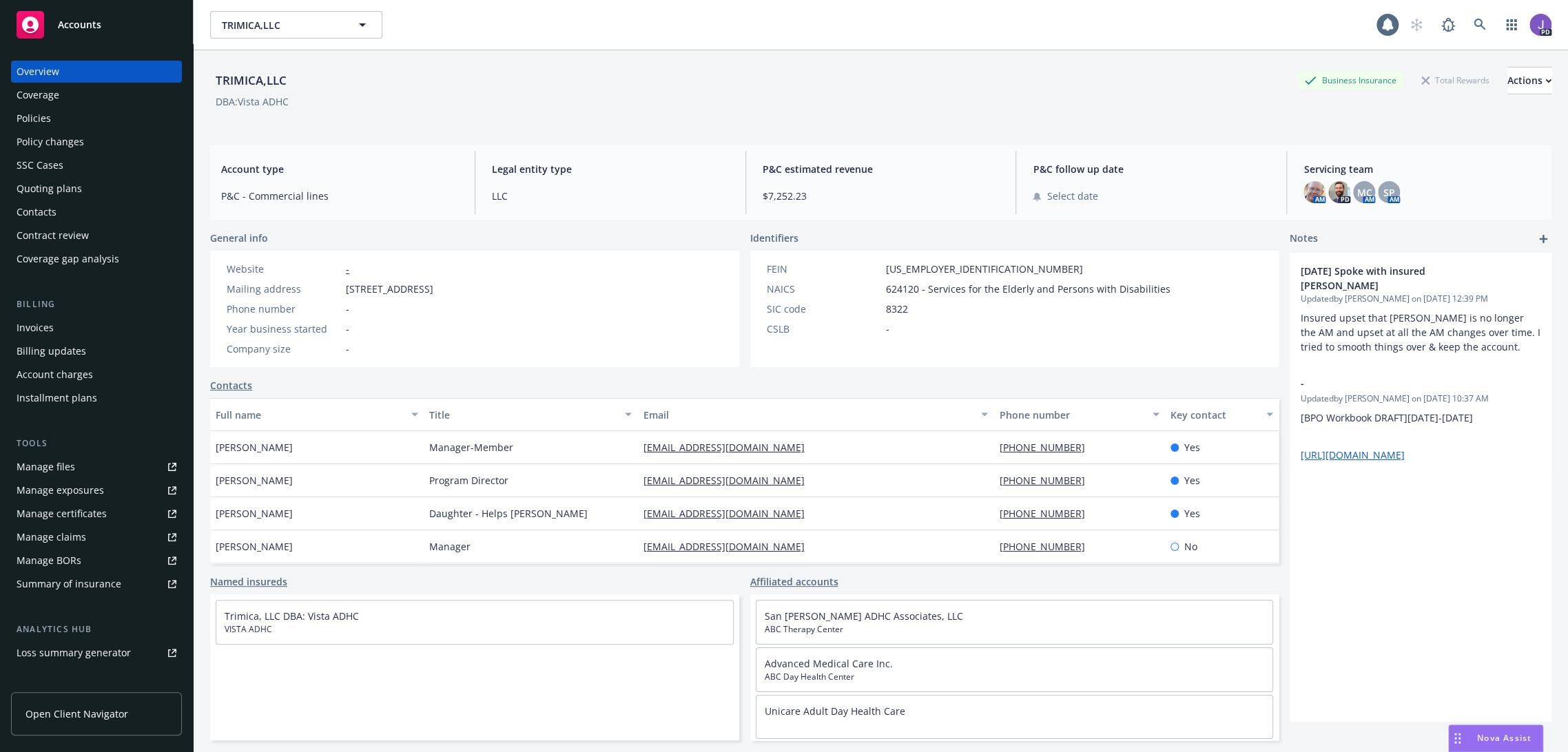
click at [74, 117] on div "Policies" at bounding box center [96, 119] width 160 height 22
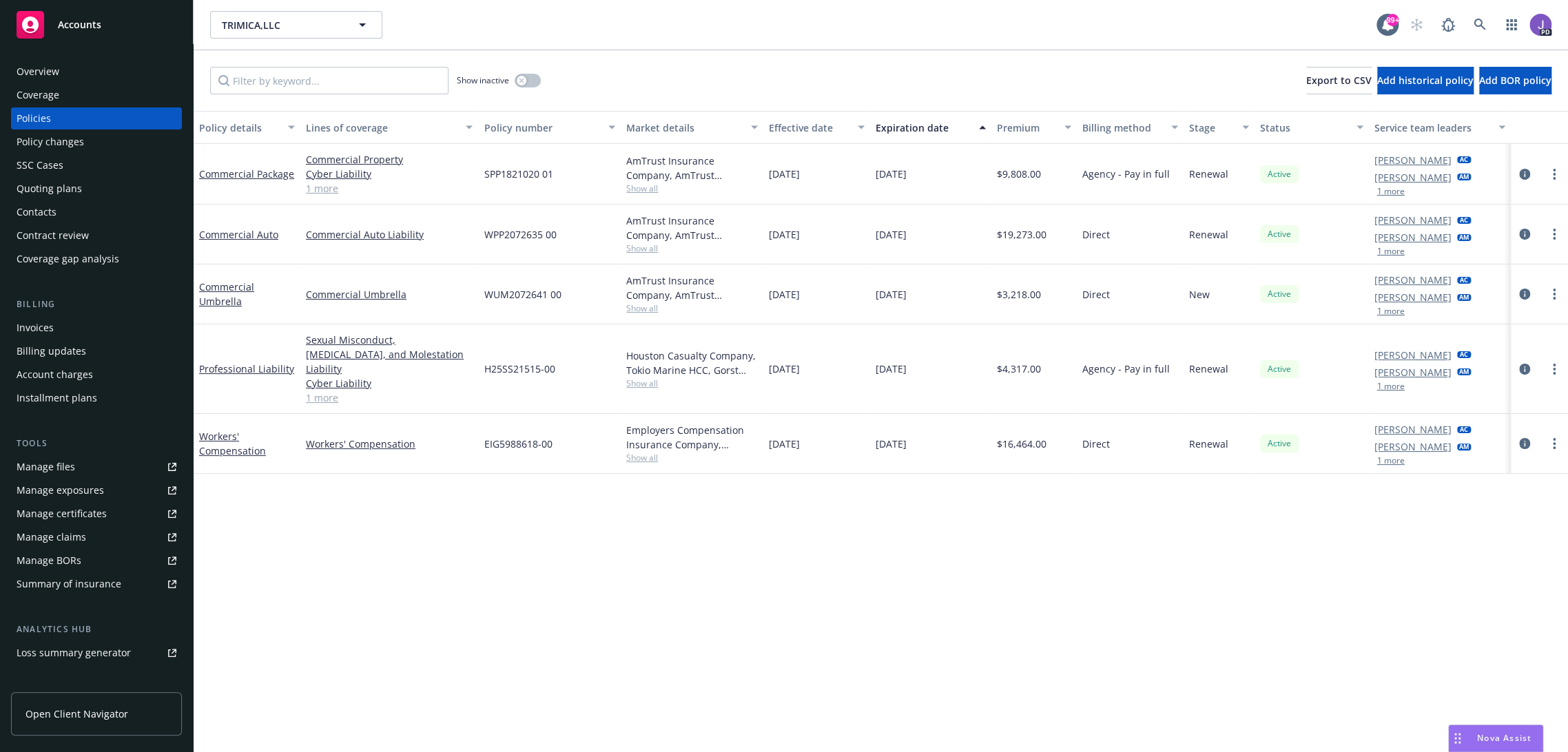
click at [322, 185] on link "1 more" at bounding box center [389, 188] width 166 height 14
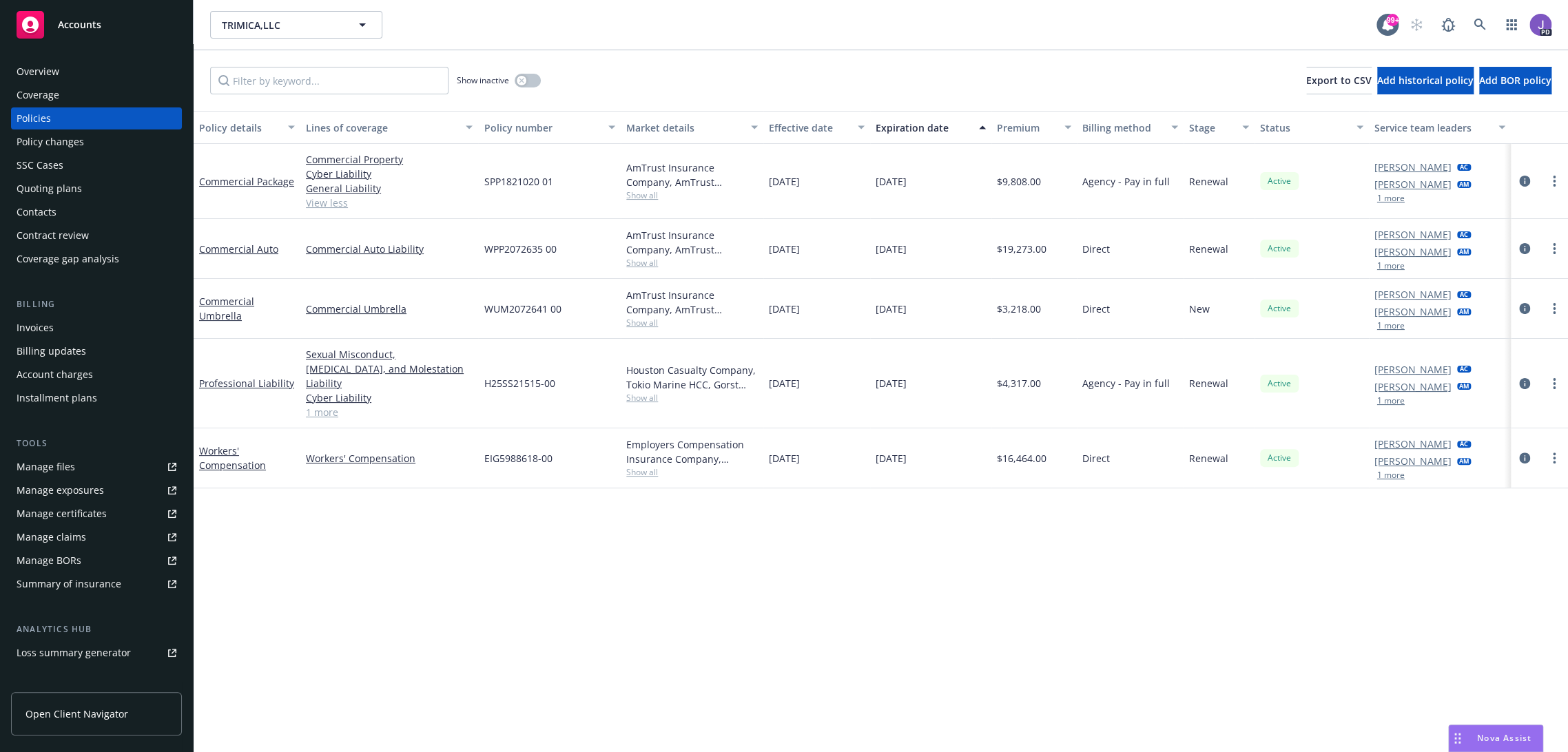
click at [634, 197] on span "Show all" at bounding box center [692, 195] width 132 height 12
click at [574, 557] on div "Policy details Lines of coverage Policy number Market details Effective date Ex…" at bounding box center [880, 432] width 1374 height 643
click at [636, 265] on span "Show all" at bounding box center [692, 263] width 132 height 12
click at [518, 568] on div "Policy details Lines of coverage Policy number Market details Effective date Ex…" at bounding box center [880, 432] width 1374 height 643
click at [641, 318] on span "Show all" at bounding box center [692, 323] width 132 height 12
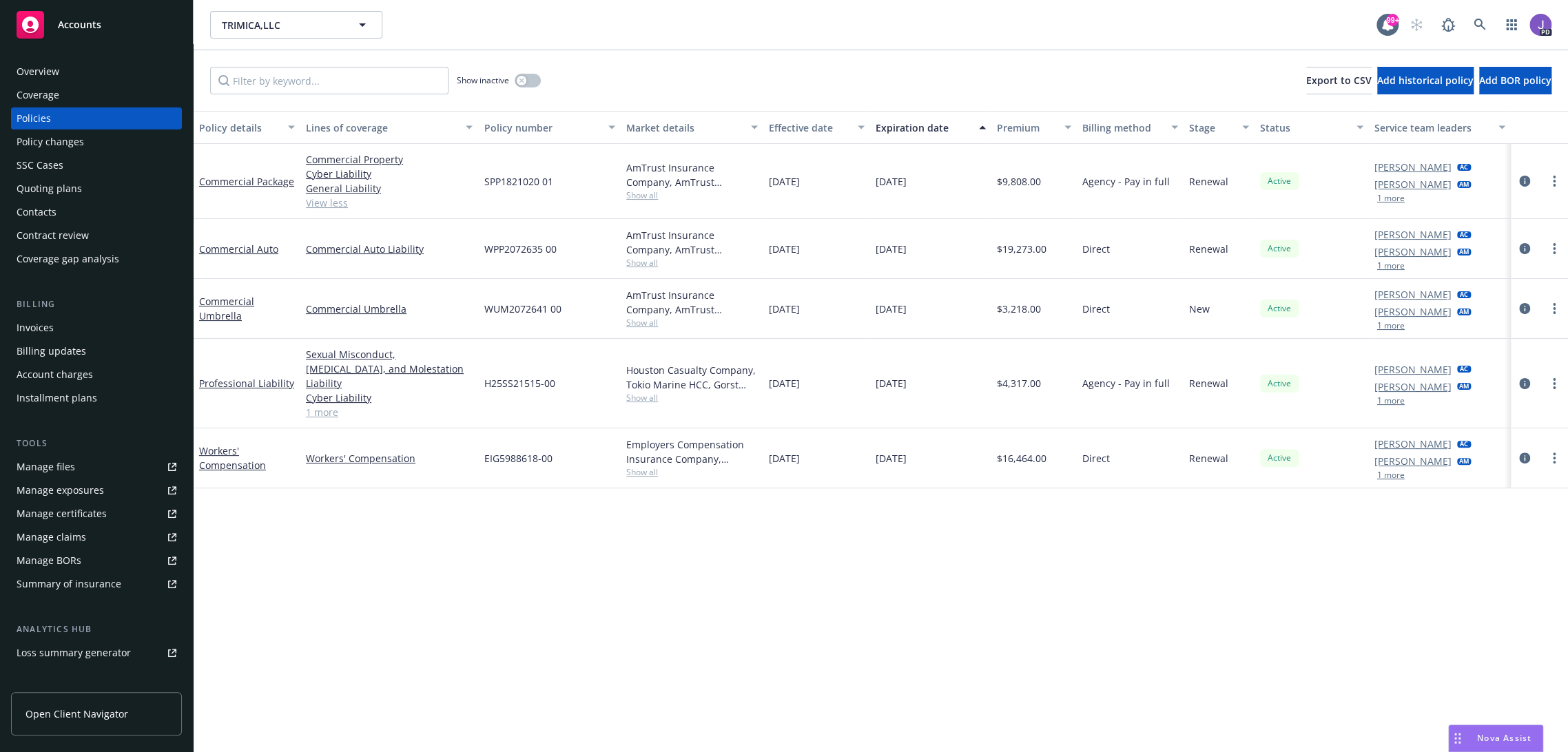
click at [468, 570] on div "Policy details Lines of coverage Policy number Market details Effective date Ex…" at bounding box center [880, 432] width 1374 height 643
click at [636, 392] on span "Show all" at bounding box center [692, 398] width 132 height 12
click at [370, 573] on div "Policy details Lines of coverage Policy number Market details Effective date Ex…" at bounding box center [880, 432] width 1374 height 643
click at [642, 467] on span "Show all" at bounding box center [692, 473] width 132 height 12
click at [428, 542] on div "Policy details Lines of coverage Policy number Market details Effective date Ex…" at bounding box center [880, 432] width 1374 height 643
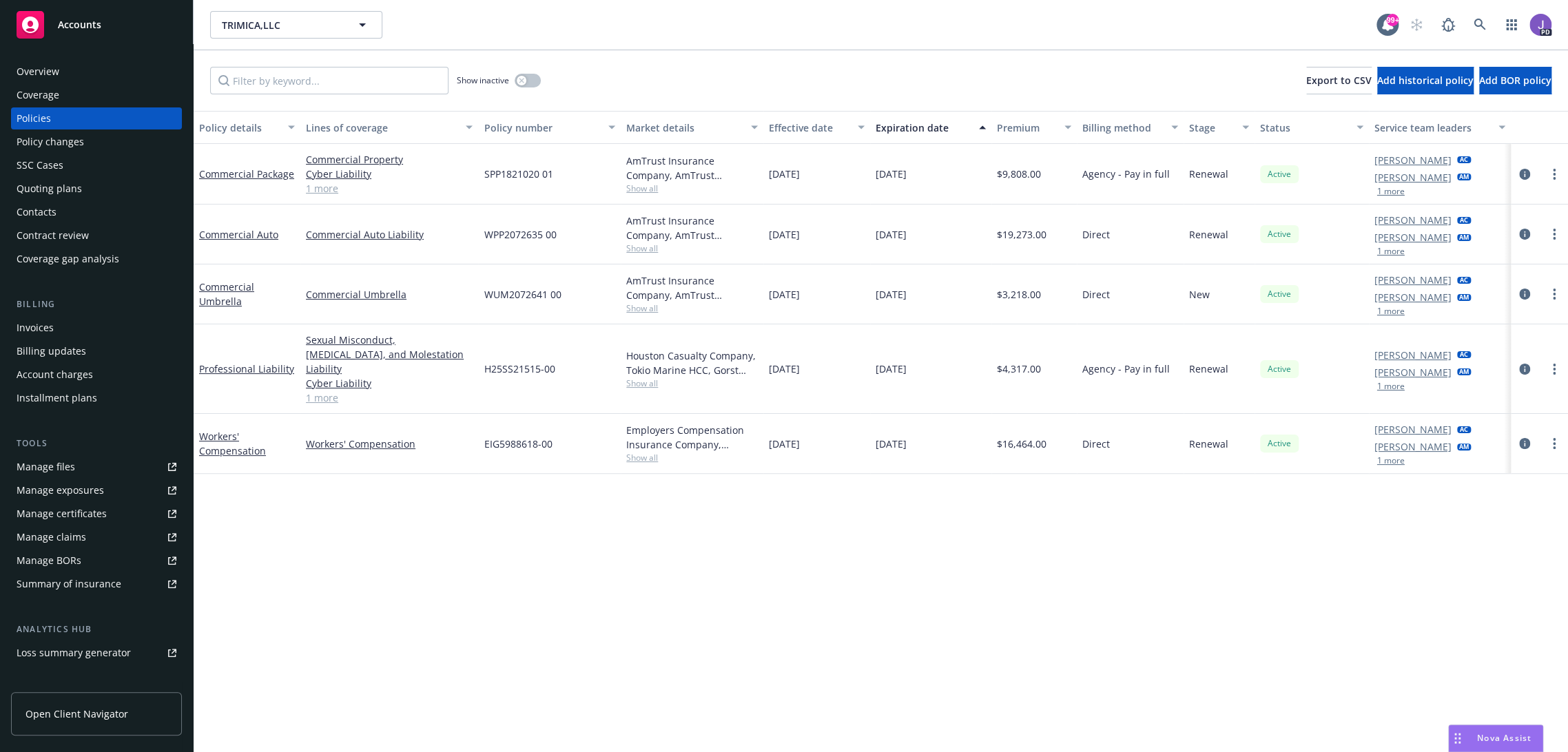
click at [642, 309] on span "Show all" at bounding box center [692, 308] width 132 height 12
click at [512, 293] on span "WUM2072641 00" at bounding box center [522, 294] width 77 height 14
click at [48, 185] on div "Quoting plans" at bounding box center [48, 188] width 65 height 22
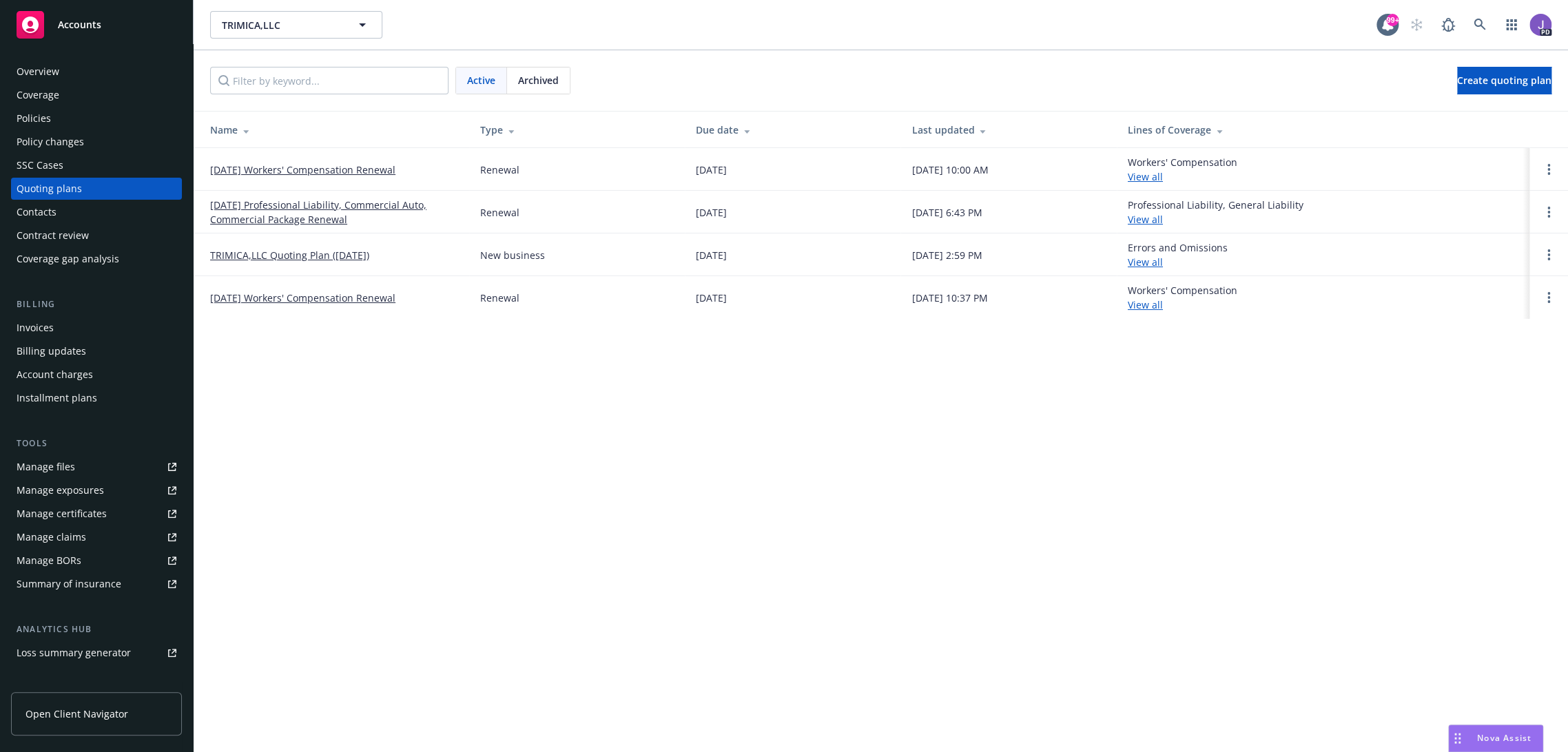
click at [540, 80] on span "Archived" at bounding box center [538, 80] width 41 height 14
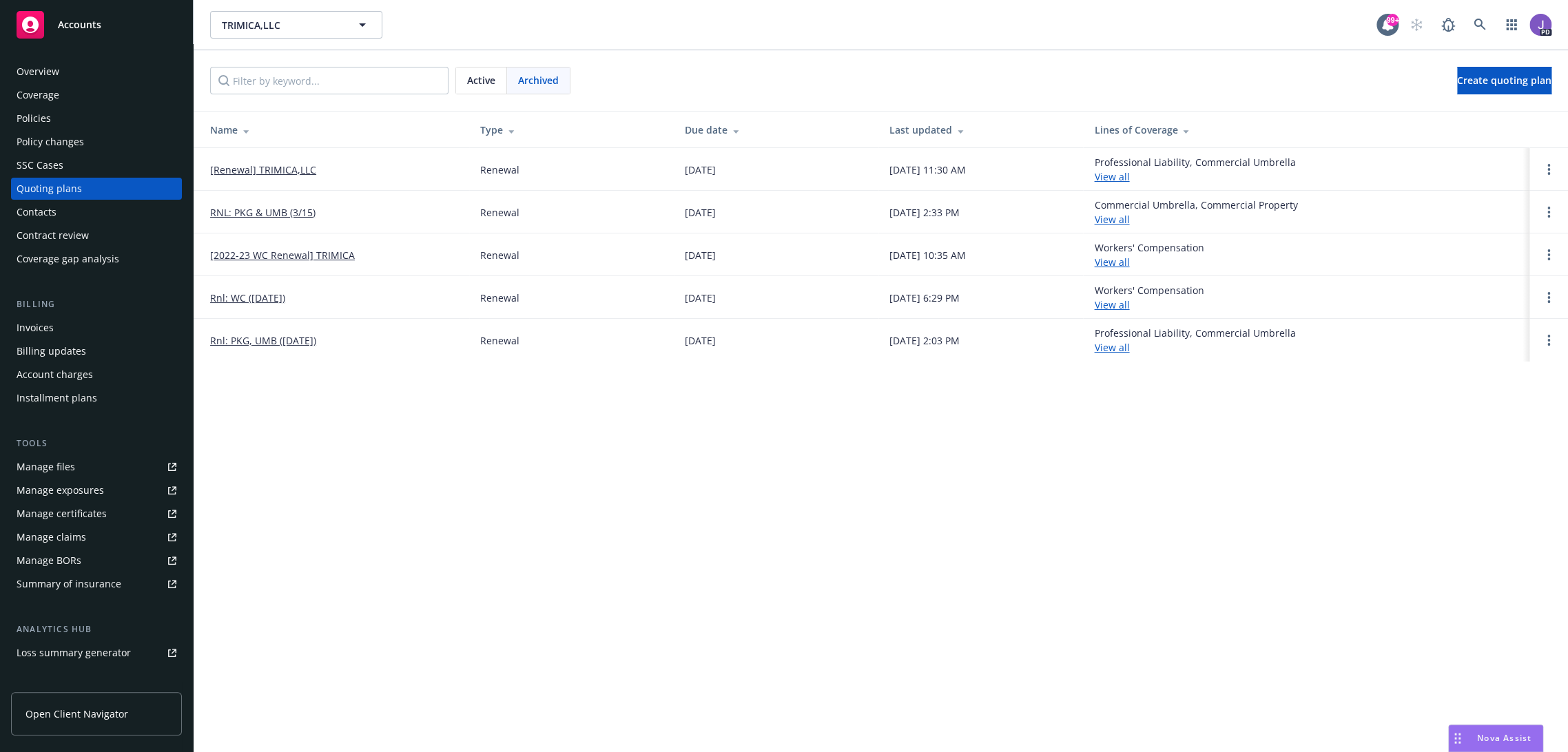
click at [270, 165] on link "[Renewal] TRIMICA,LLC" at bounding box center [263, 170] width 106 height 14
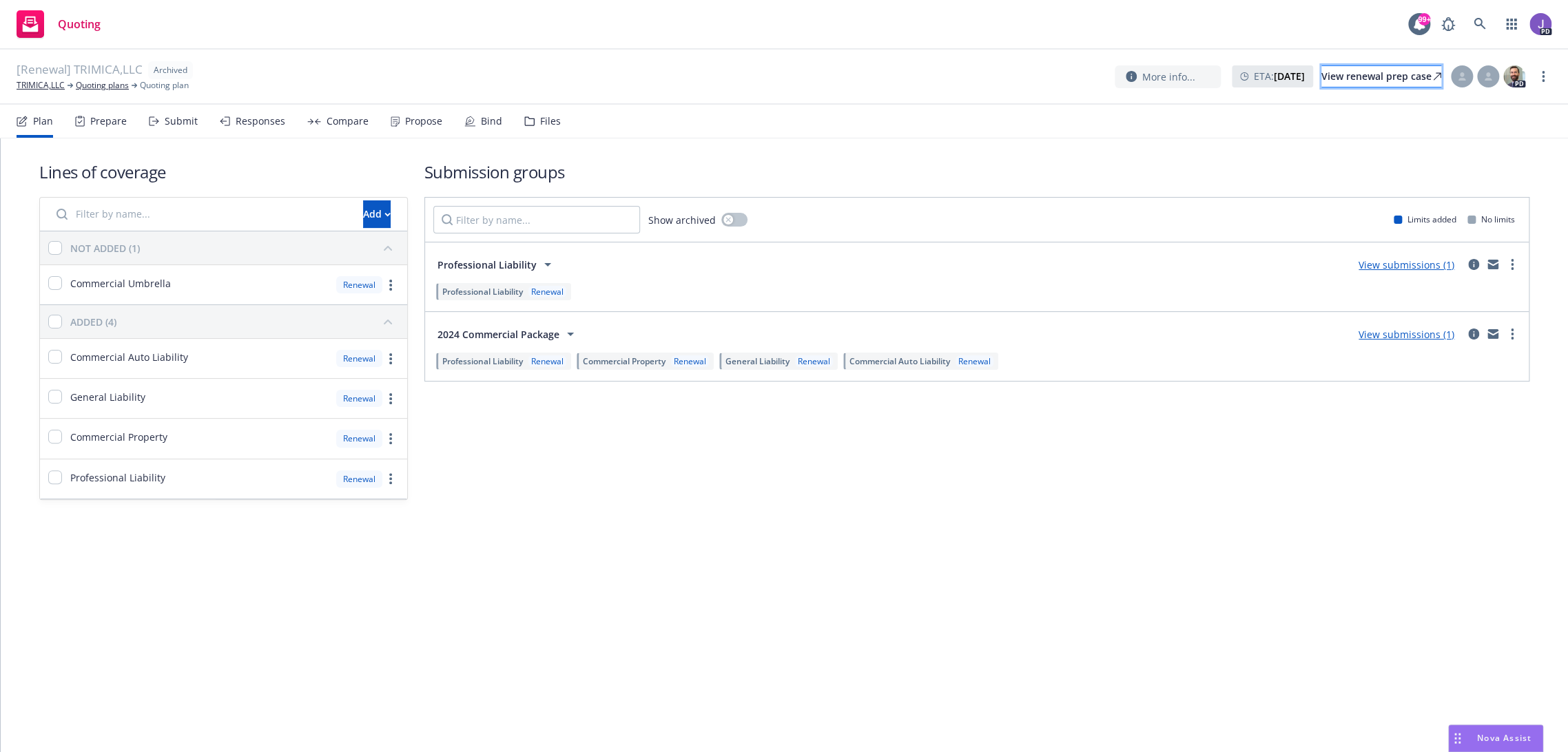
click at [1326, 70] on div "View renewal prep case" at bounding box center [1380, 76] width 120 height 20
click at [55, 86] on link "TRIMICA,LLC" at bounding box center [40, 85] width 48 height 13
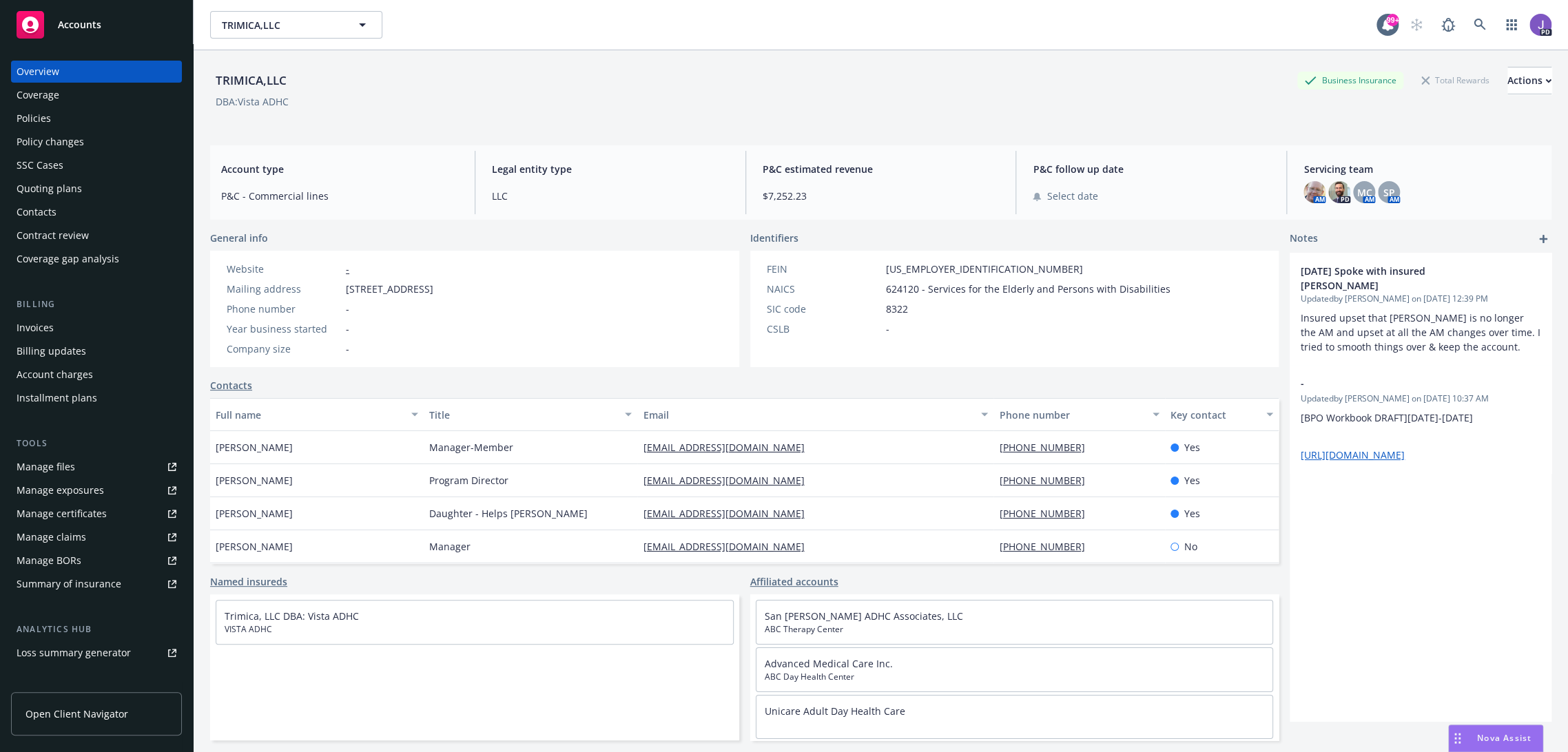
click at [59, 120] on div "Policies" at bounding box center [96, 119] width 160 height 22
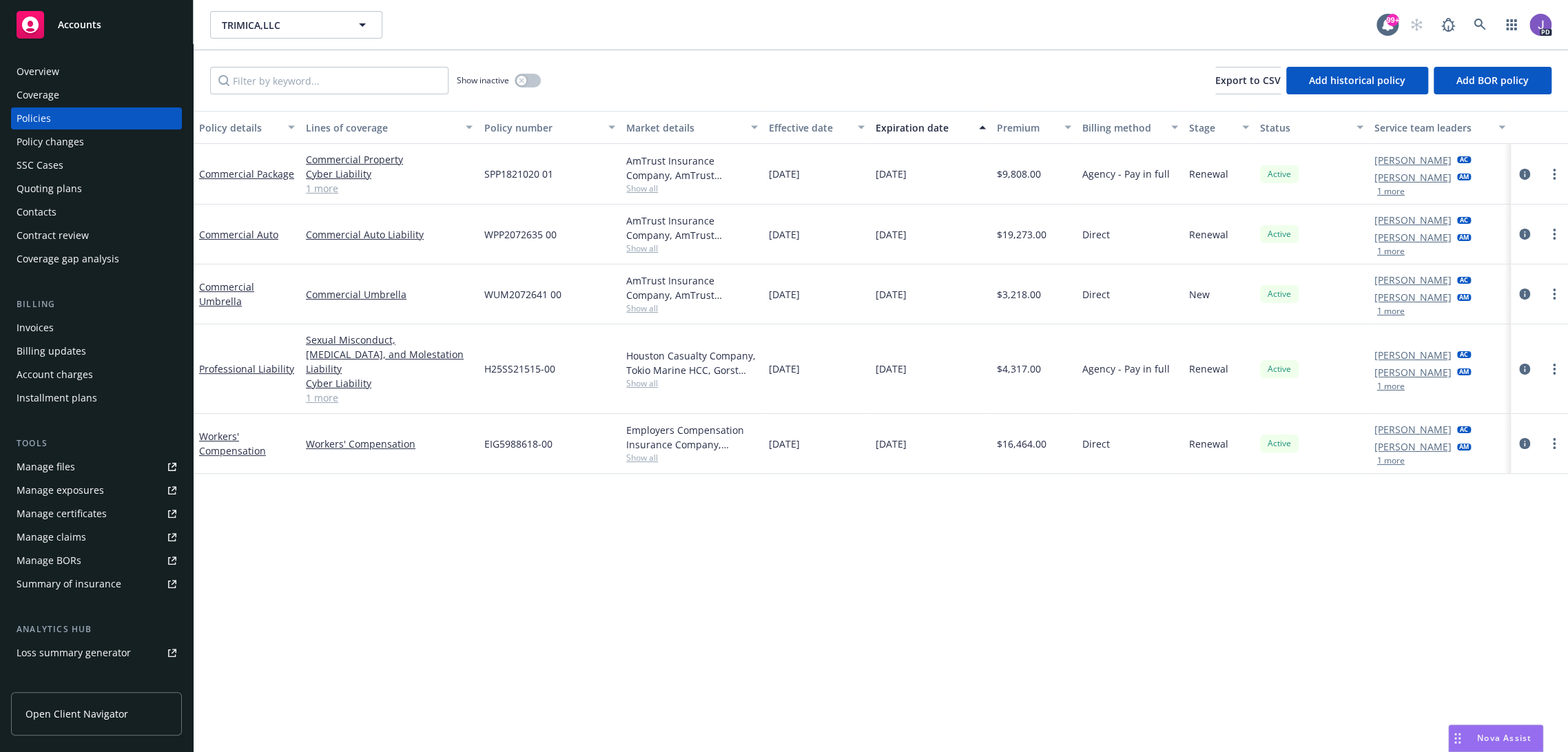
click at [86, 188] on div "Quoting plans" at bounding box center [96, 188] width 160 height 22
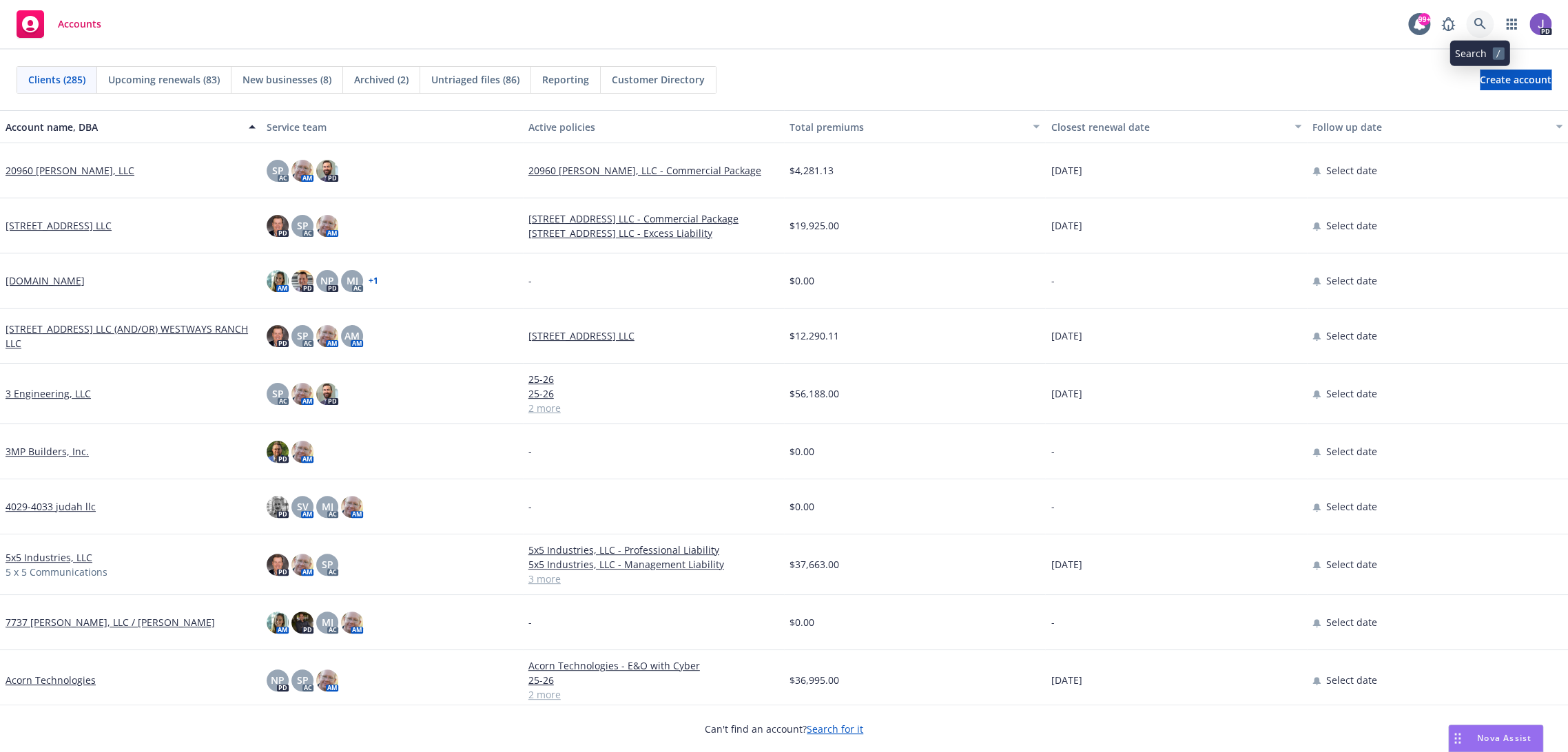
click at [1483, 22] on icon at bounding box center [1479, 24] width 13 height 13
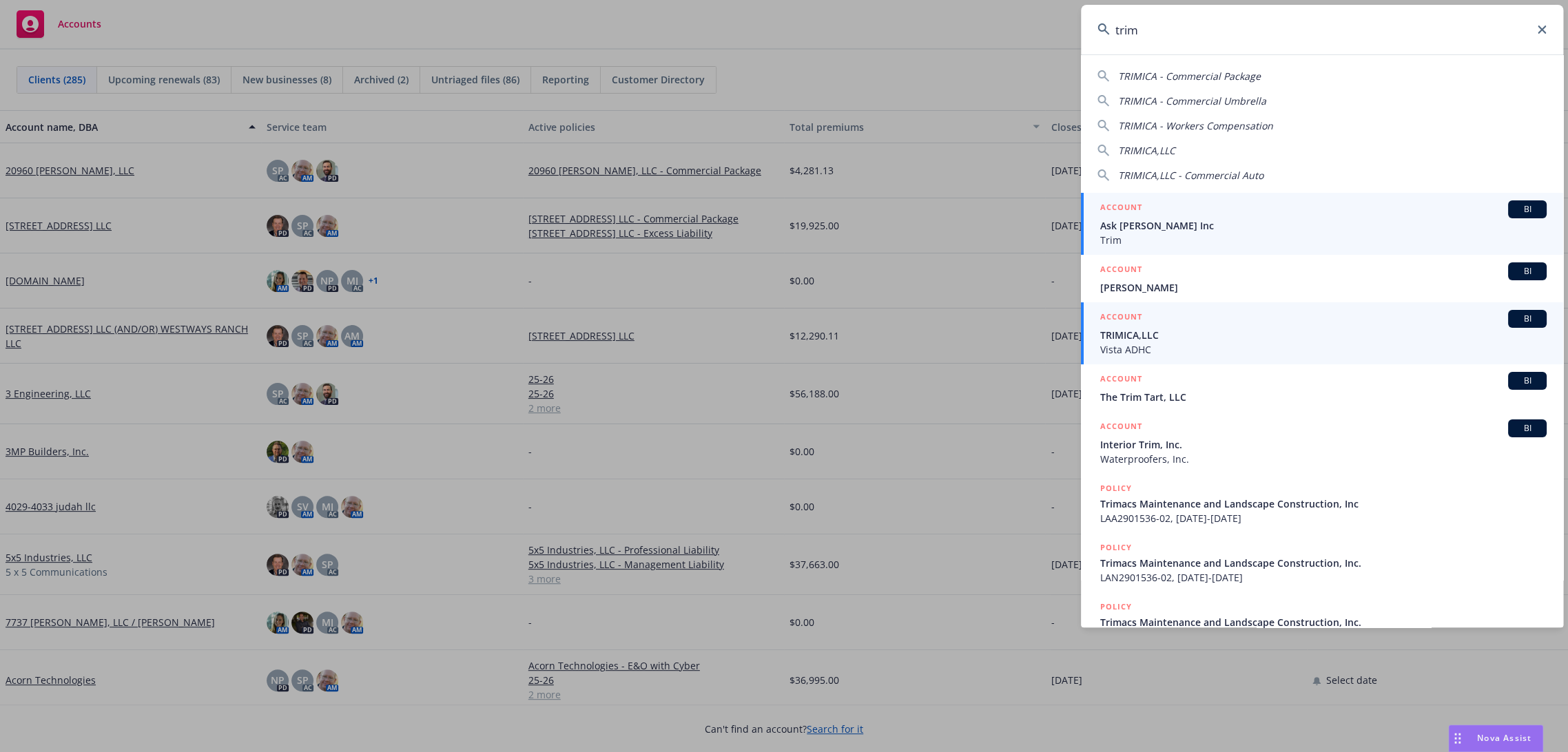
type input "trim"
click at [1152, 337] on span "TRIMICA,LLC" at bounding box center [1323, 334] width 446 height 14
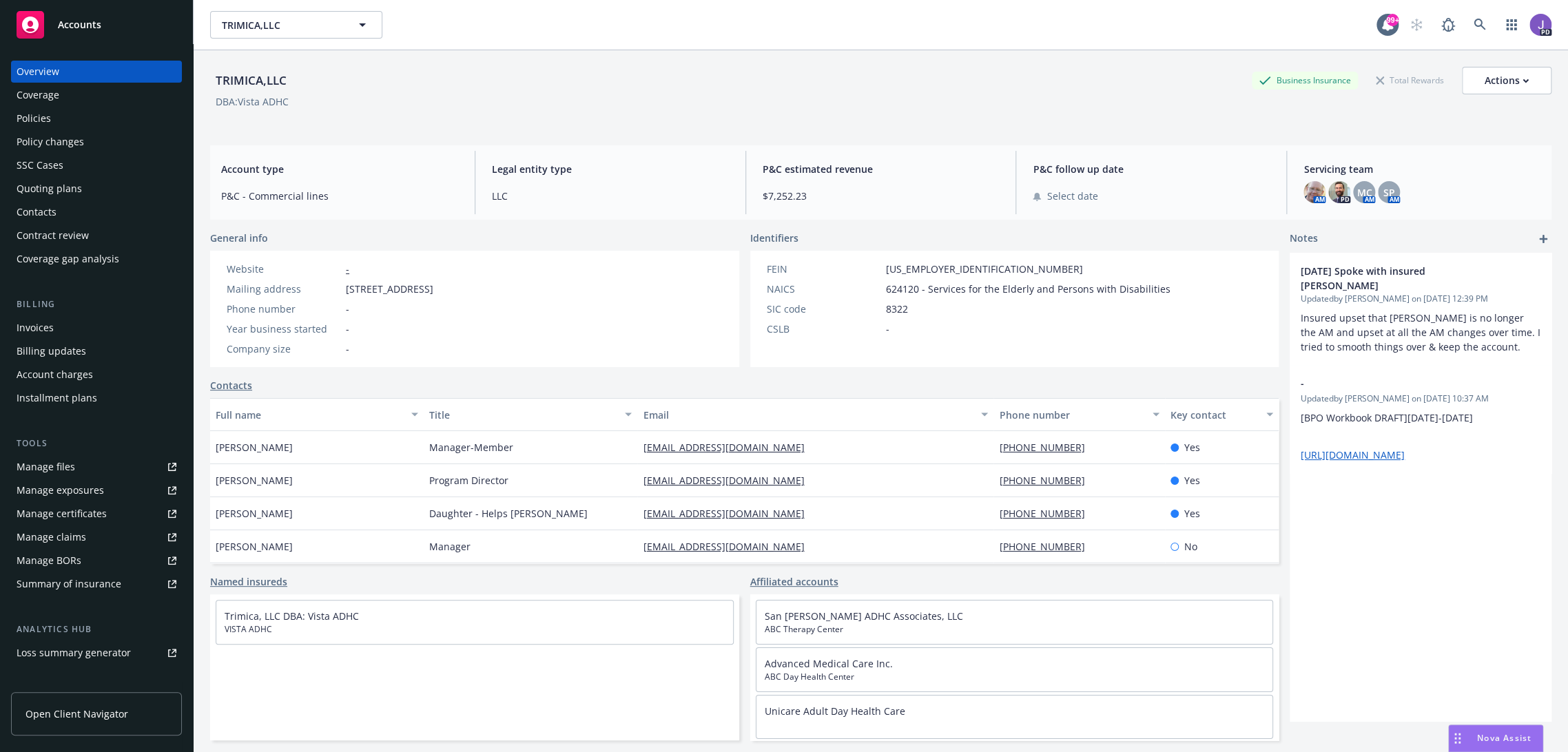
click at [46, 186] on div "Quoting plans" at bounding box center [48, 188] width 65 height 22
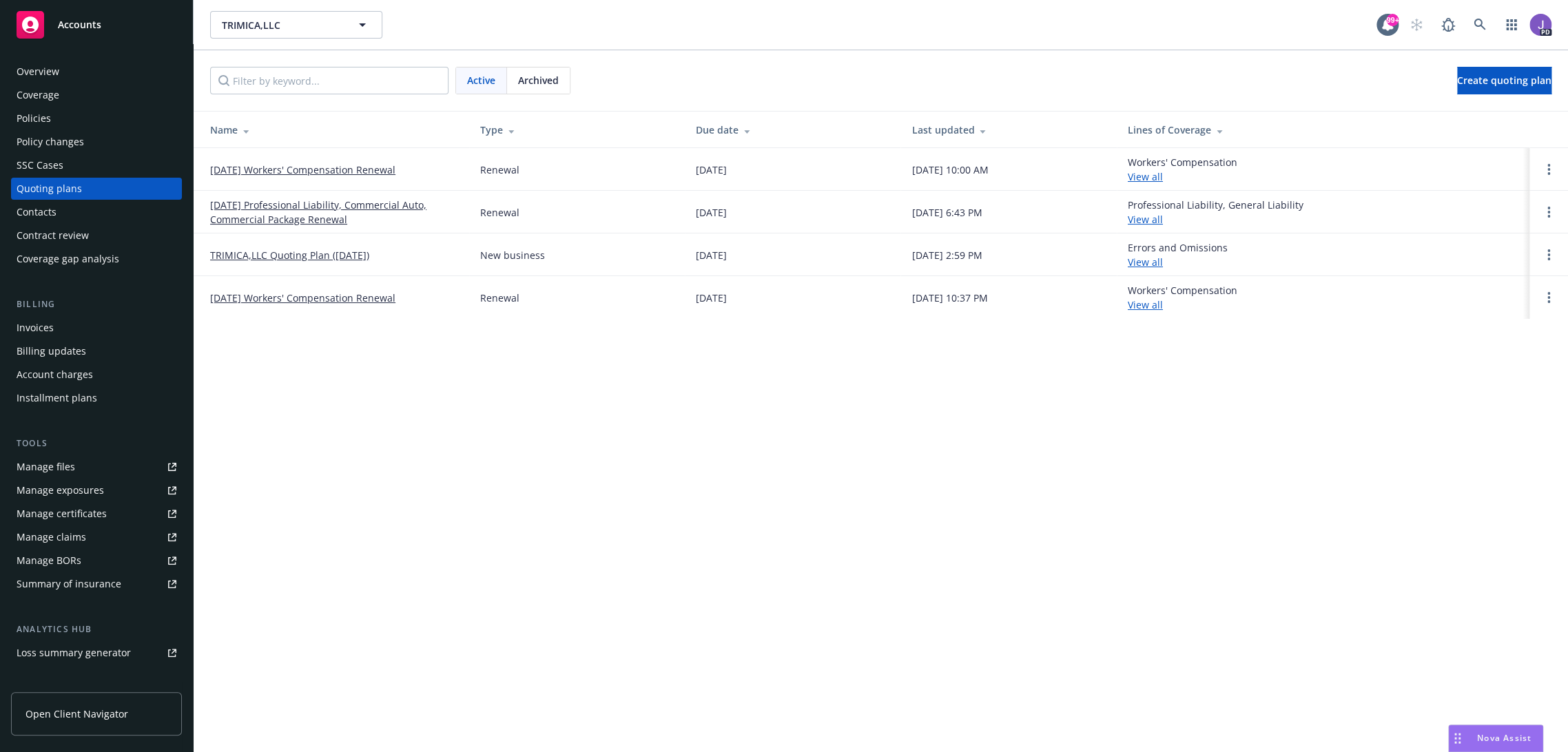
click at [284, 213] on link "[DATE] Professional Liability, Commercial Auto, Commercial Package Renewal" at bounding box center [334, 212] width 248 height 29
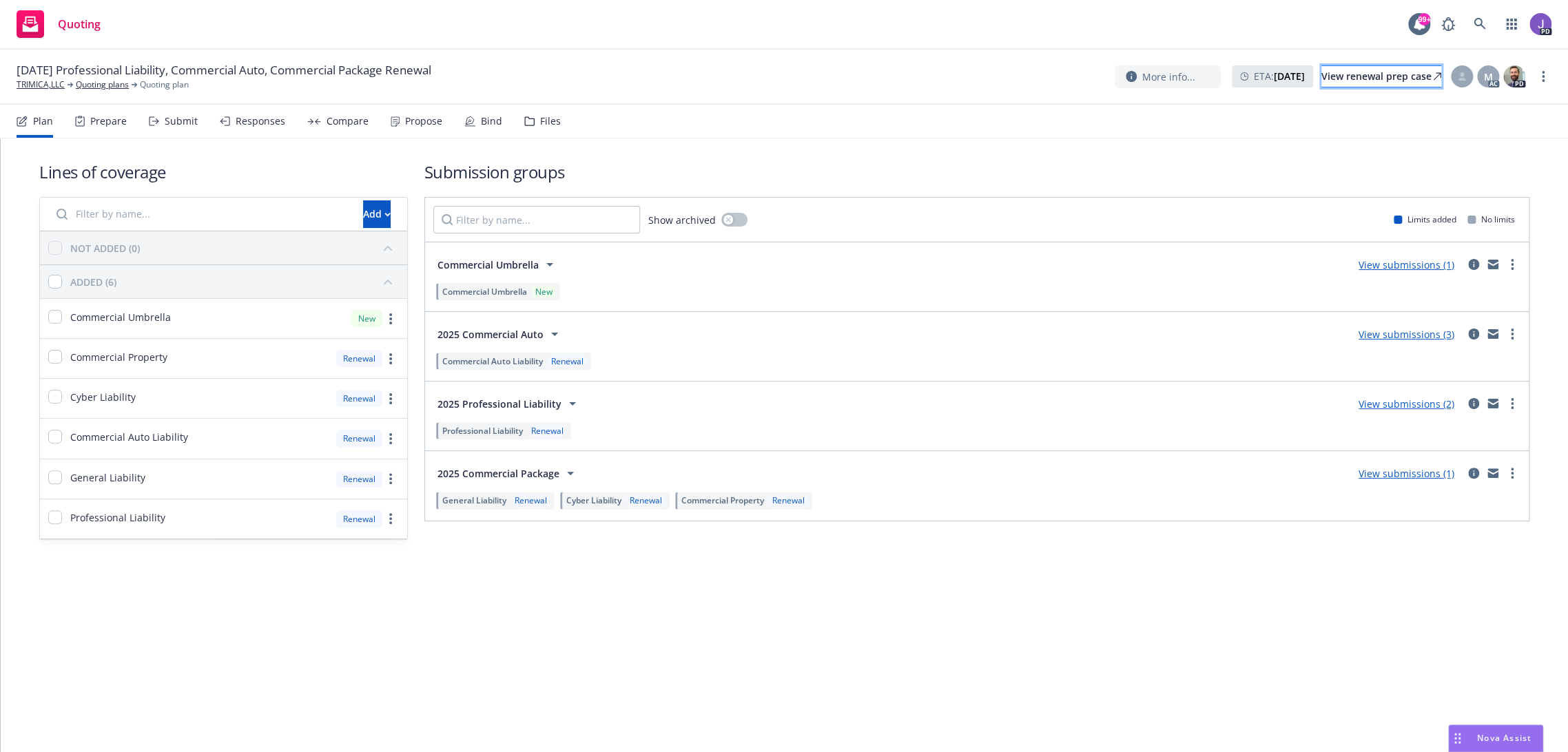
click at [1352, 76] on div "View renewal prep case" at bounding box center [1380, 76] width 120 height 20
